Goal: Task Accomplishment & Management: Complete application form

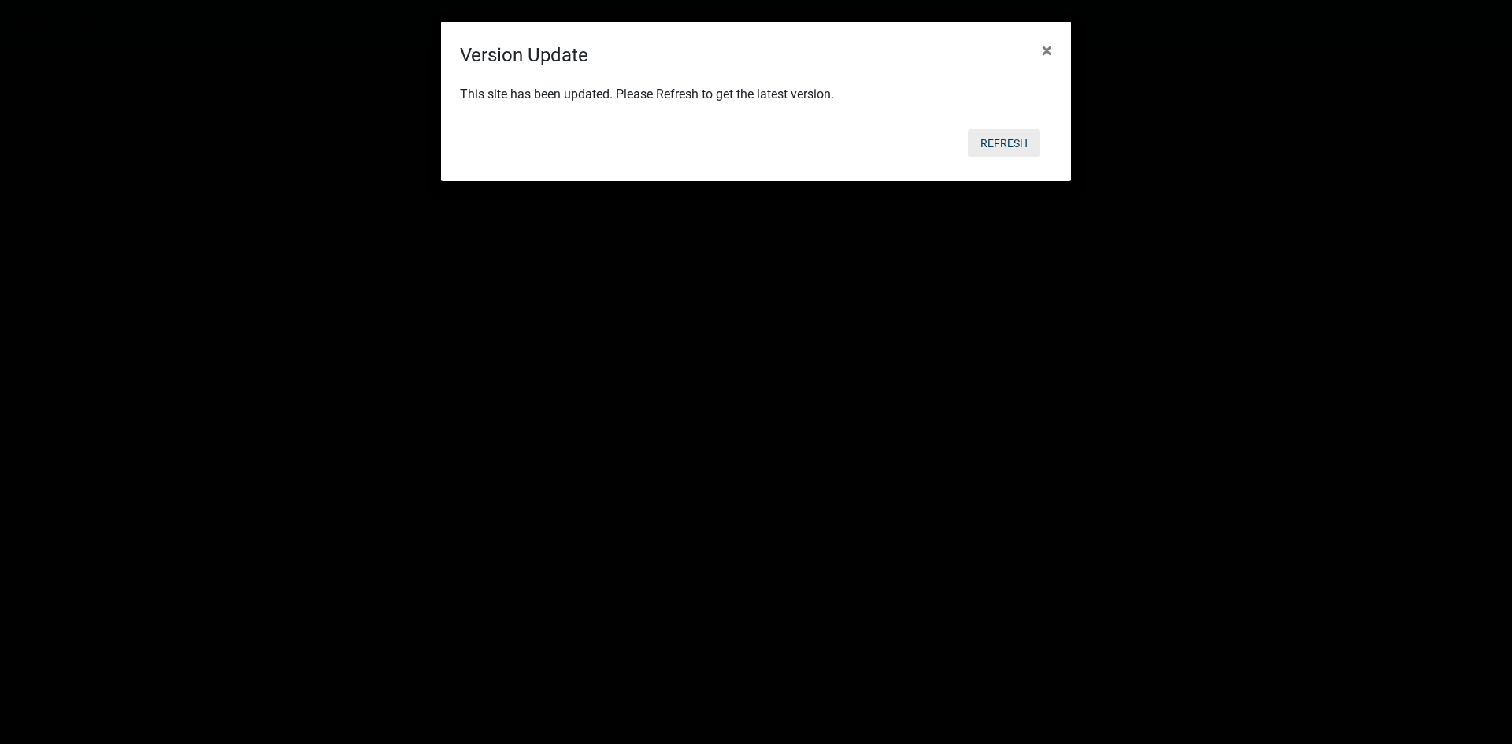
click at [996, 141] on button "Refresh" at bounding box center [1004, 143] width 72 height 28
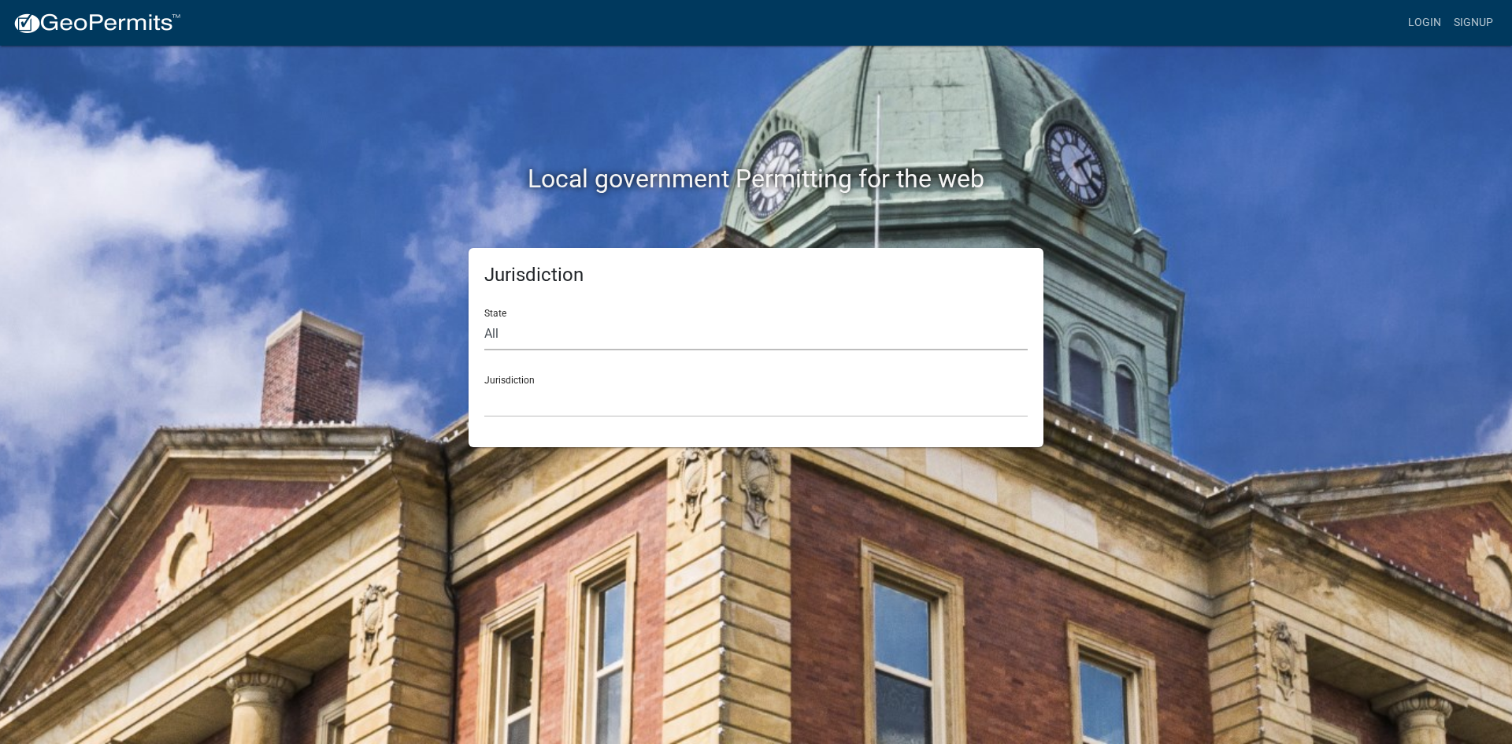
click at [492, 328] on select "All [US_STATE] [US_STATE] [US_STATE] [US_STATE] [US_STATE] [US_STATE] [US_STATE…" at bounding box center [756, 334] width 544 height 32
select select "[US_STATE]"
click at [484, 318] on select "All [US_STATE] [US_STATE] [US_STATE] [US_STATE] [US_STATE] [US_STATE] [US_STATE…" at bounding box center [756, 334] width 544 height 32
click at [544, 381] on div "Jurisdiction City of [GEOGRAPHIC_DATA], [US_STATE] [GEOGRAPHIC_DATA], [US_STATE…" at bounding box center [756, 390] width 544 height 54
click at [529, 400] on select "City of [GEOGRAPHIC_DATA], [US_STATE] [GEOGRAPHIC_DATA], [US_STATE][PERSON_NAME…" at bounding box center [756, 401] width 544 height 32
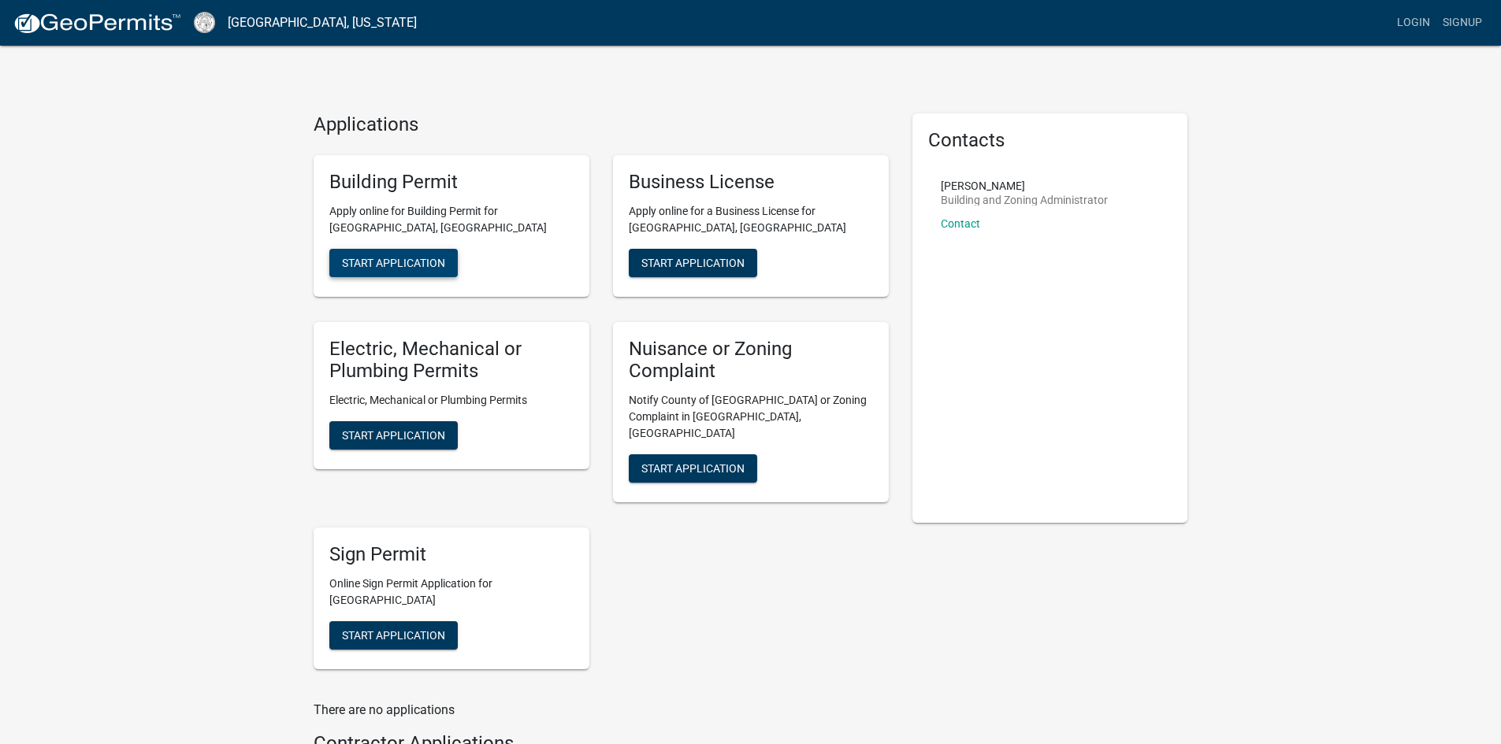
click at [391, 258] on span "Start Application" at bounding box center [393, 262] width 103 height 13
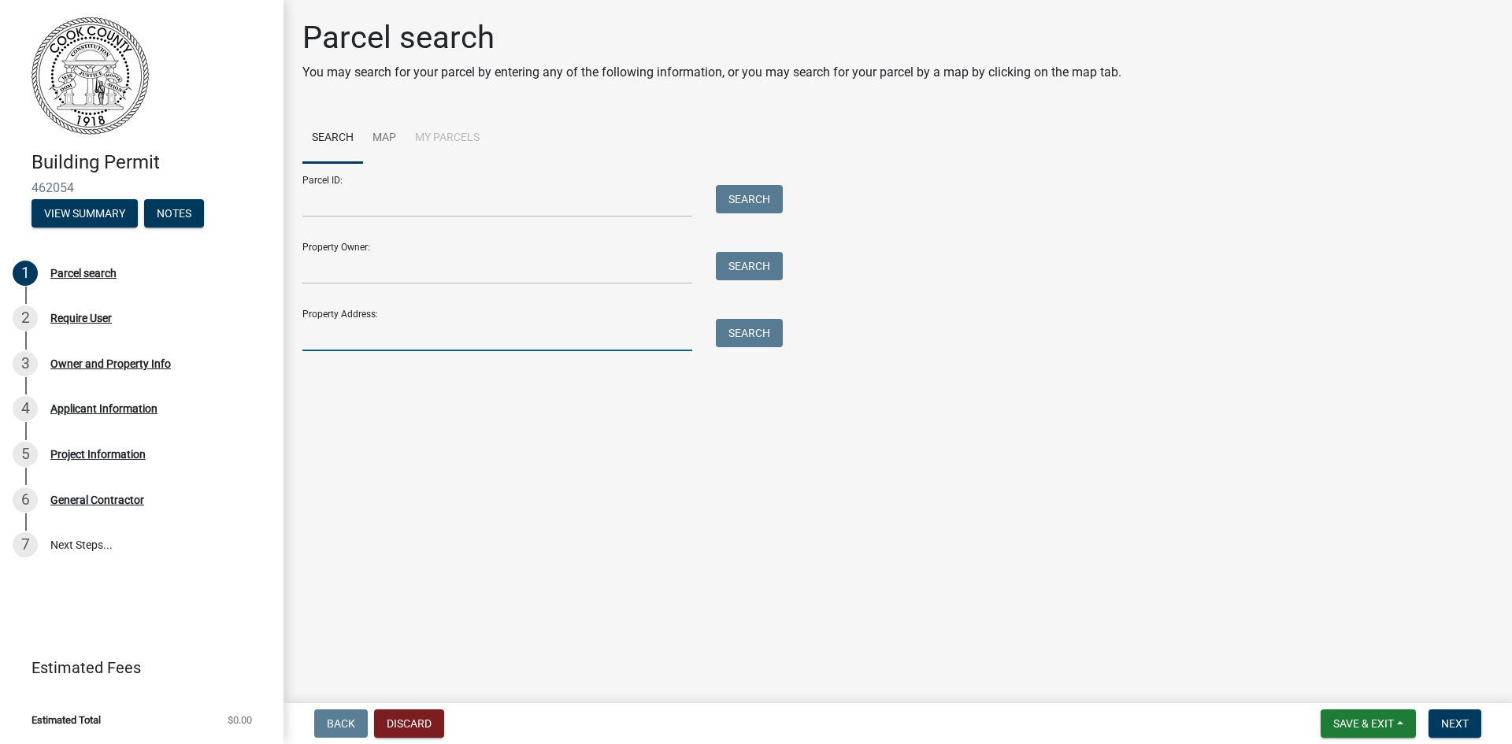
click at [324, 330] on input "Property Address:" at bounding box center [497, 335] width 390 height 32
type input "2323 evergreen [DEMOGRAPHIC_DATA]"
click at [740, 336] on button "Search" at bounding box center [749, 333] width 67 height 28
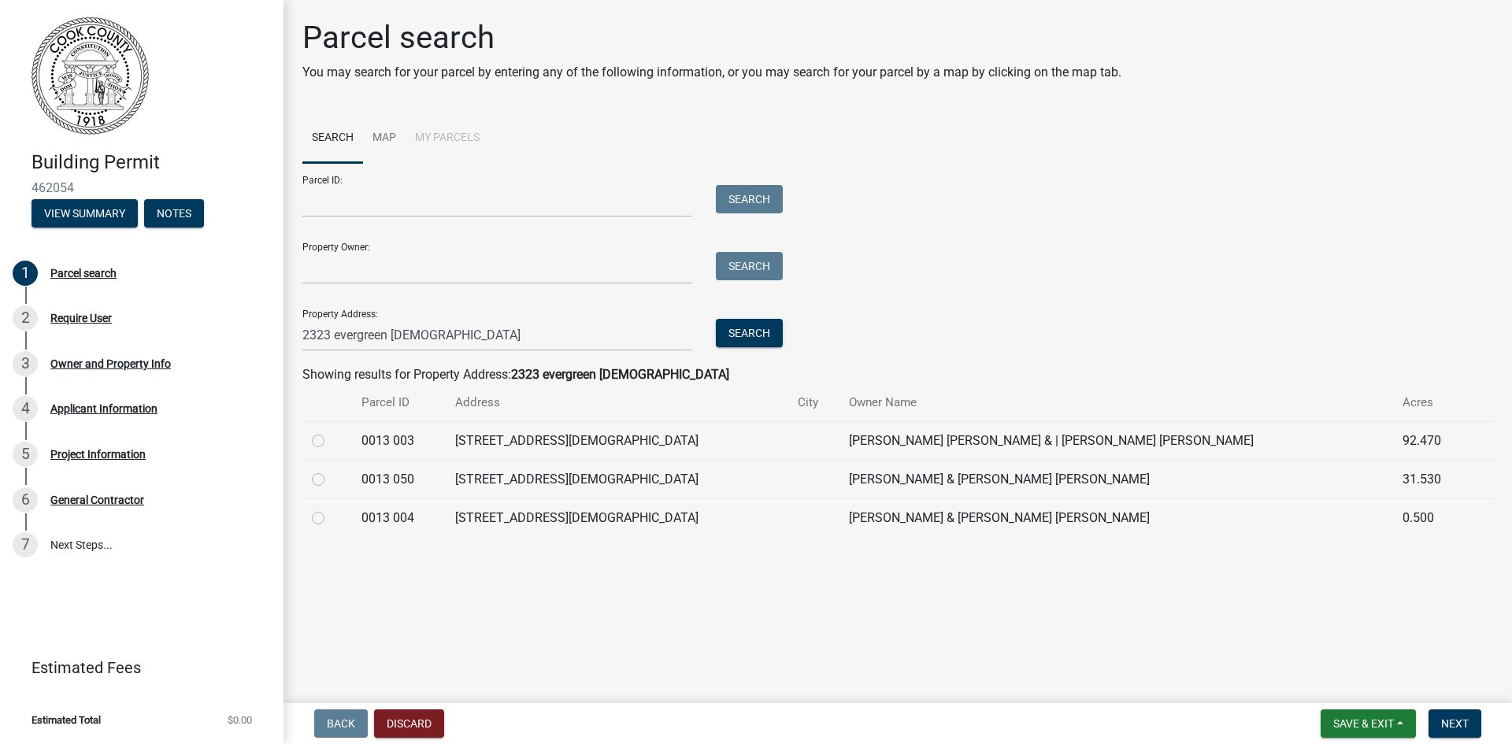
click at [331, 509] on label at bounding box center [331, 509] width 0 height 0
click at [331, 519] on 004 "radio" at bounding box center [336, 514] width 10 height 10
radio 004 "true"
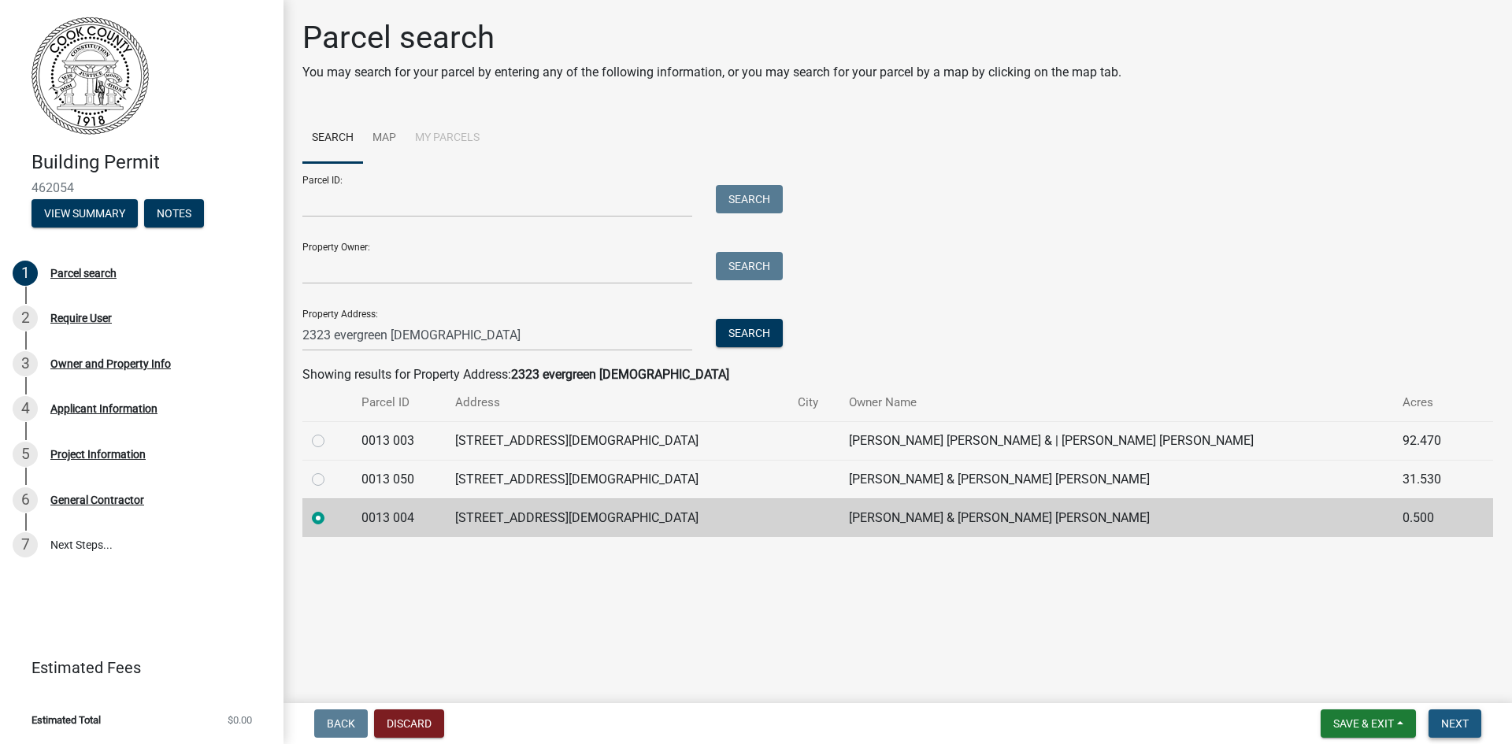
click at [1453, 729] on span "Next" at bounding box center [1456, 724] width 28 height 13
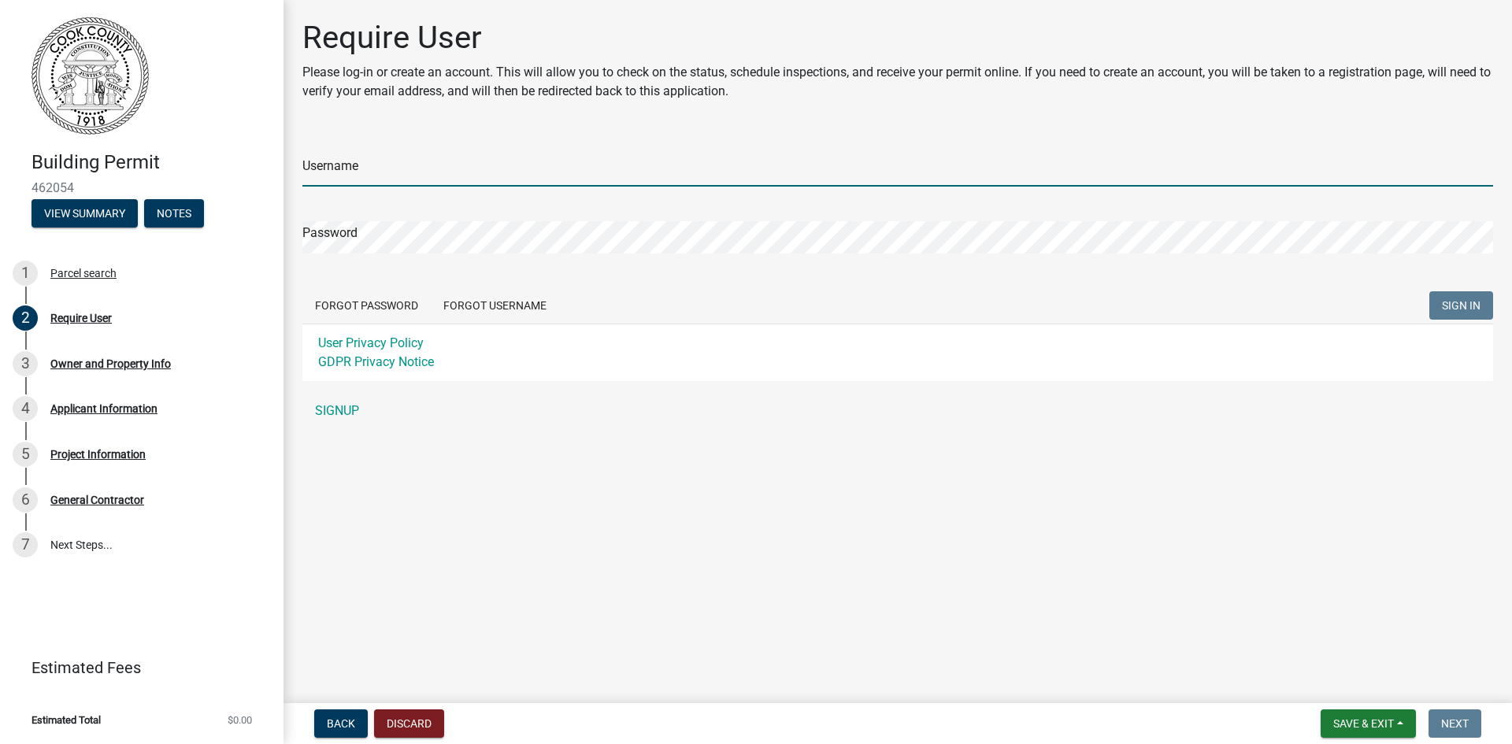
type input "pyramidroofingvaldosta"
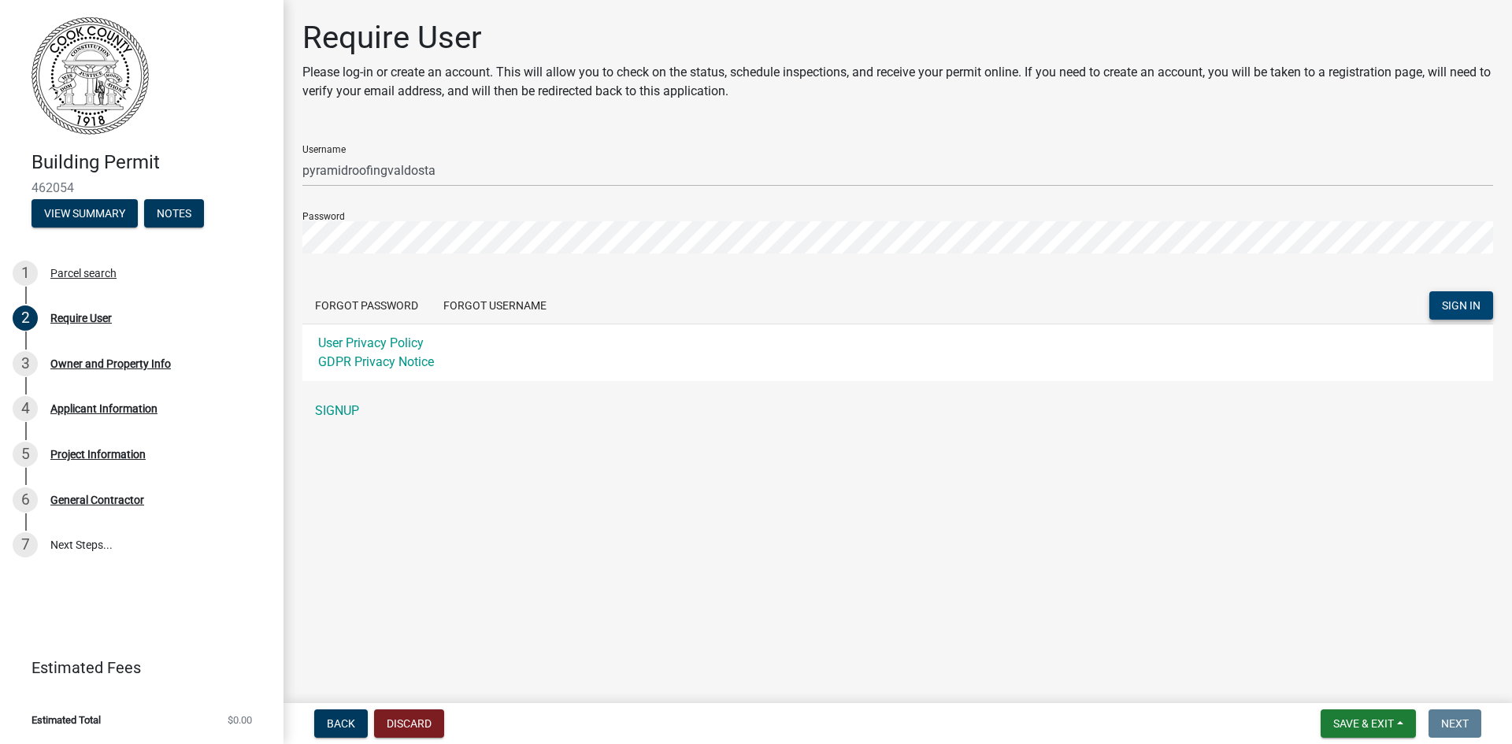
click at [1460, 309] on span "SIGN IN" at bounding box center [1461, 305] width 39 height 13
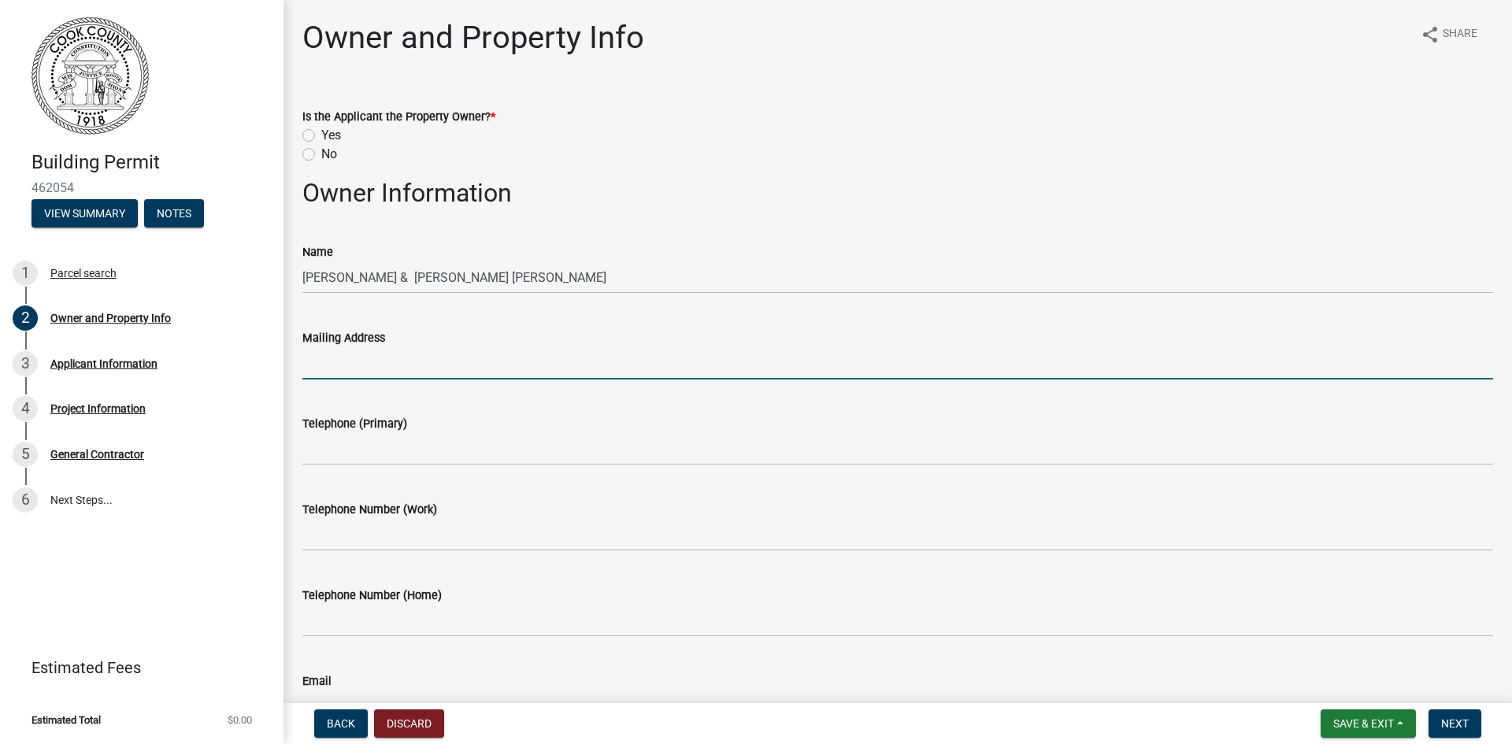
click at [438, 350] on input "Mailing Address" at bounding box center [897, 363] width 1191 height 32
type input "[STREET_ADDRESS]"
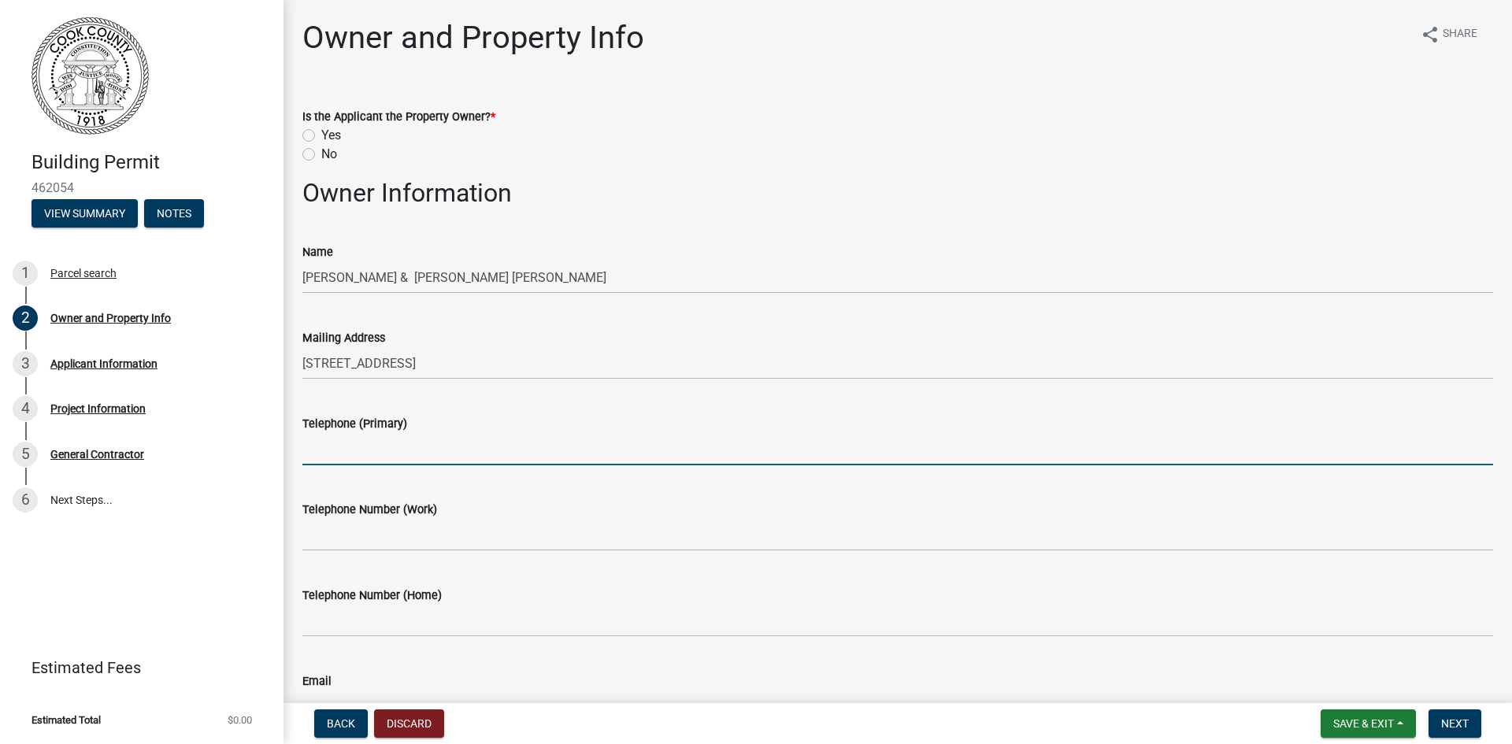
click at [349, 451] on input "Telephone (Primary)" at bounding box center [897, 449] width 1191 height 32
type input "[PHONE_NUMBER]"
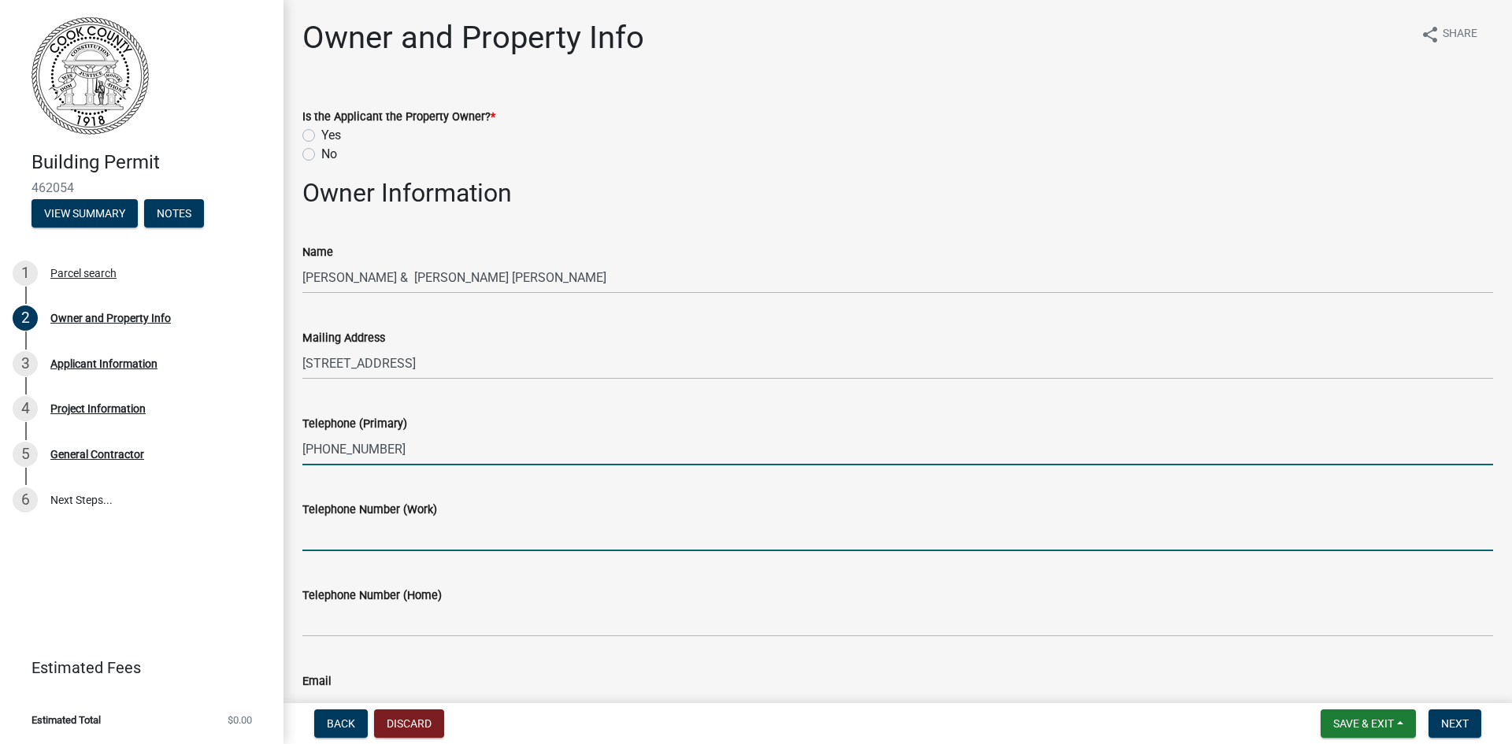
click at [370, 535] on input "Telephone Number (Work)" at bounding box center [897, 535] width 1191 height 32
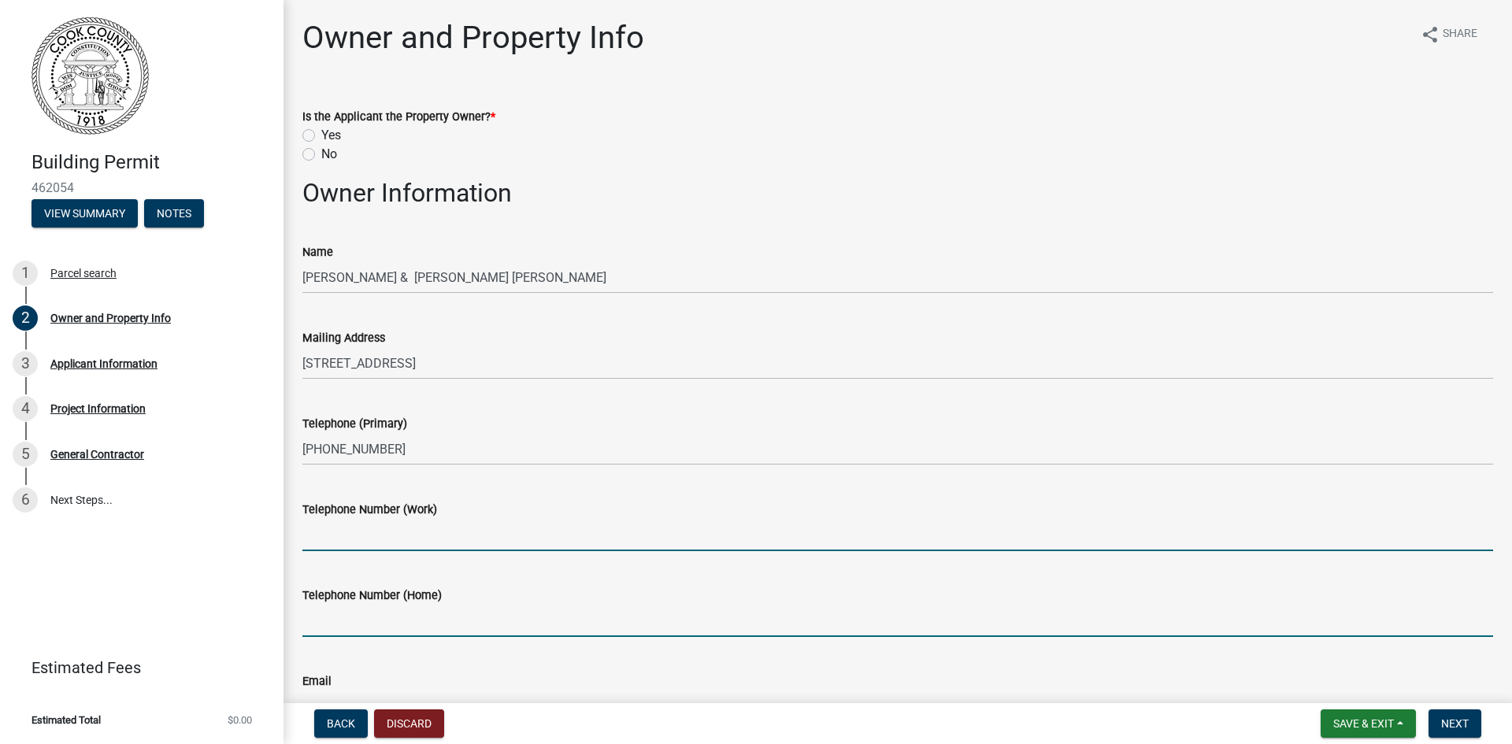
click at [339, 614] on input "Telephone Number (Home)" at bounding box center [897, 621] width 1191 height 32
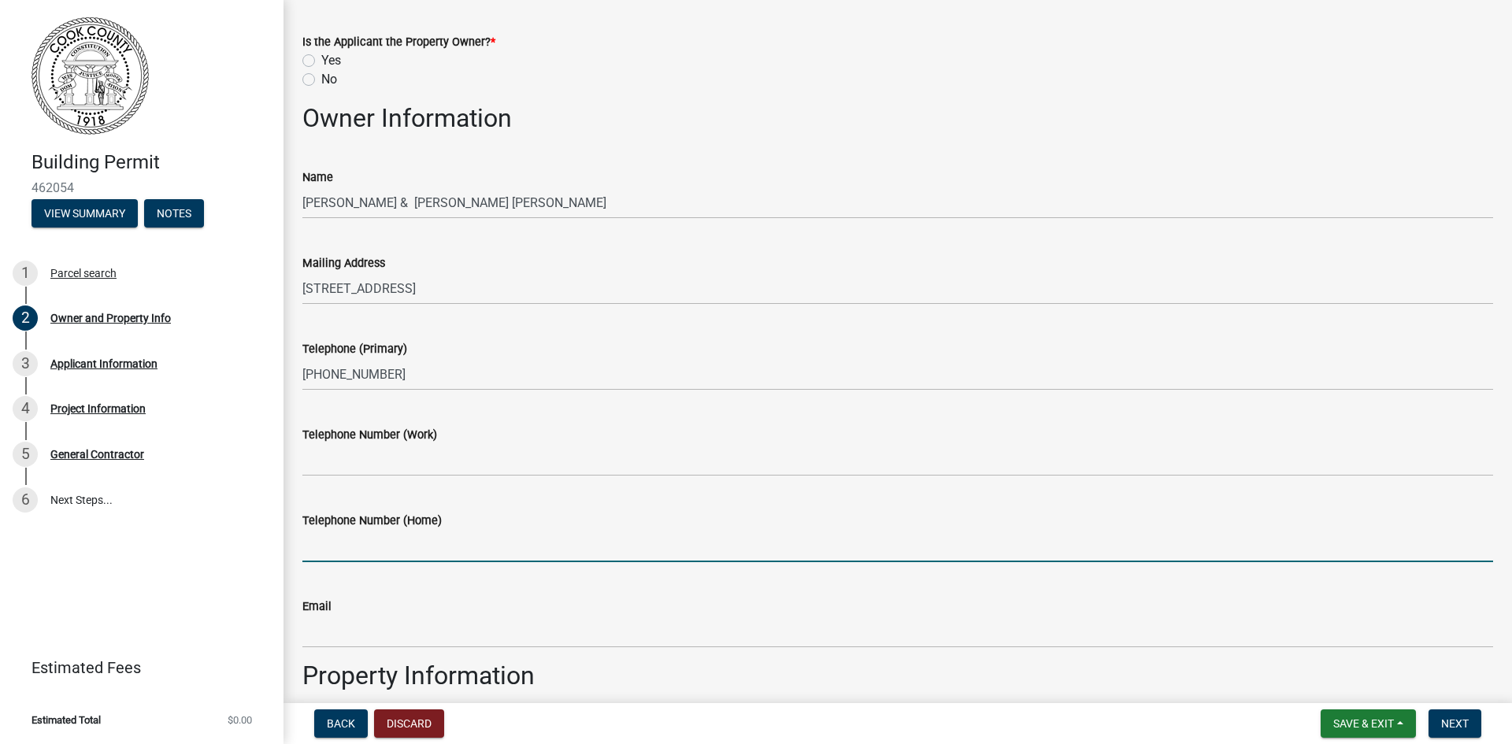
scroll to position [236, 0]
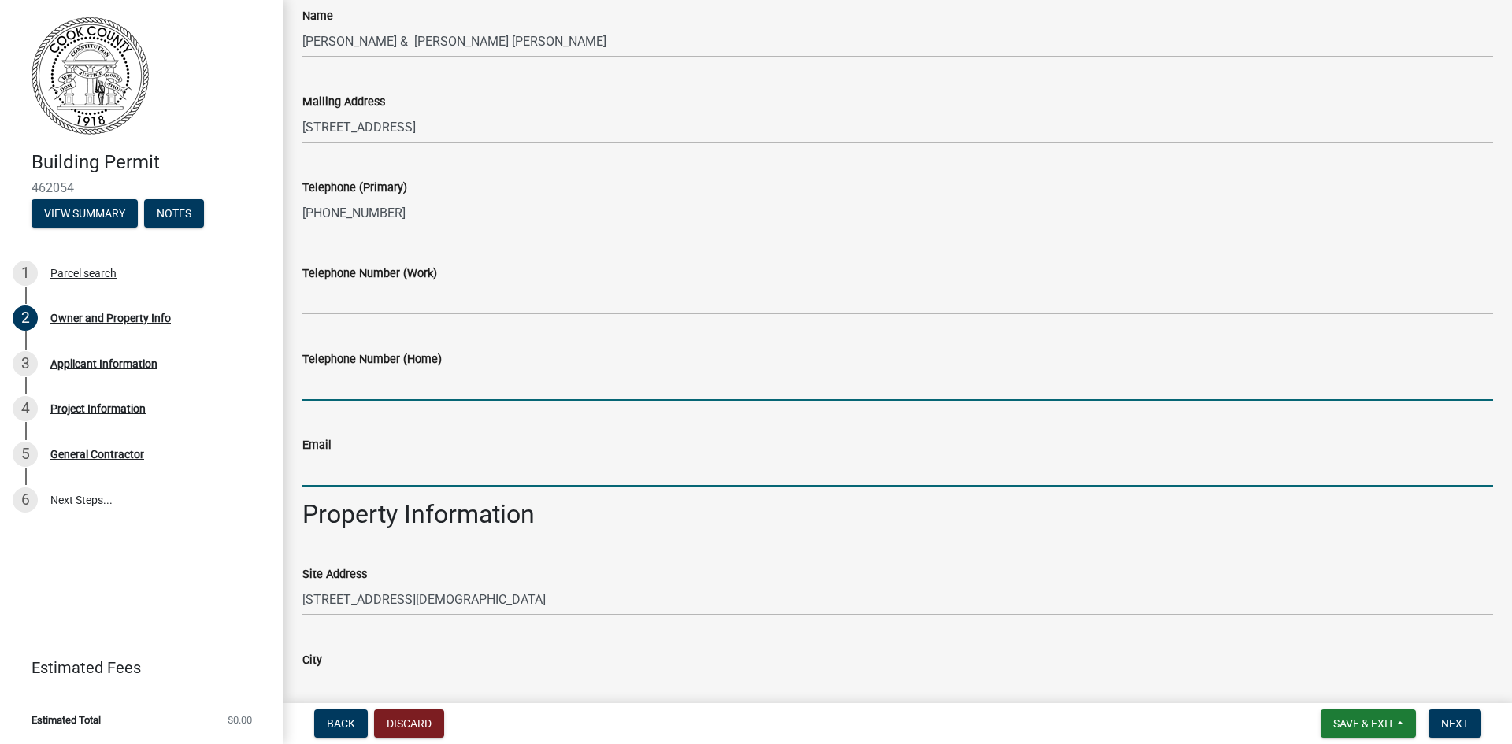
drag, startPoint x: 343, startPoint y: 470, endPoint x: 330, endPoint y: 469, distance: 12.7
click at [343, 470] on input "Email" at bounding box center [897, 471] width 1191 height 32
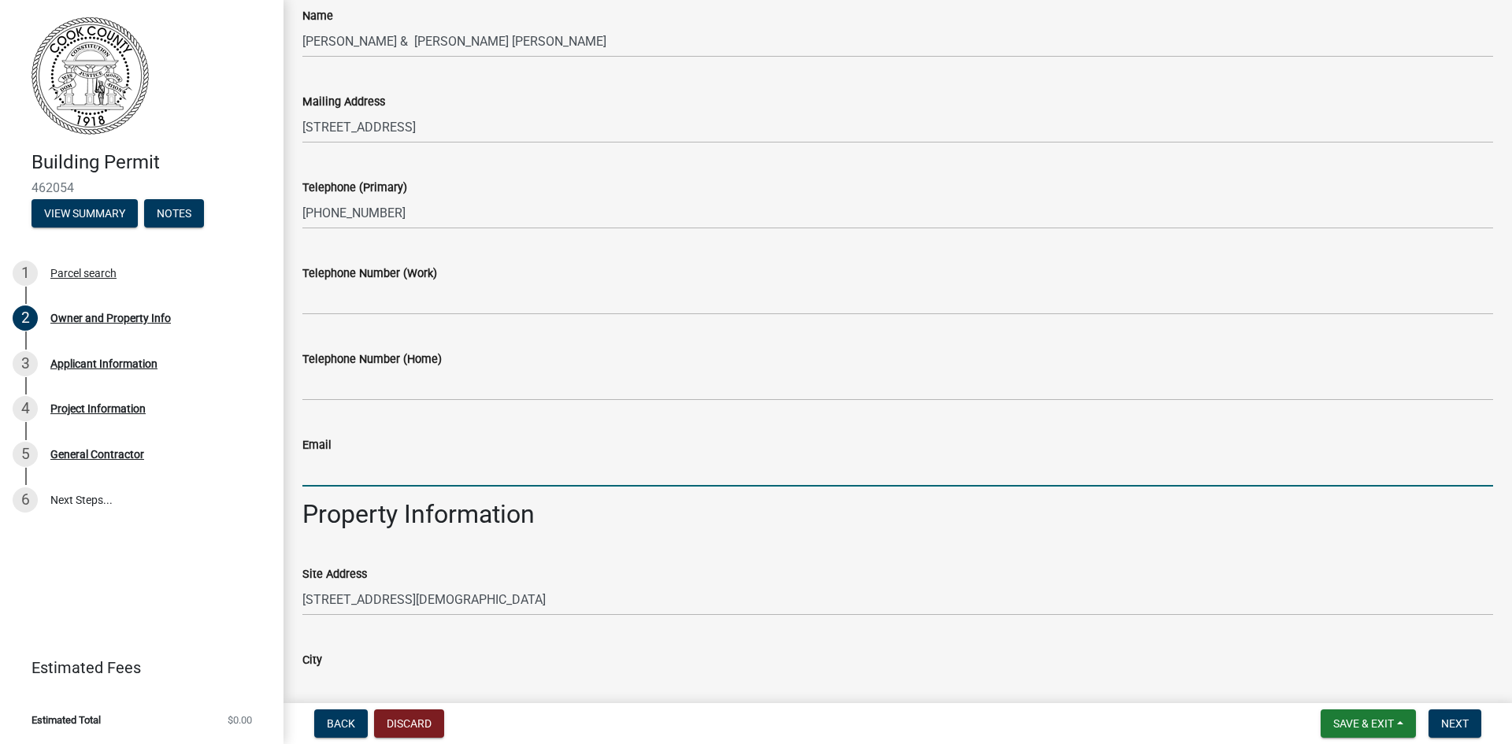
paste input "[EMAIL_ADDRESS][DOMAIN_NAME]"
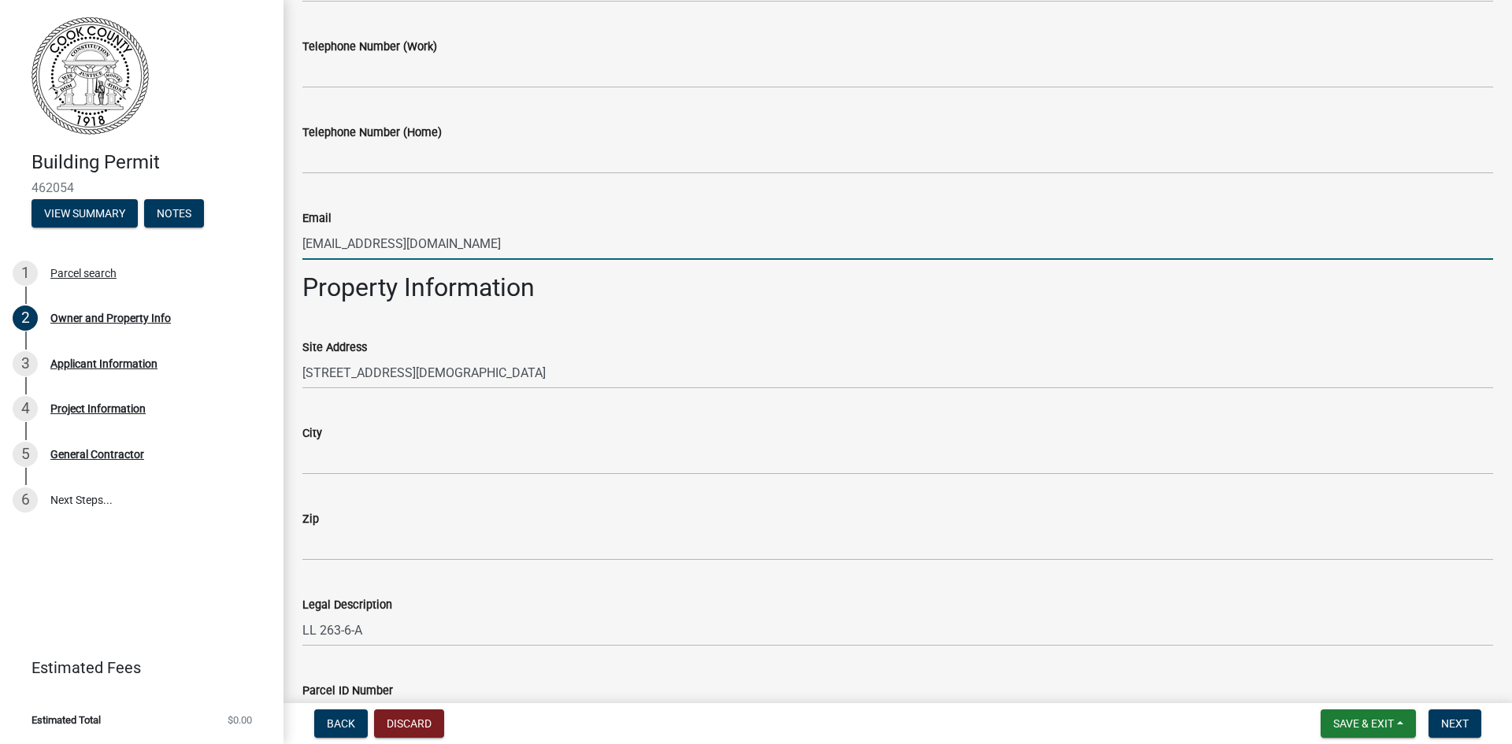
scroll to position [473, 0]
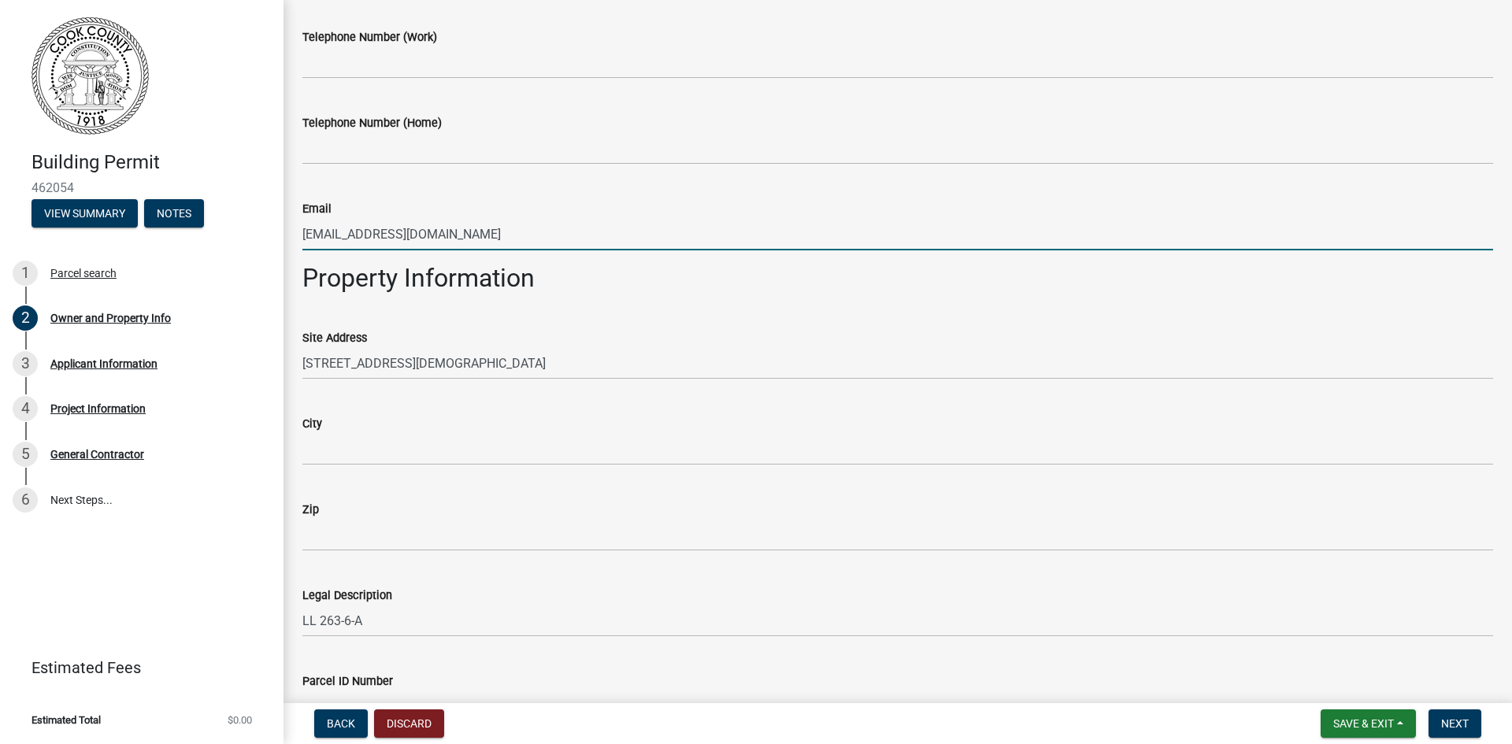
type input "[EMAIL_ADDRESS][DOMAIN_NAME]"
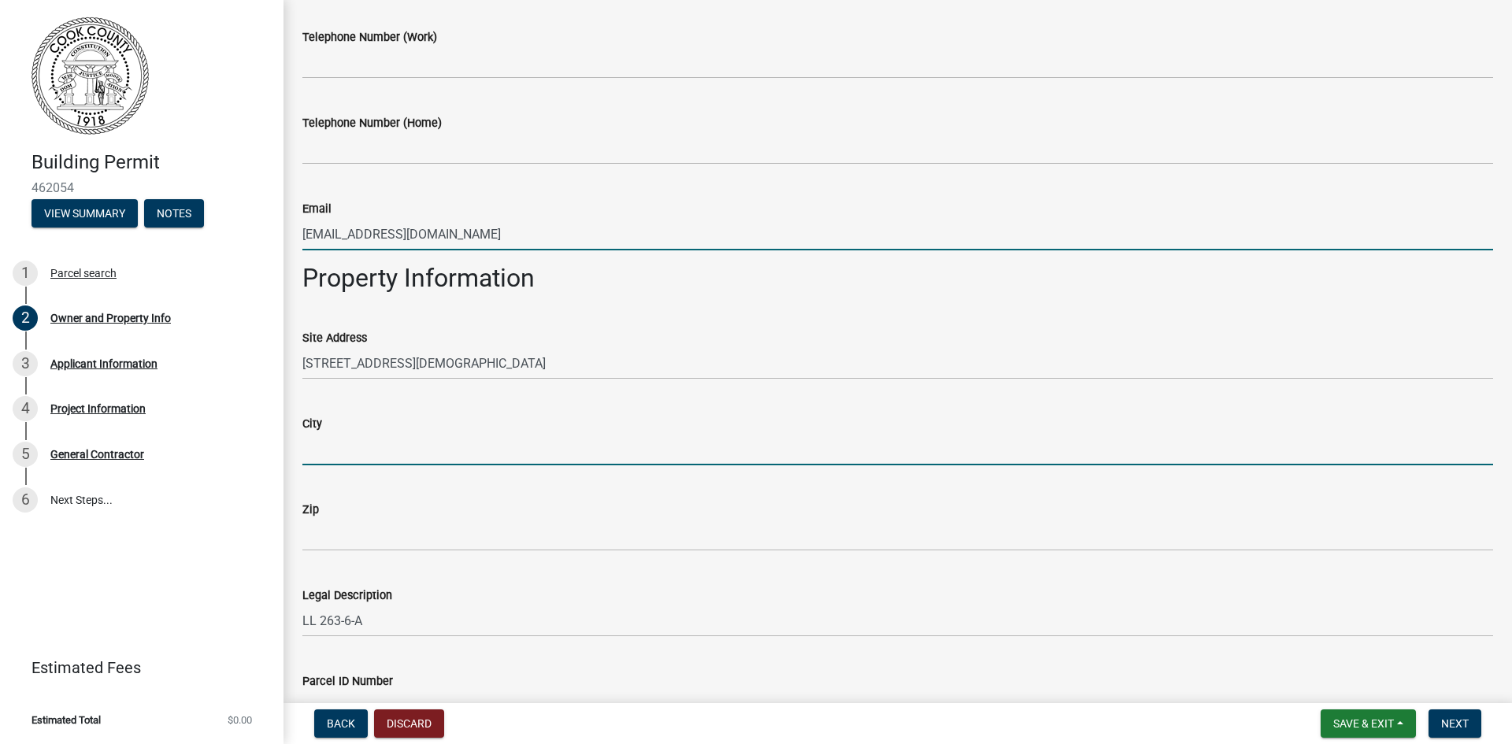
click at [339, 449] on input "City" at bounding box center [897, 449] width 1191 height 32
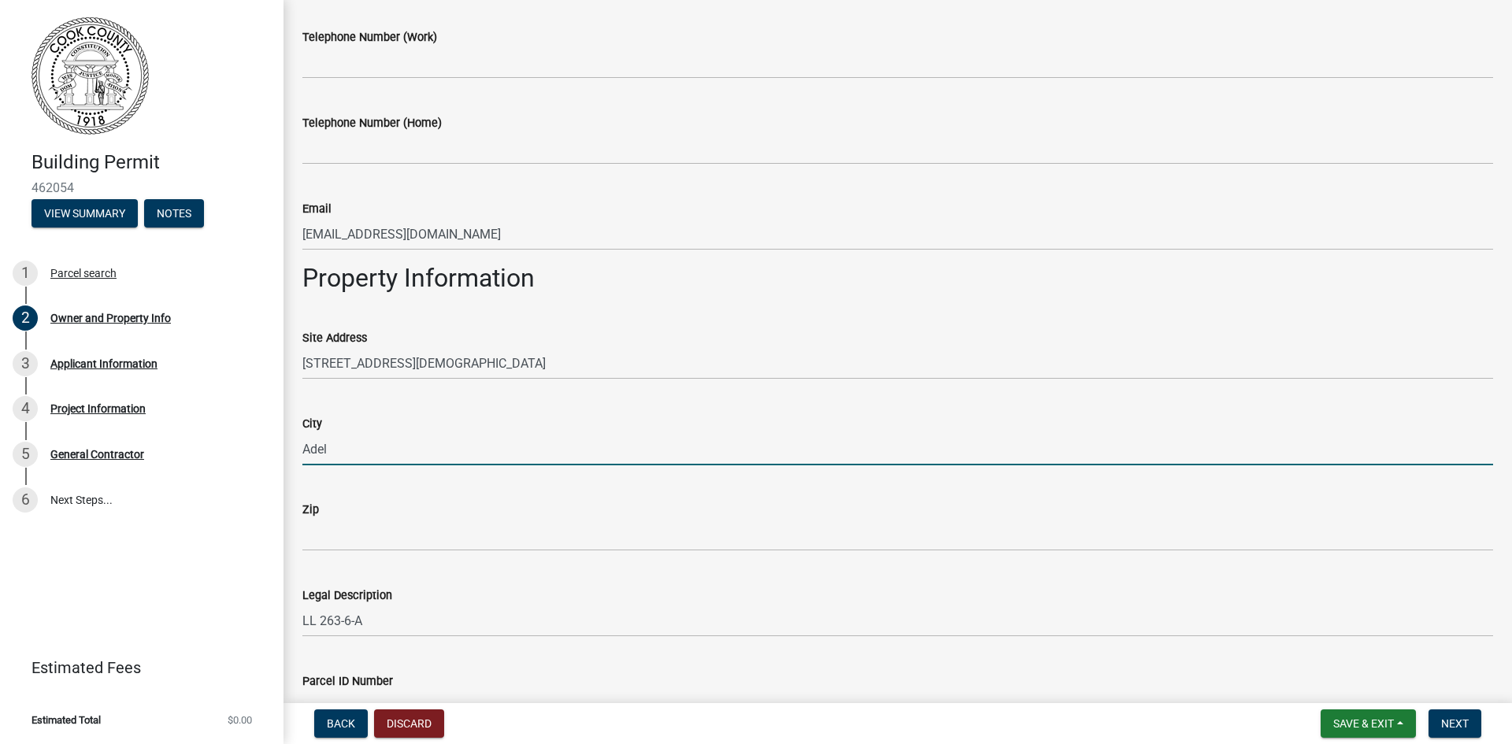
type input "Adel"
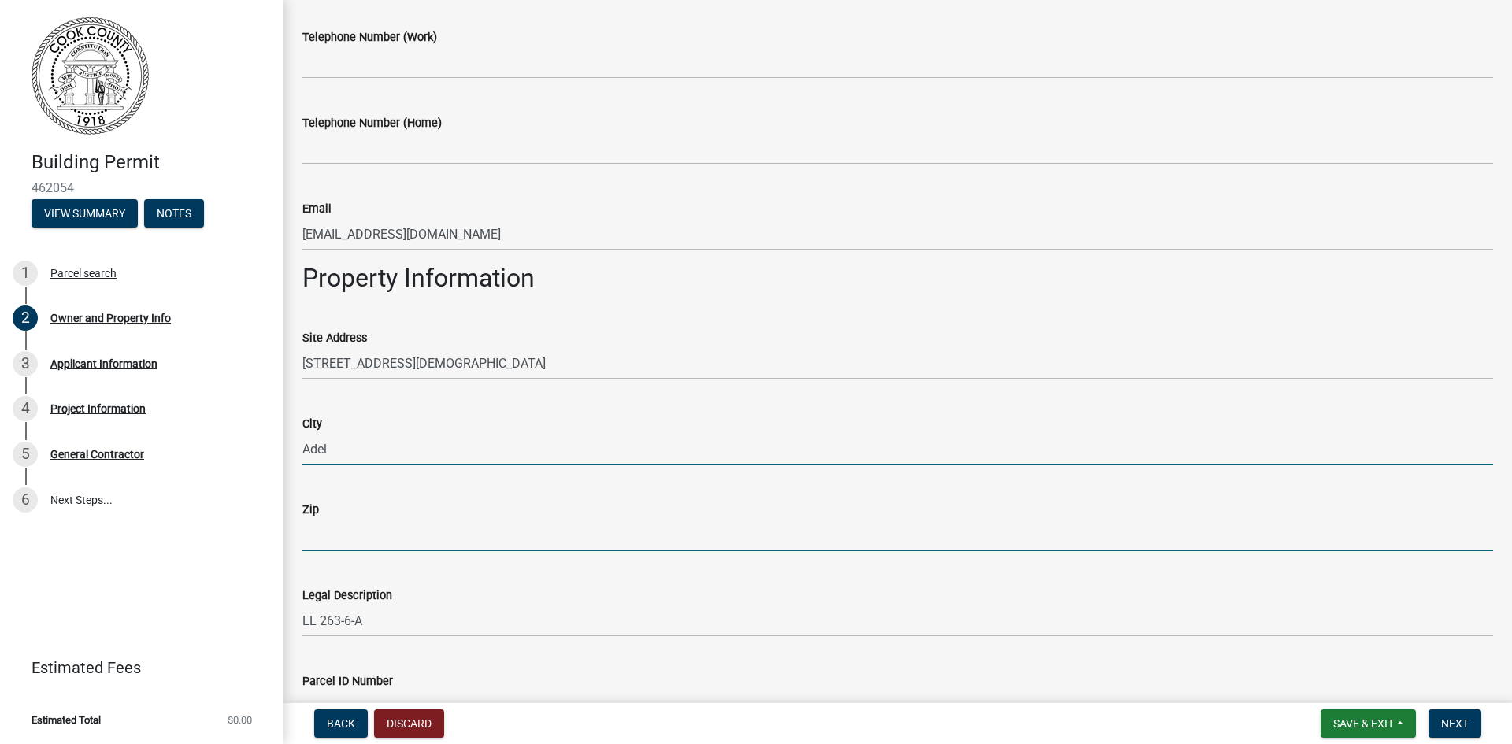
click at [339, 531] on input "Zip" at bounding box center [897, 535] width 1191 height 32
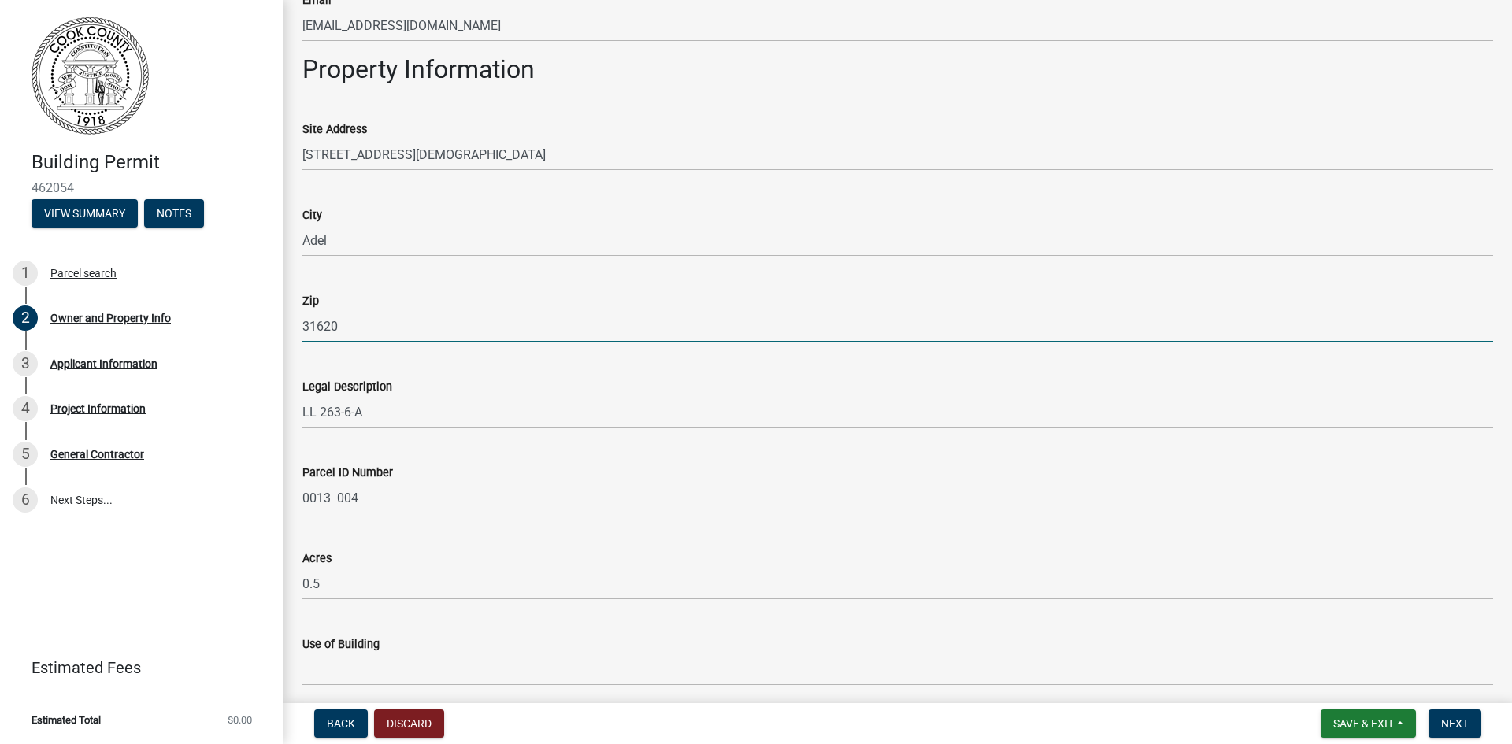
scroll to position [744, 0]
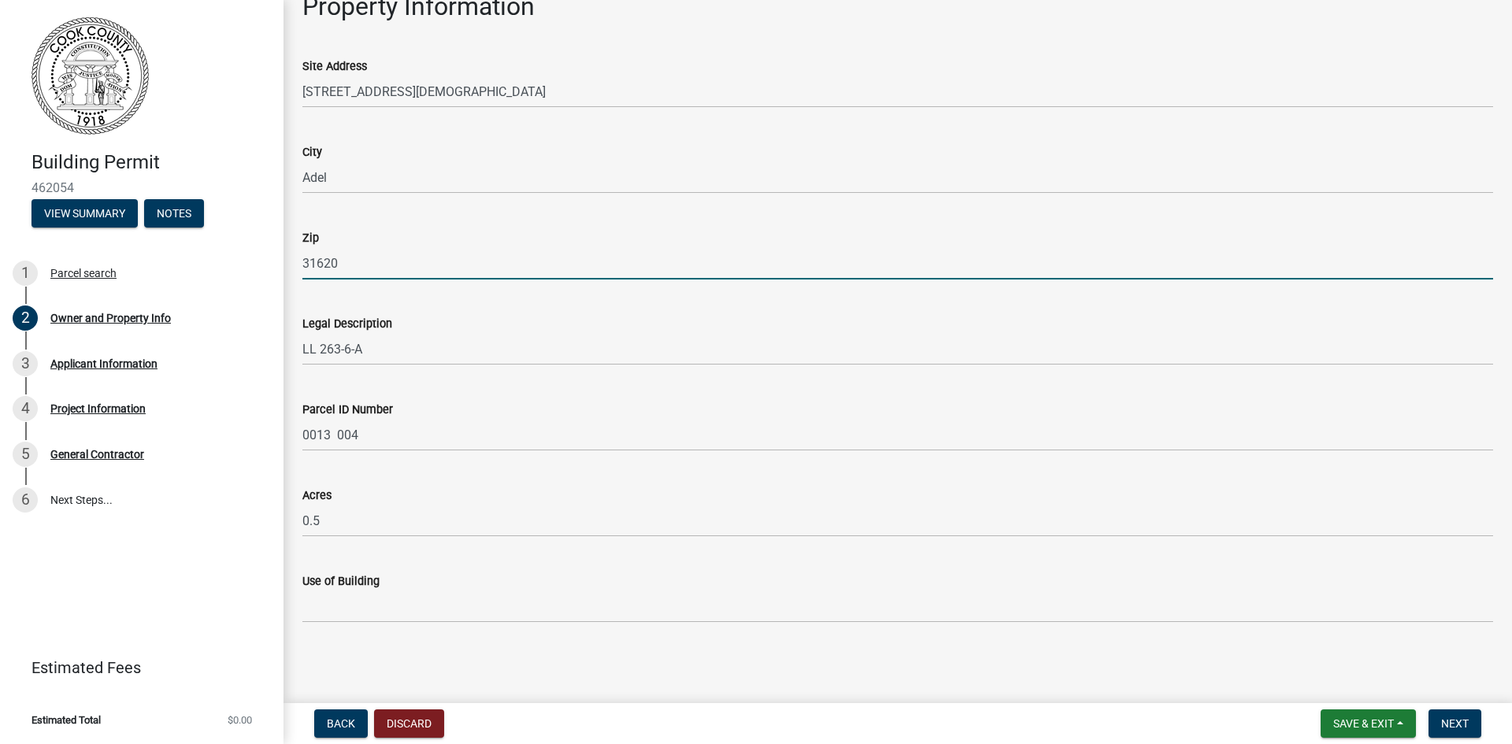
type input "31620"
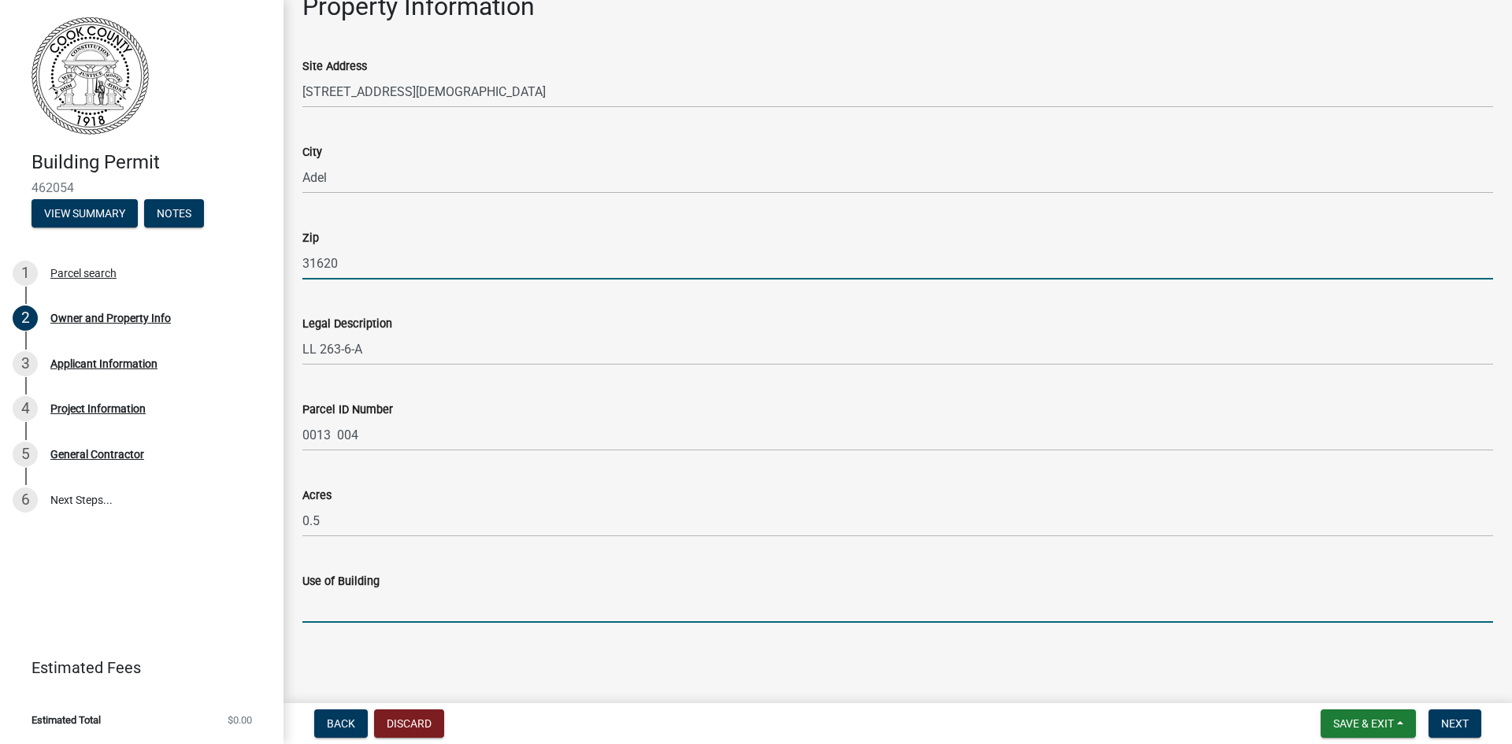
click at [302, 599] on input "Use of Building" at bounding box center [897, 607] width 1191 height 32
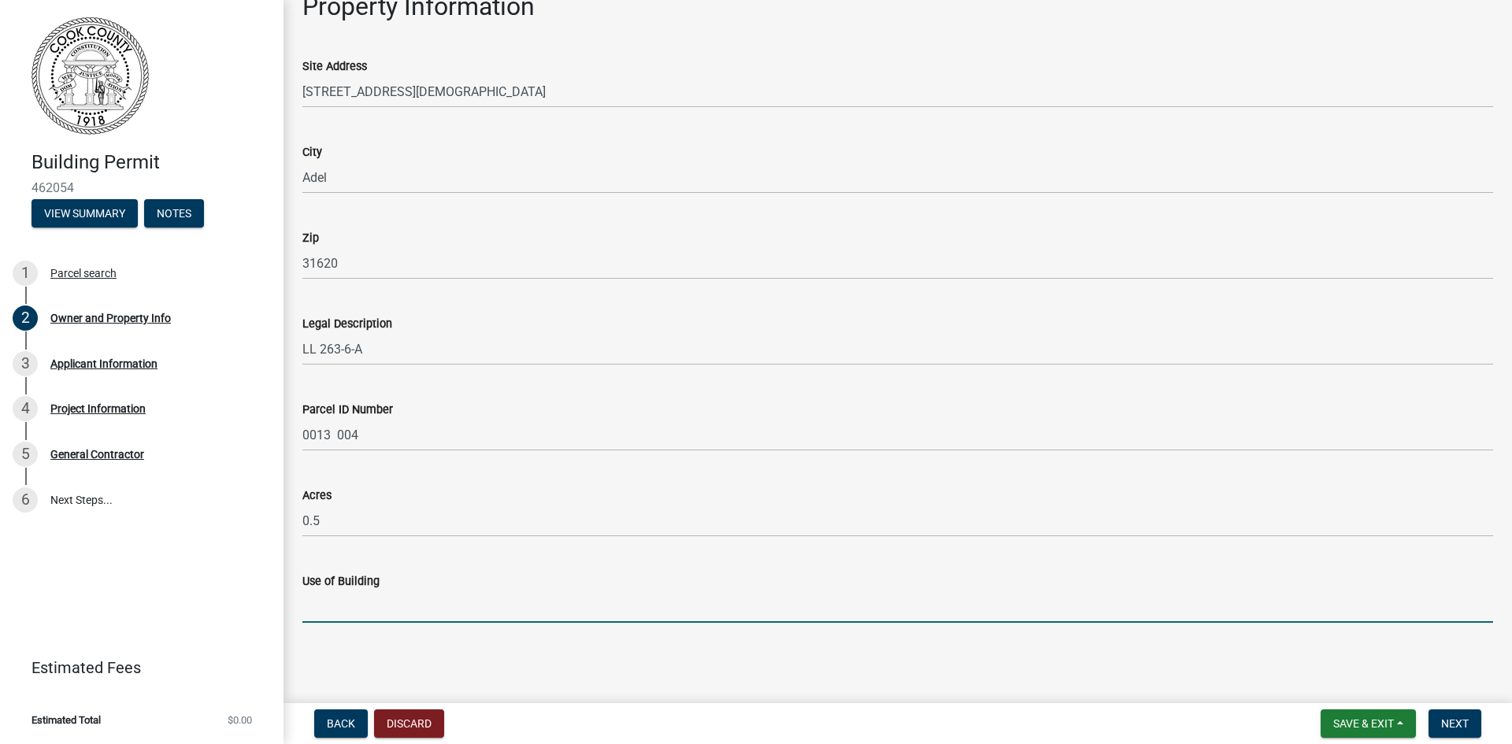
type input "Reroof home"
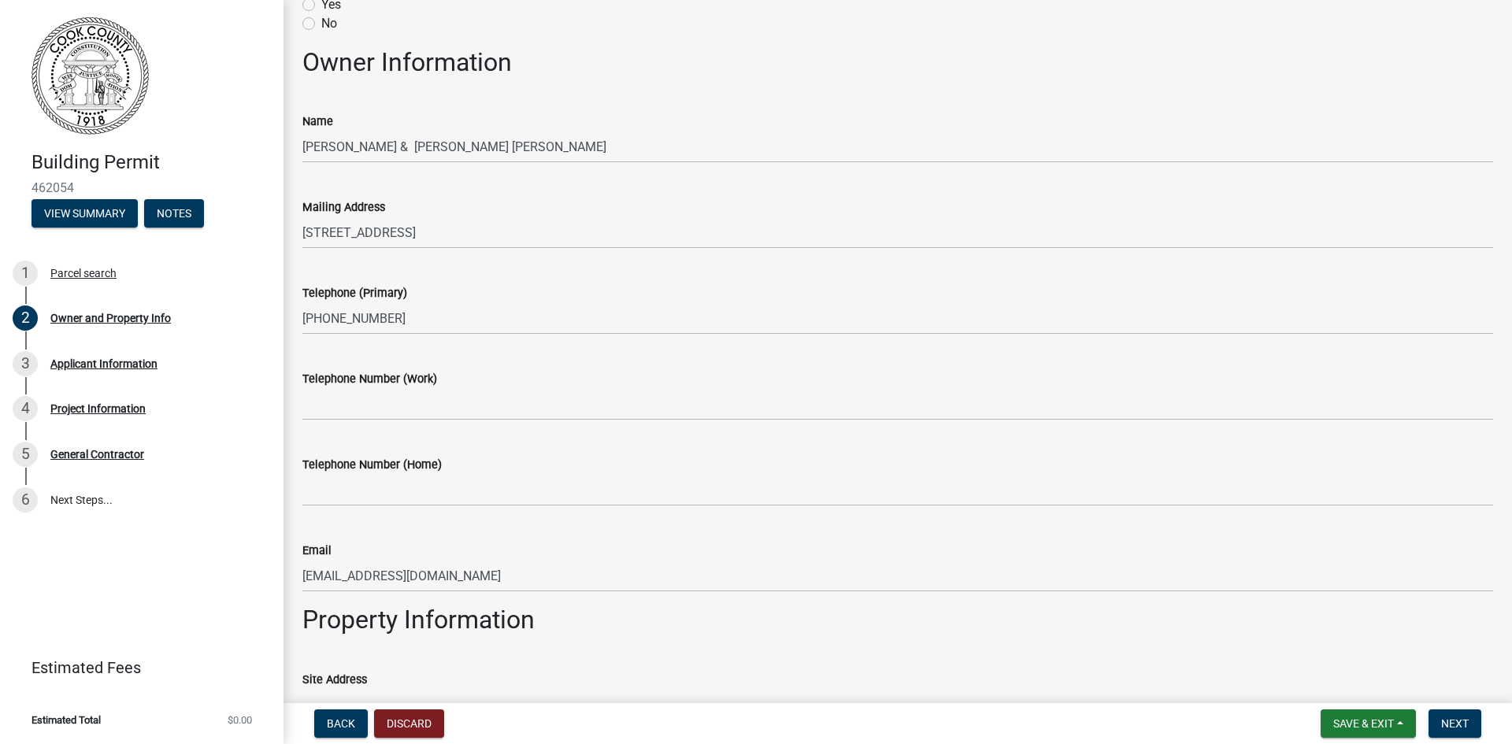
scroll to position [0, 0]
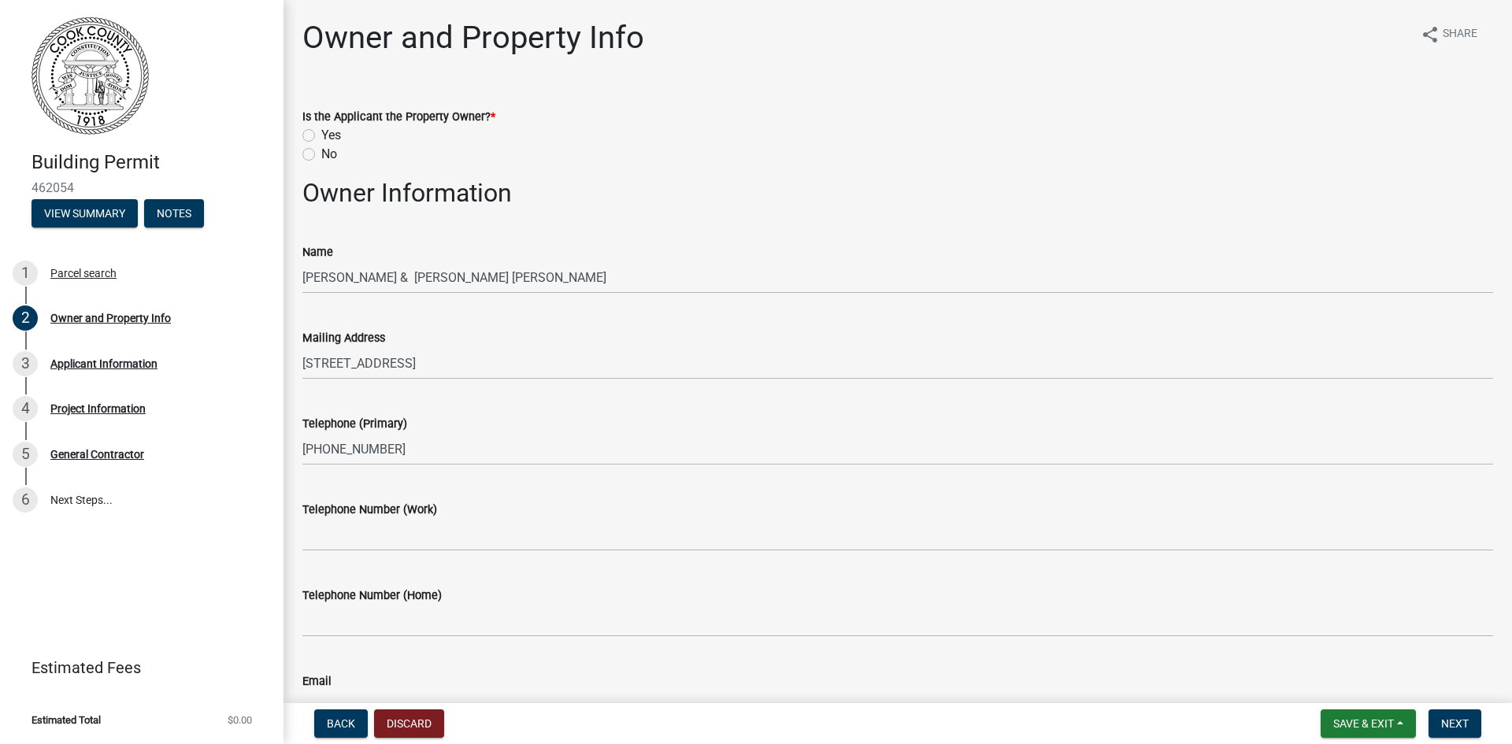
click at [321, 158] on label "No" at bounding box center [329, 154] width 16 height 19
click at [321, 155] on input "No" at bounding box center [326, 150] width 10 height 10
radio input "true"
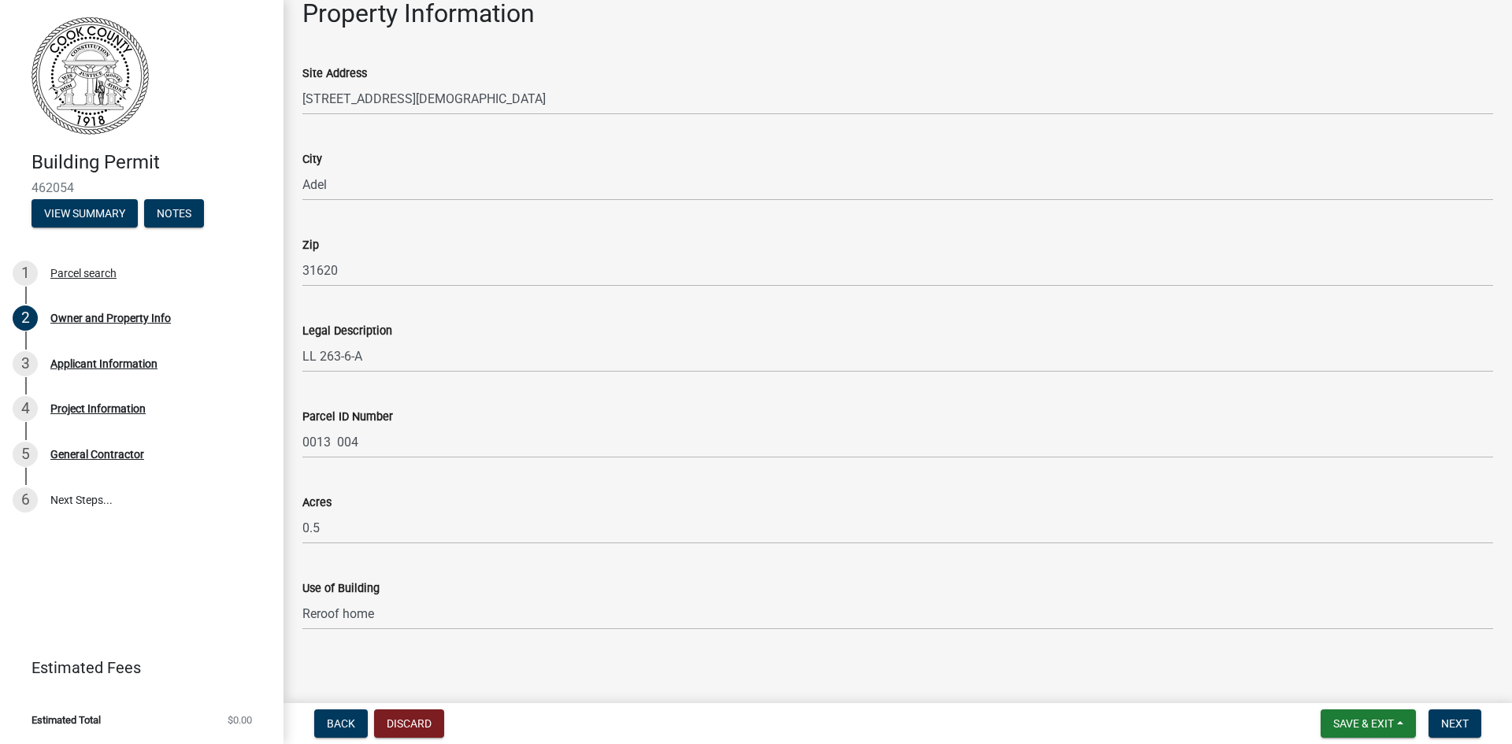
scroll to position [744, 0]
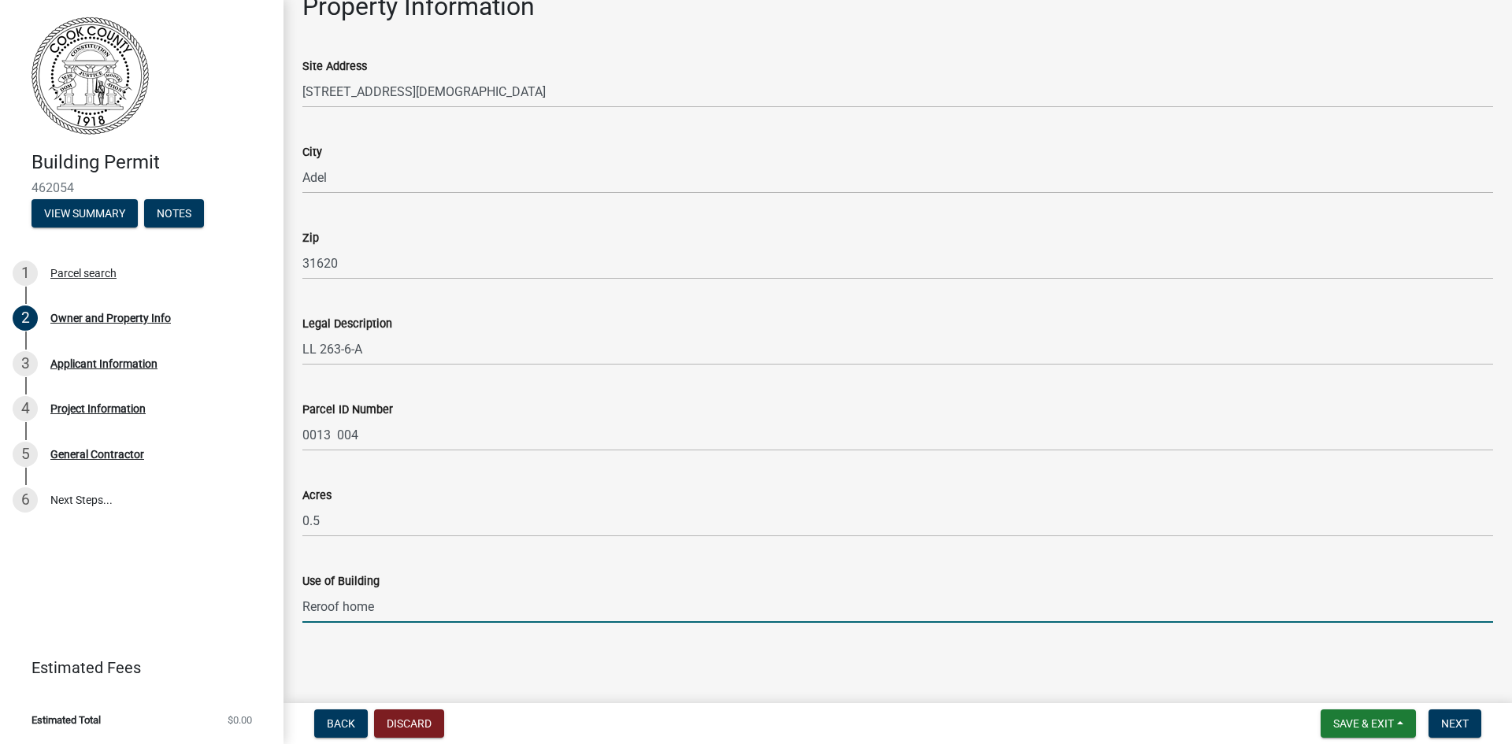
click at [373, 615] on input "Reroof home" at bounding box center [897, 607] width 1191 height 32
click at [1438, 719] on button "Next" at bounding box center [1455, 724] width 53 height 28
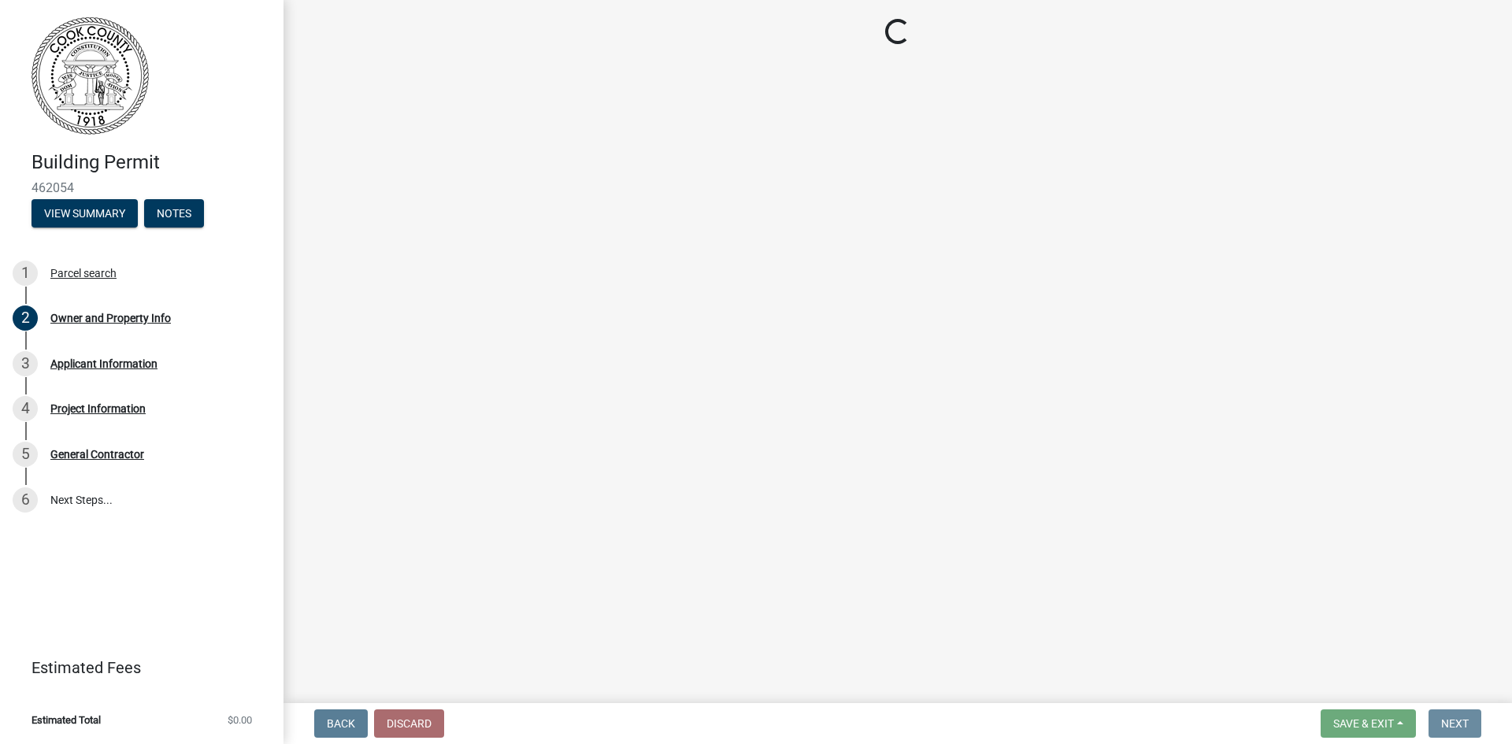
scroll to position [0, 0]
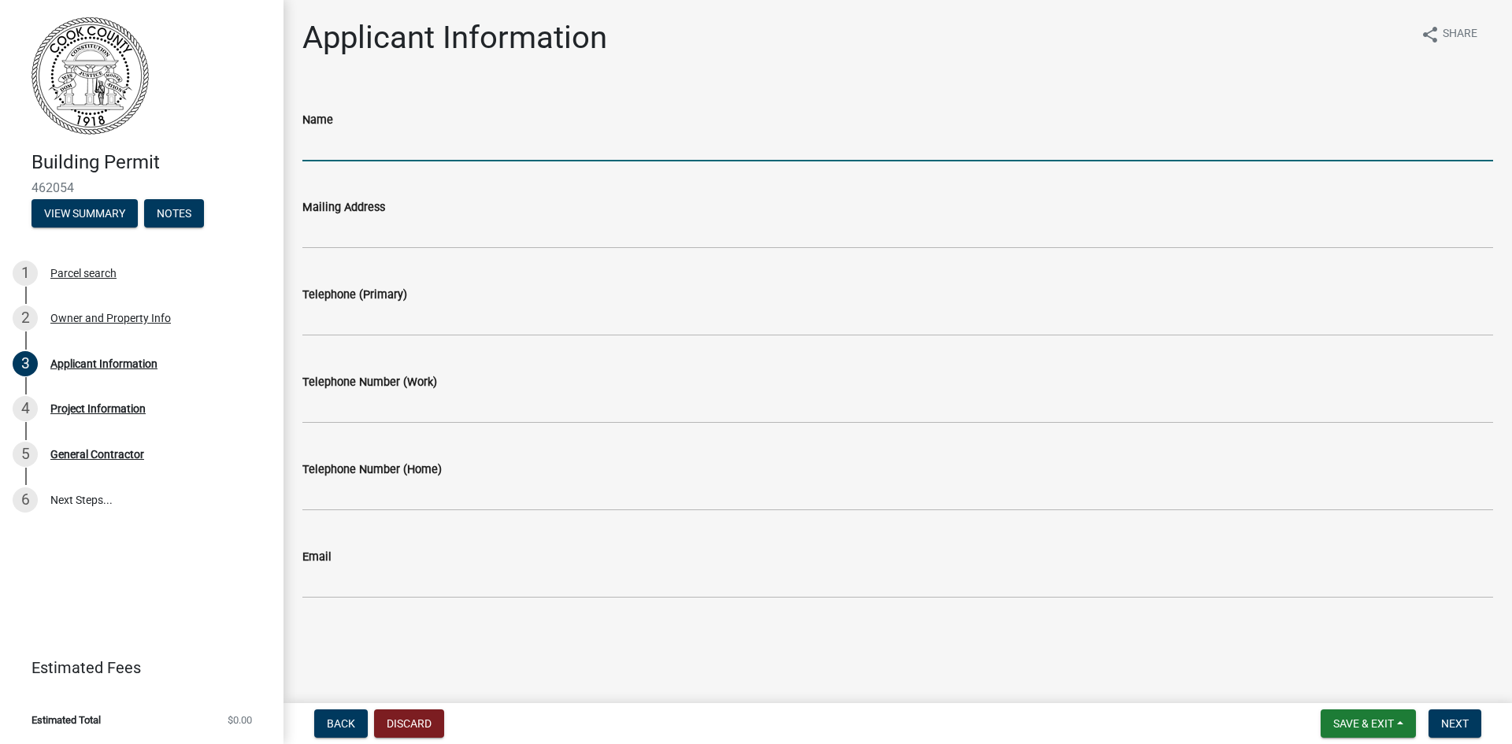
click at [335, 147] on input "Name" at bounding box center [897, 145] width 1191 height 32
type input "[PERSON_NAME]"
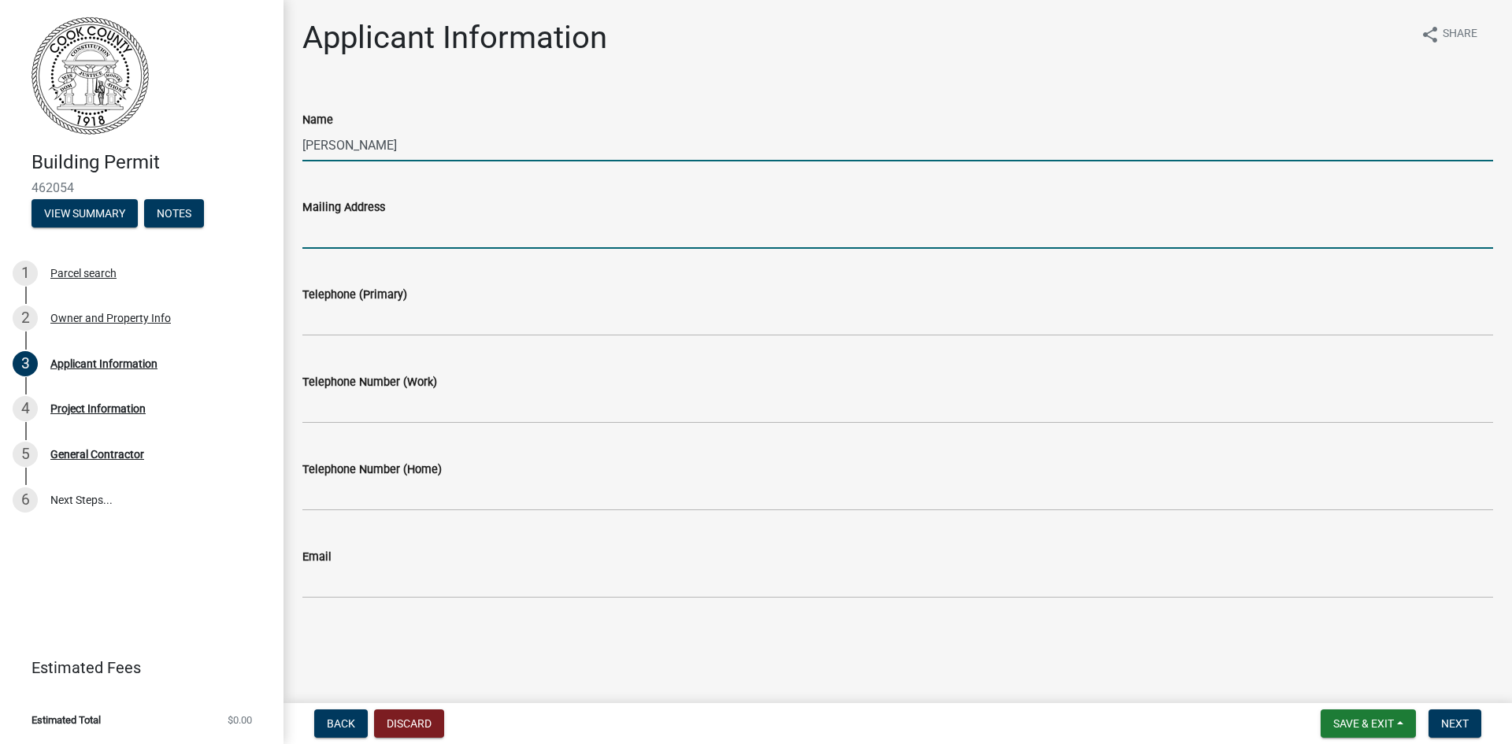
type input "[STREET_ADDRESS][PERSON_NAME]"
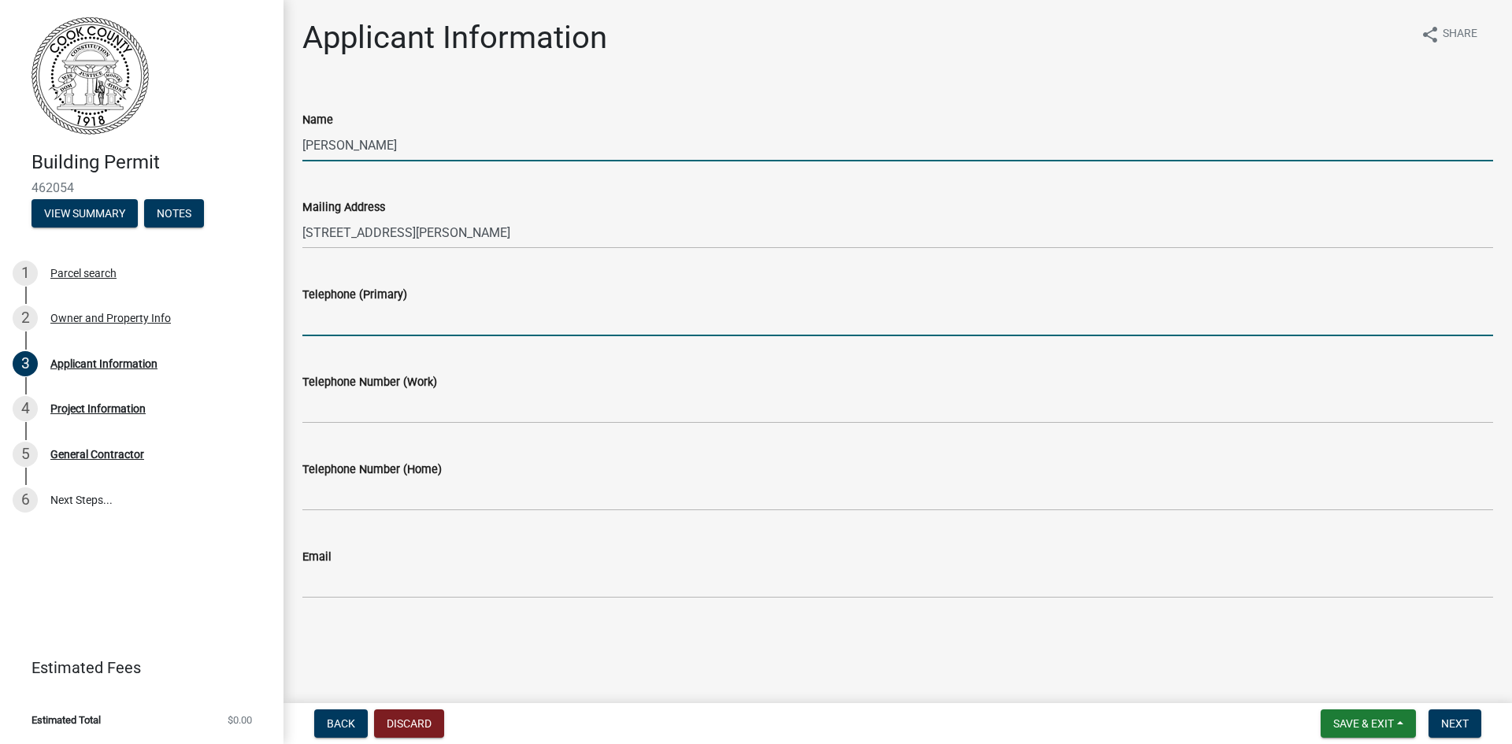
type input "2292325313"
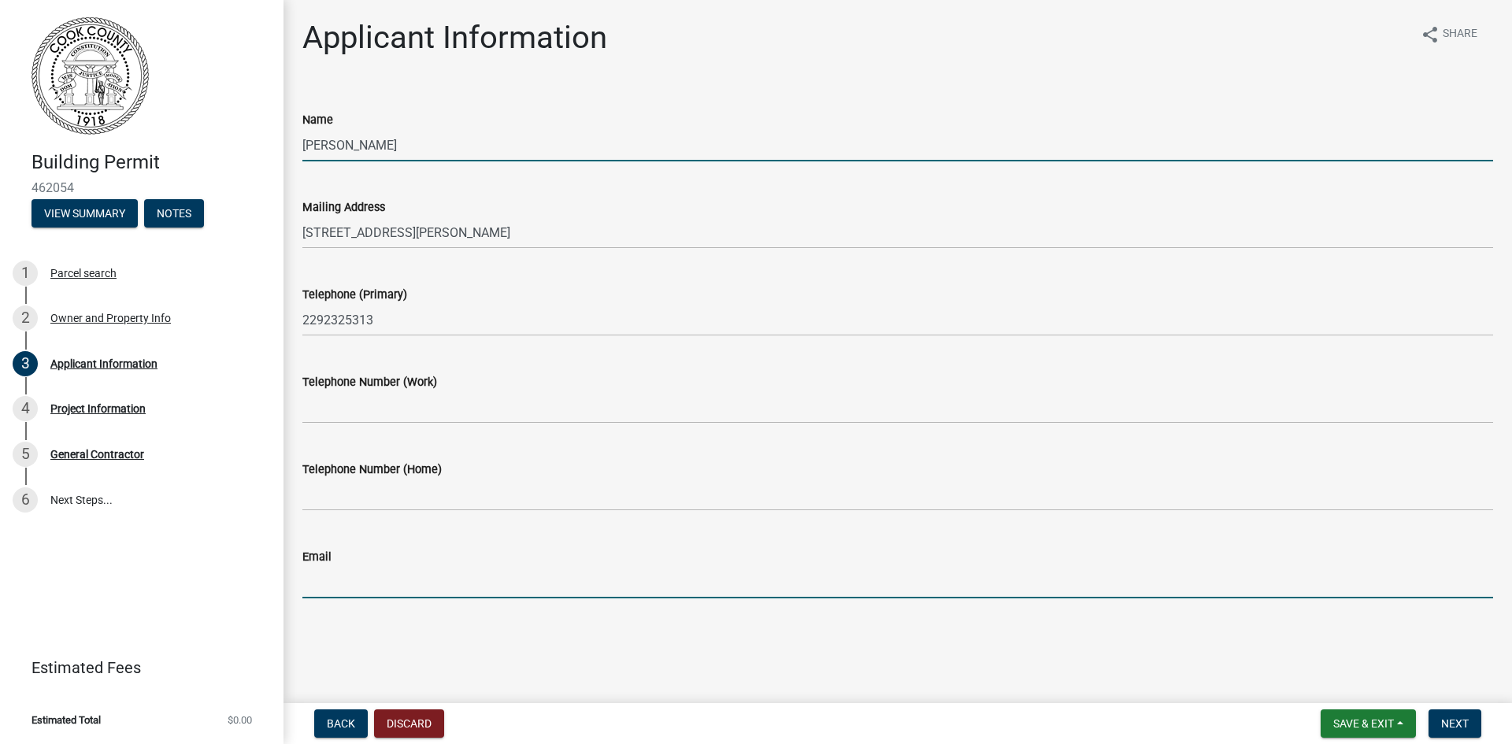
type input "[EMAIL_ADDRESS][DOMAIN_NAME]"
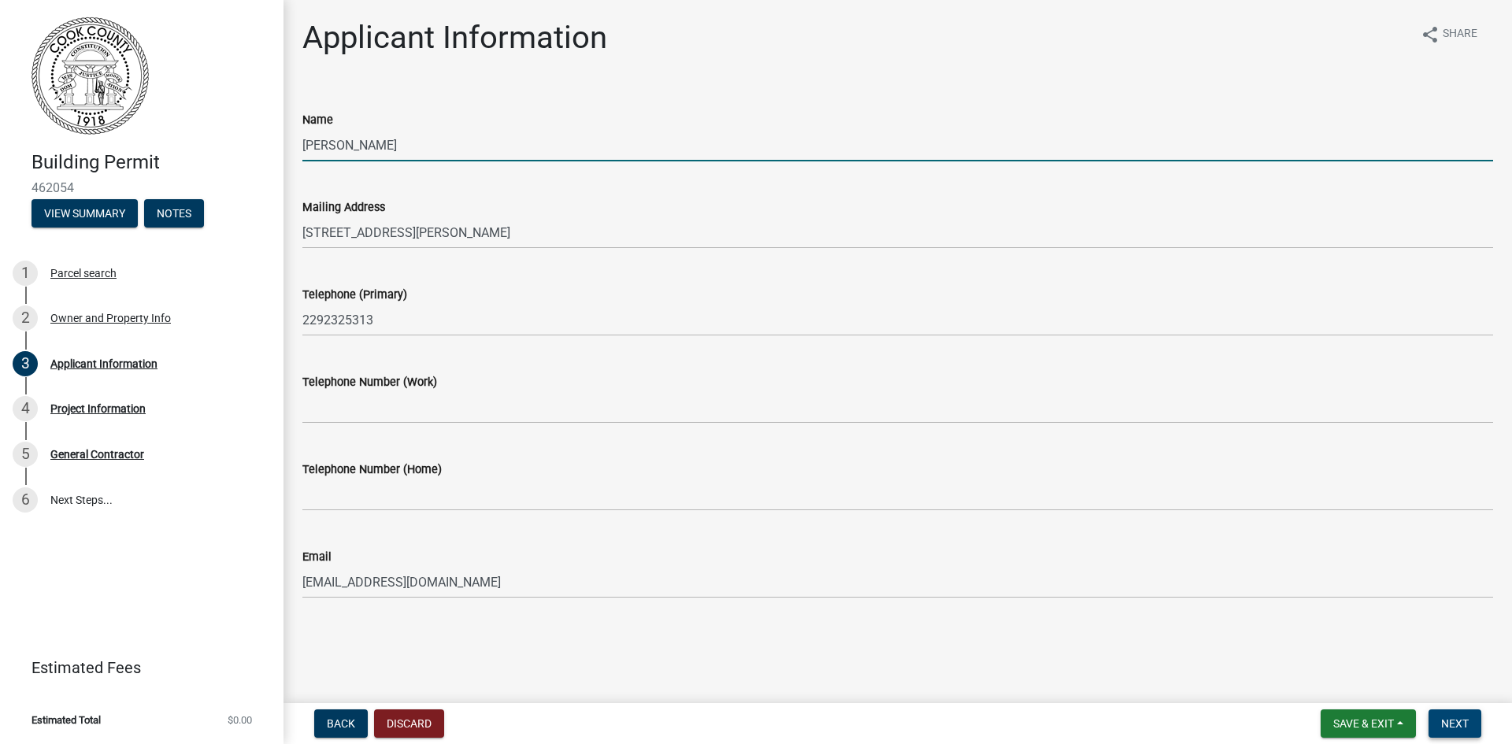
click at [1453, 720] on span "Next" at bounding box center [1456, 724] width 28 height 13
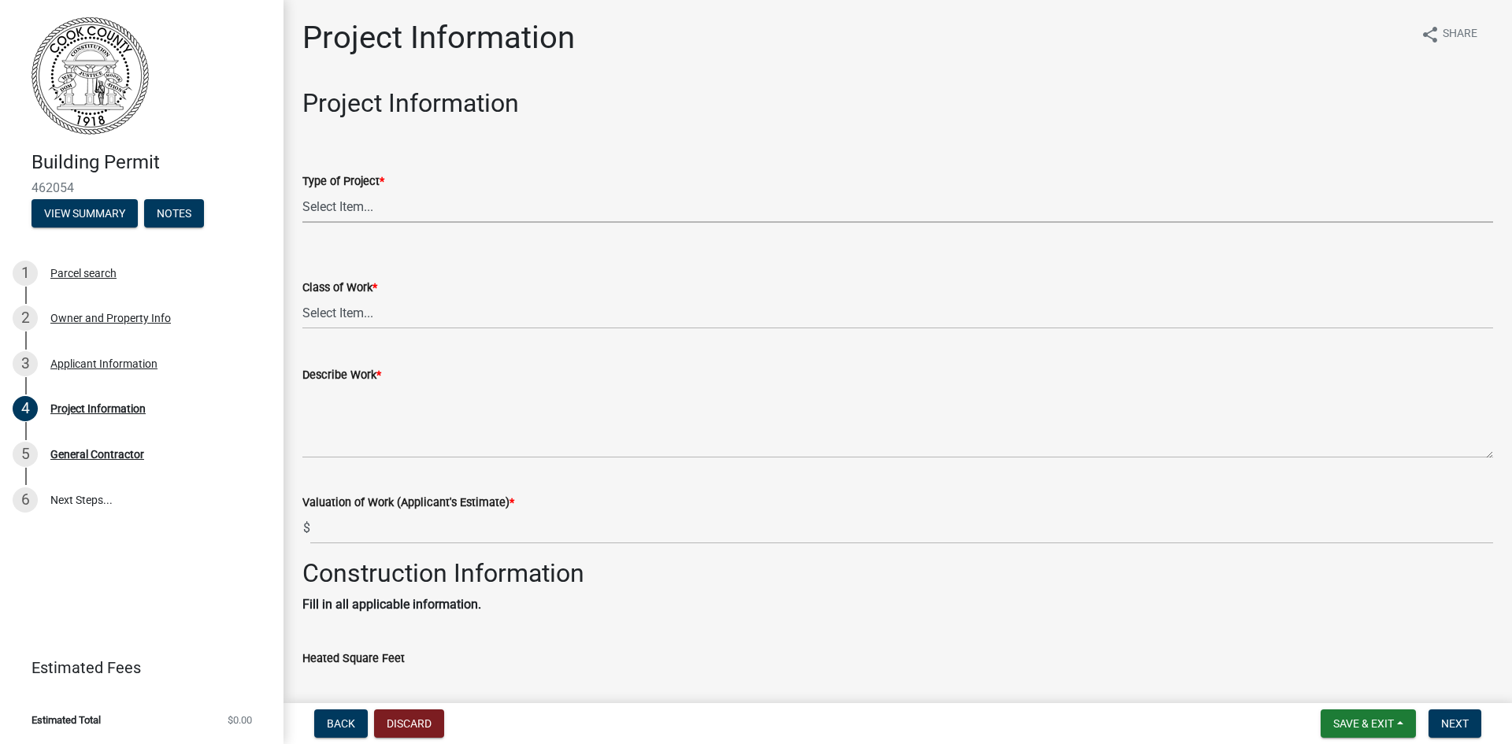
click at [360, 215] on select "Select Item... Manufactured Home New Single Family New Multi-Family New Commerc…" at bounding box center [897, 207] width 1191 height 32
click at [302, 191] on select "Select Item... Manufactured Home New Single Family New Multi-Family New Commerc…" at bounding box center [897, 207] width 1191 height 32
select select "4b7d28f2-ad6d-4146-a007-9cde64d4e27b"
click at [351, 308] on select "Select Item... Addition Alteration Demolish Erect Move Relocate Repair ReRoof" at bounding box center [897, 313] width 1191 height 32
click at [302, 297] on select "Select Item... Addition Alteration Demolish Erect Move Relocate Repair ReRoof" at bounding box center [897, 313] width 1191 height 32
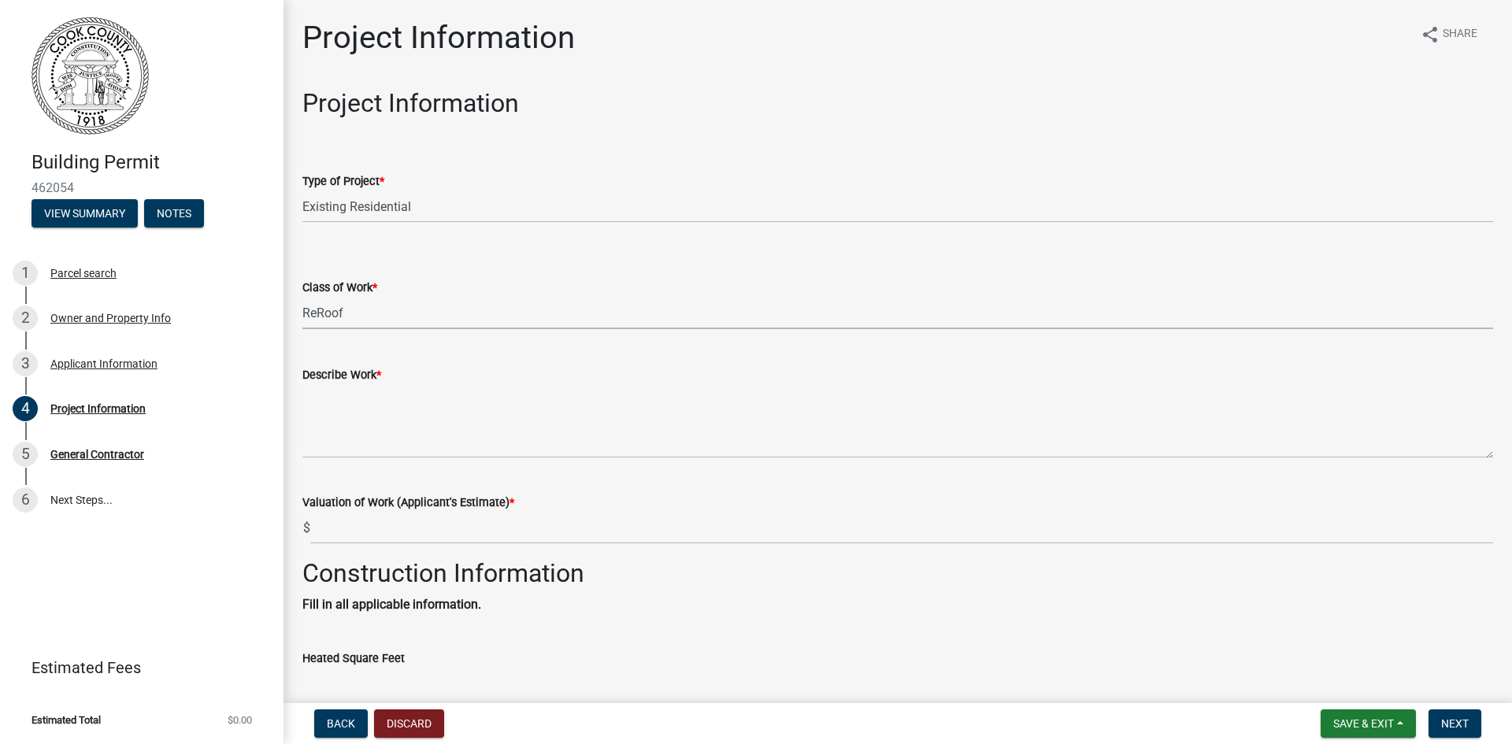
select select "279cb656-ce12-45ba-a673-6b4d84e9f3a3"
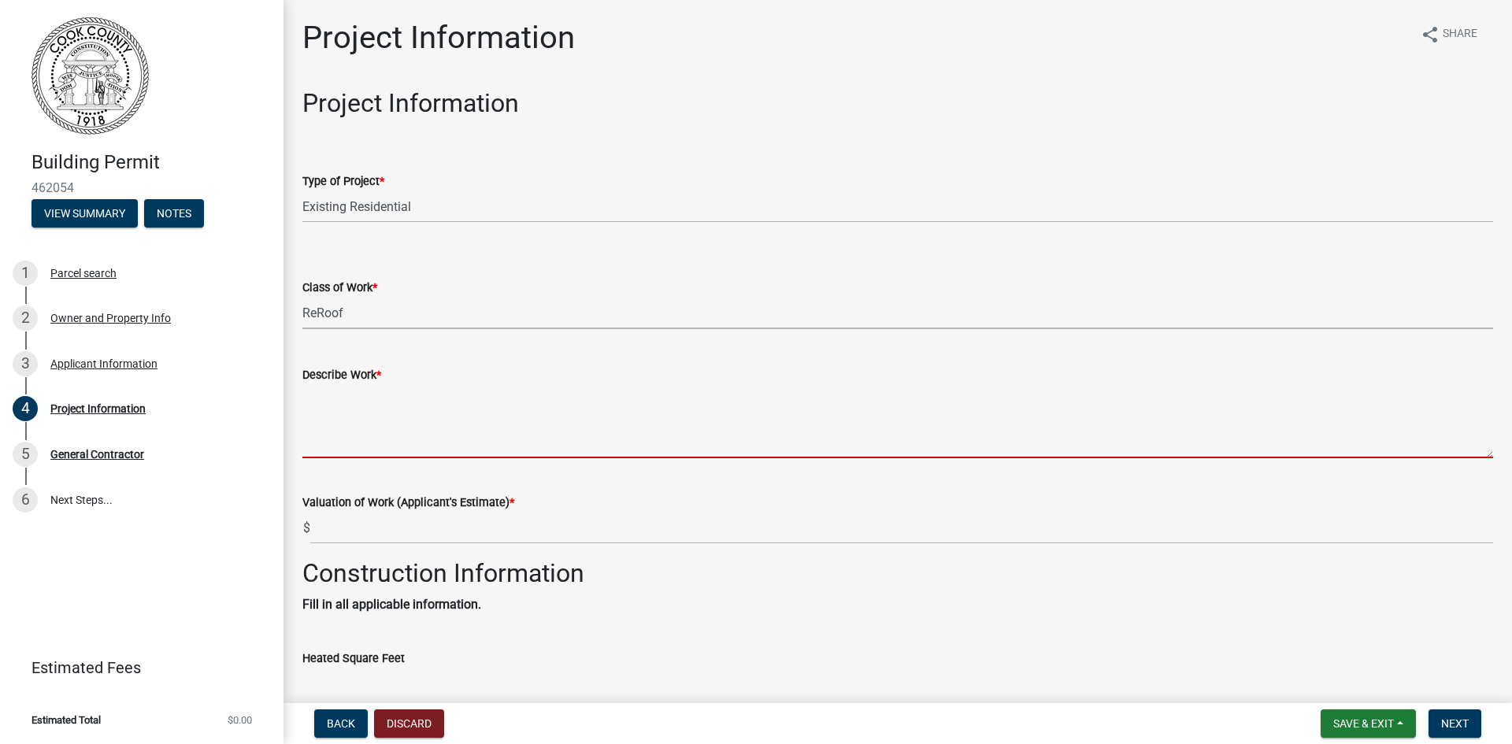
click at [368, 436] on textarea "Describe Work *" at bounding box center [897, 421] width 1191 height 74
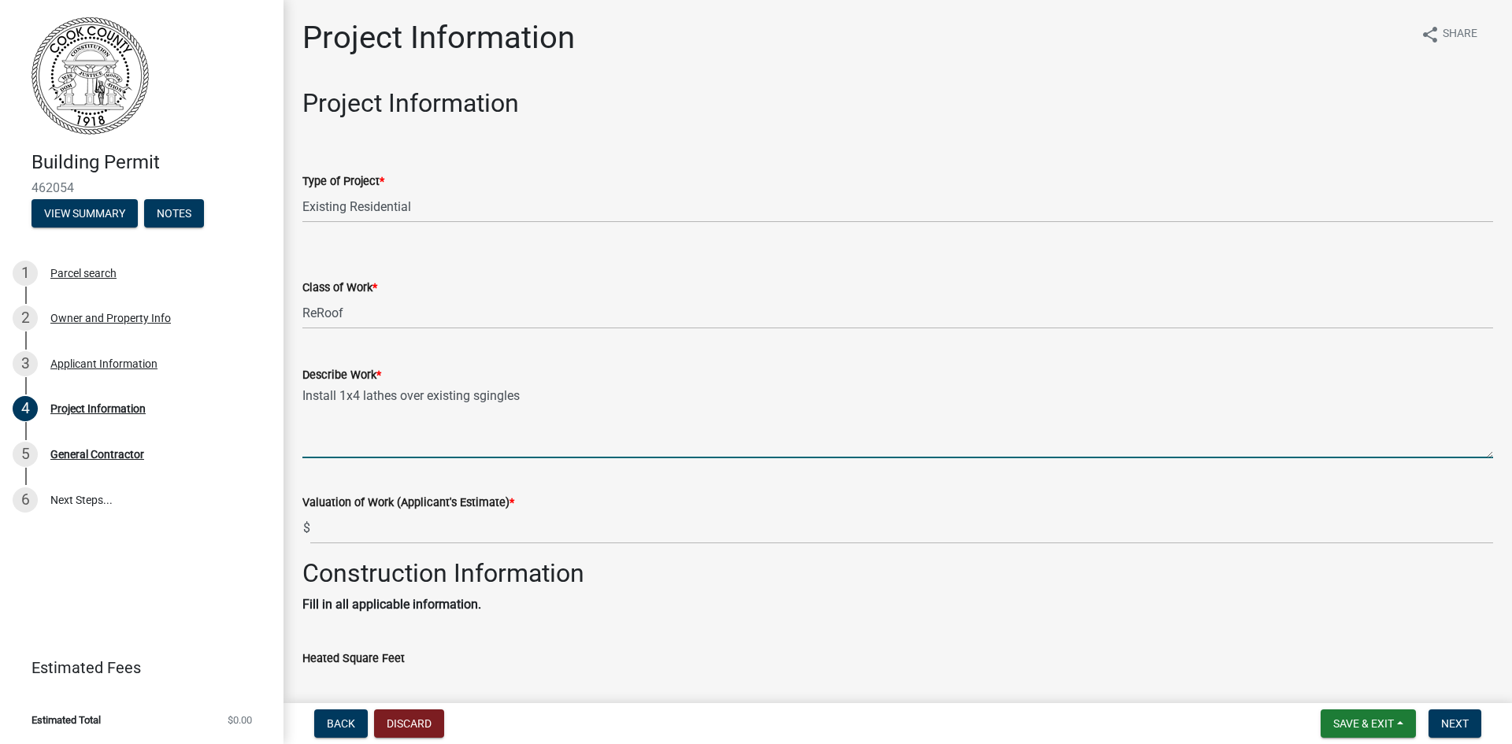
click at [488, 395] on textarea "Install 1x4 lathes over existing sgingles" at bounding box center [897, 421] width 1191 height 74
click at [403, 393] on textarea "Install 1x4 lathes over existing shingles" at bounding box center [897, 421] width 1191 height 74
type textarea "Install 1x4 lathes 24" OC over existing shingles"
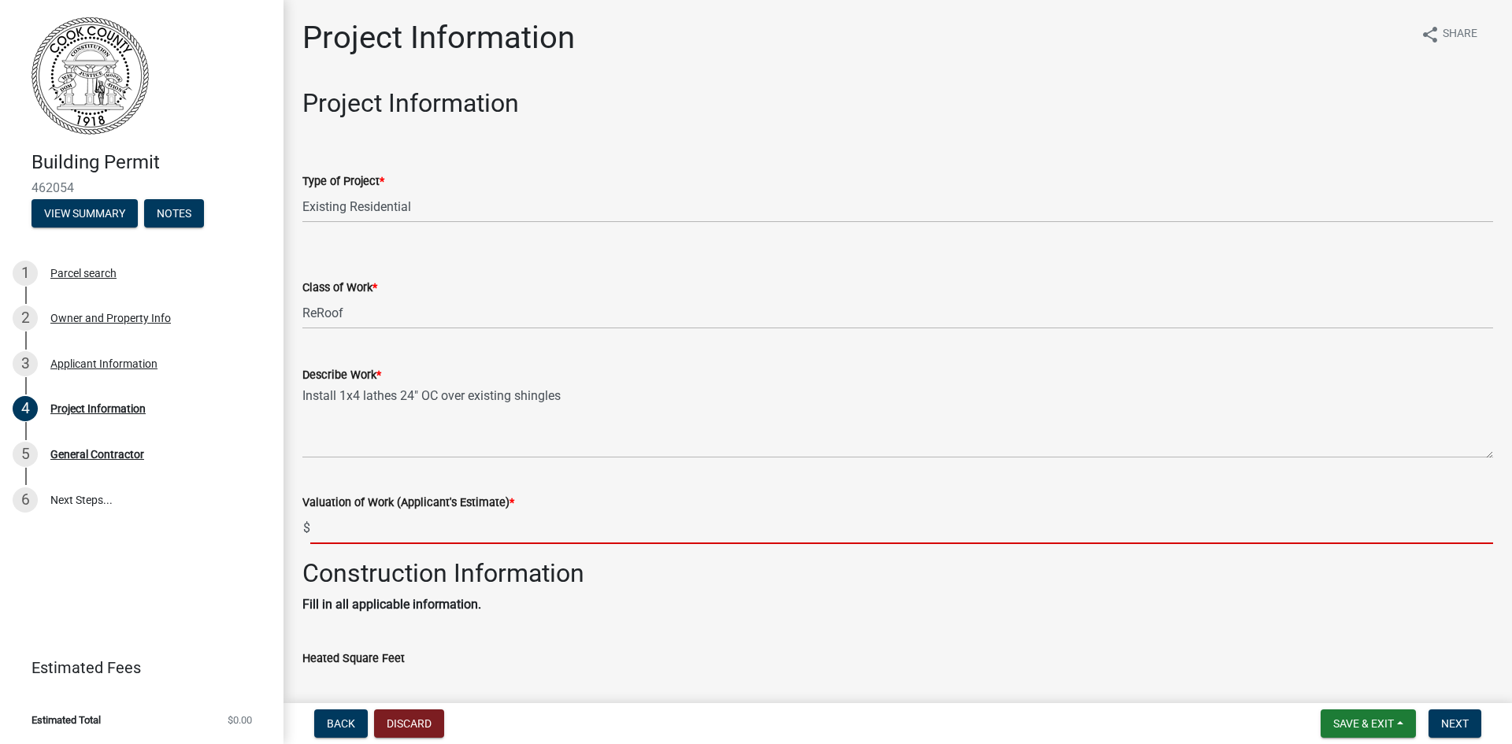
click at [363, 532] on input "text" at bounding box center [901, 528] width 1183 height 32
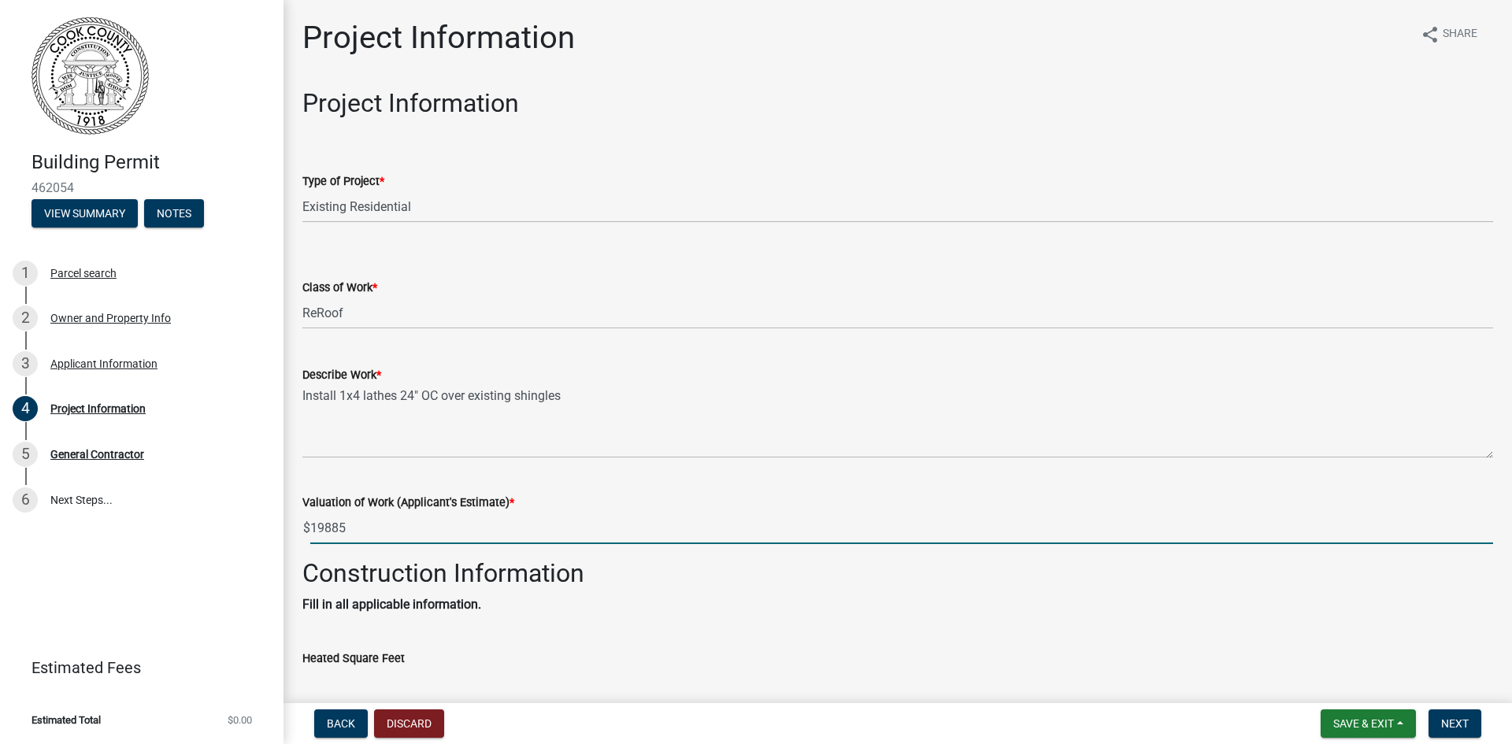
scroll to position [158, 0]
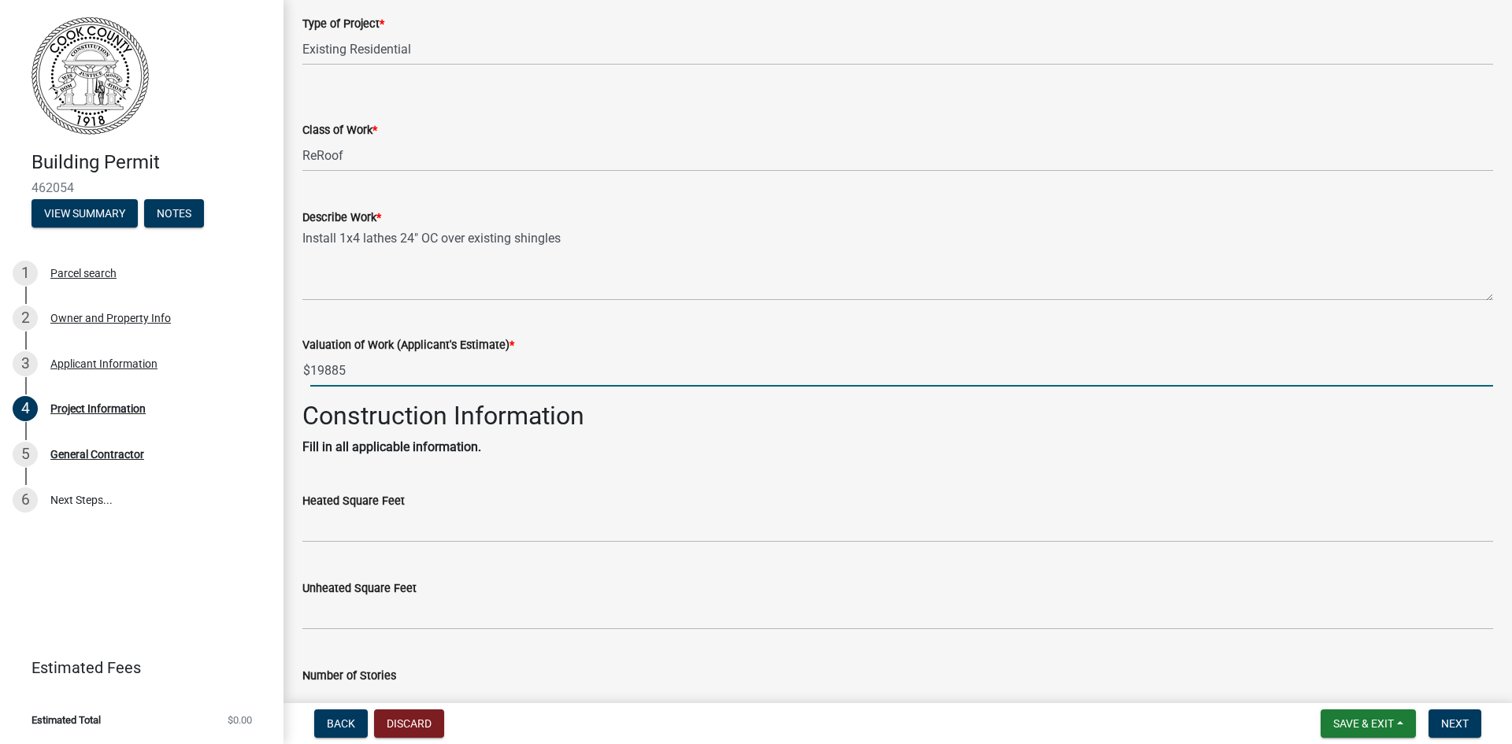
type input "19885"
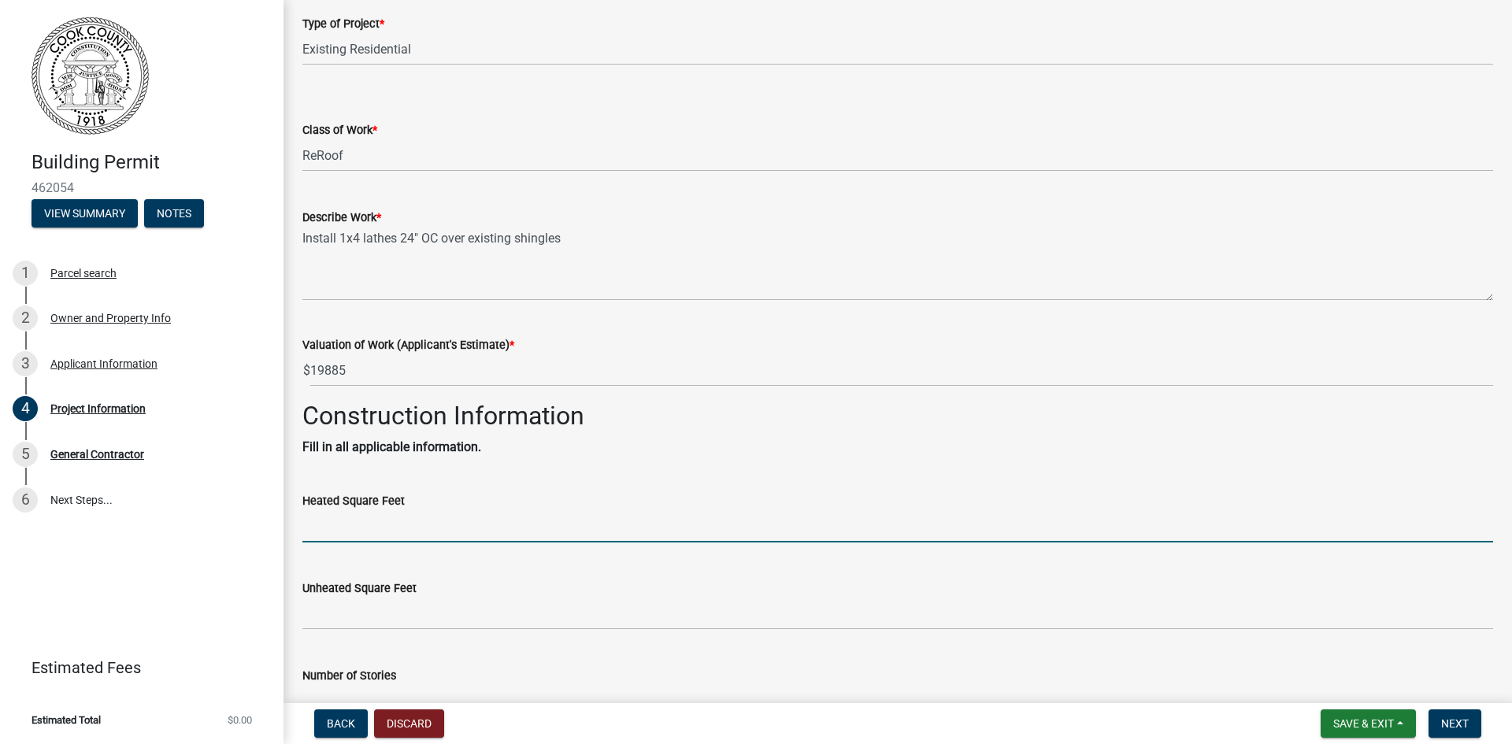
click at [358, 536] on input "text" at bounding box center [897, 526] width 1191 height 32
click at [365, 527] on input "text" at bounding box center [897, 526] width 1191 height 32
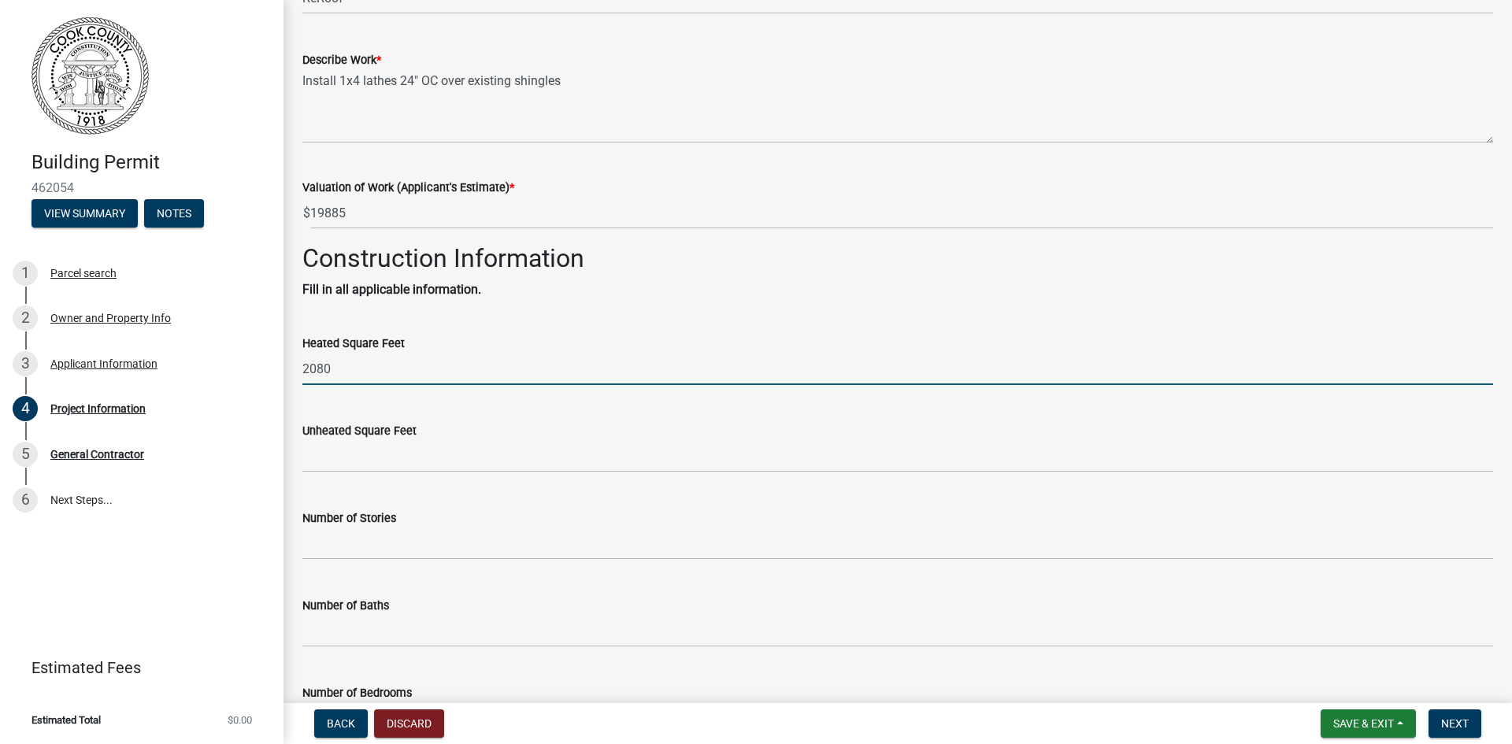
type input "2080"
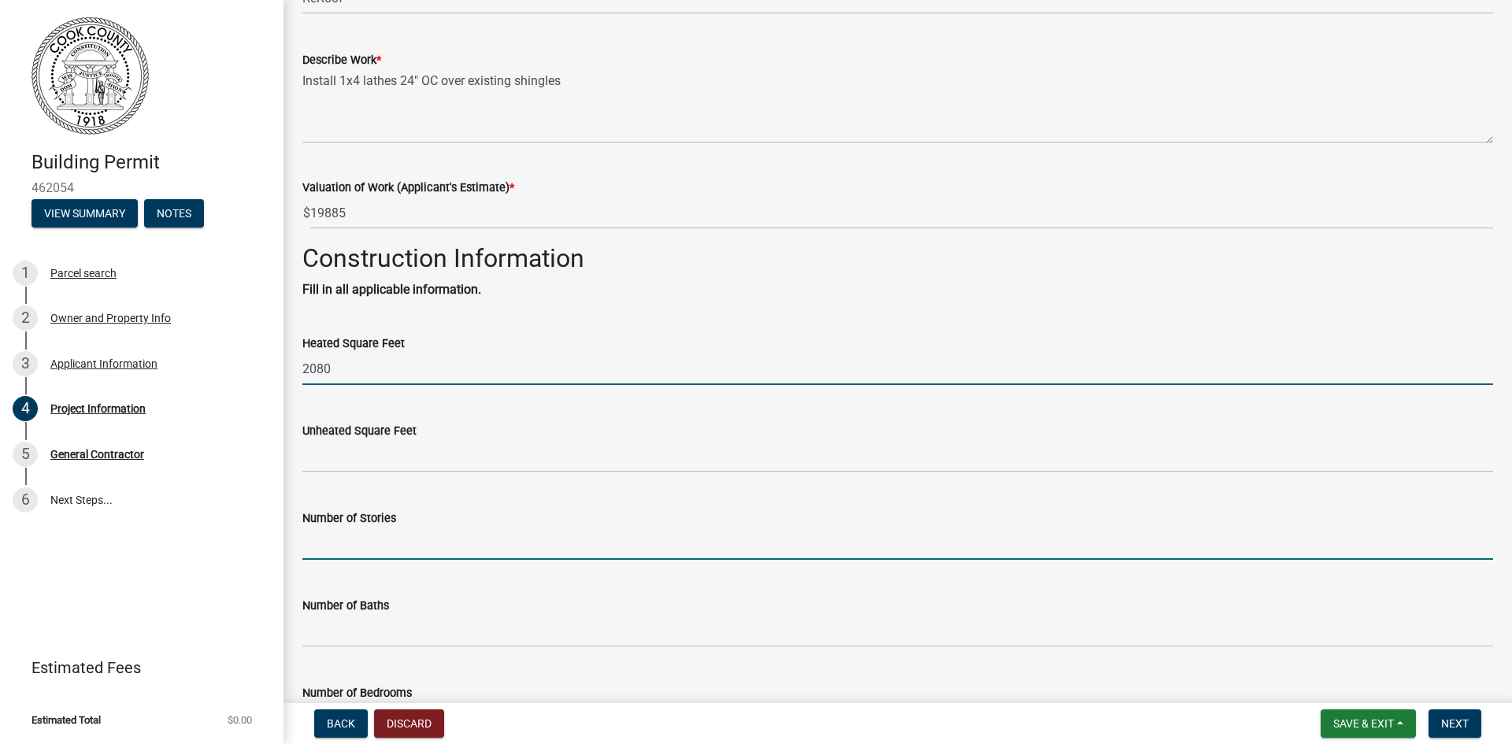
click at [336, 551] on input "text" at bounding box center [897, 544] width 1191 height 32
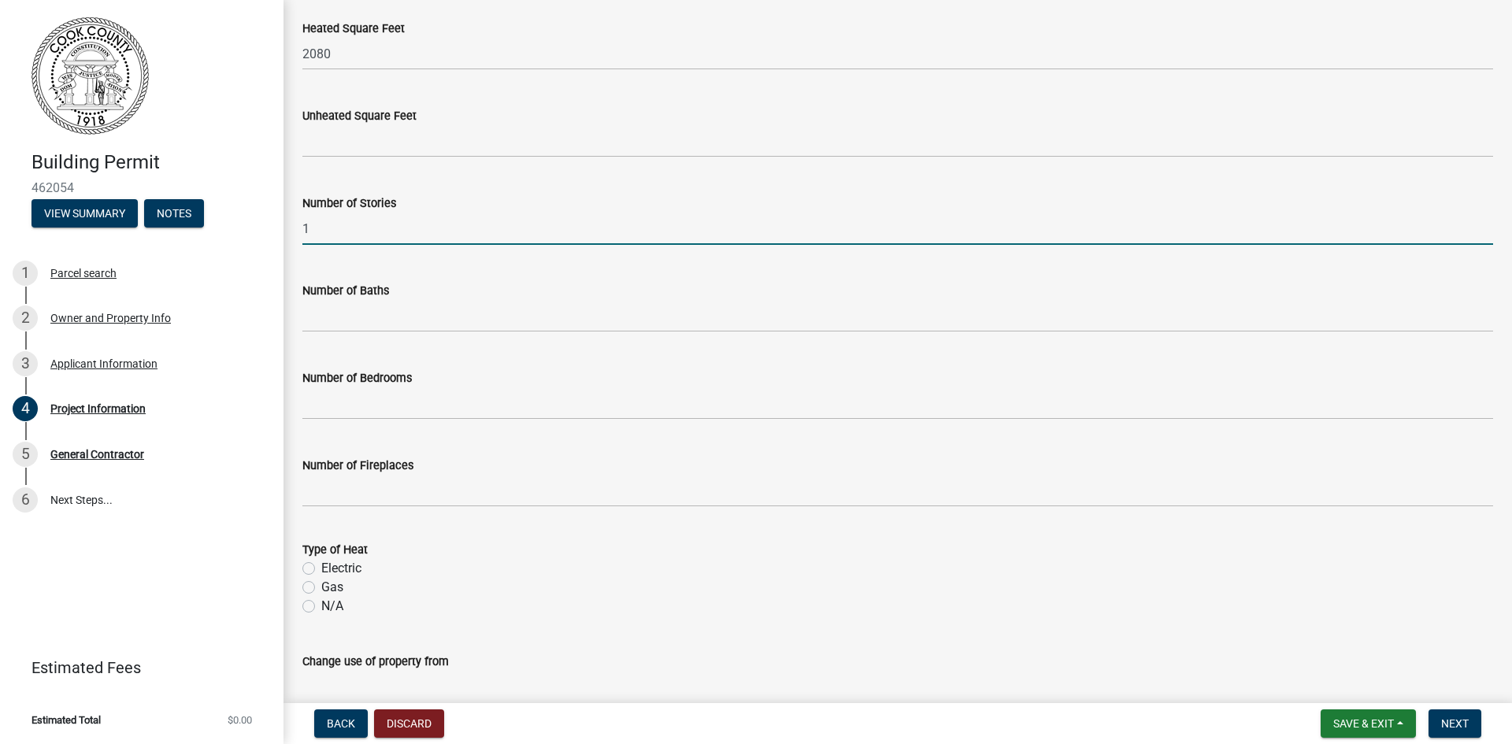
scroll to position [709, 0]
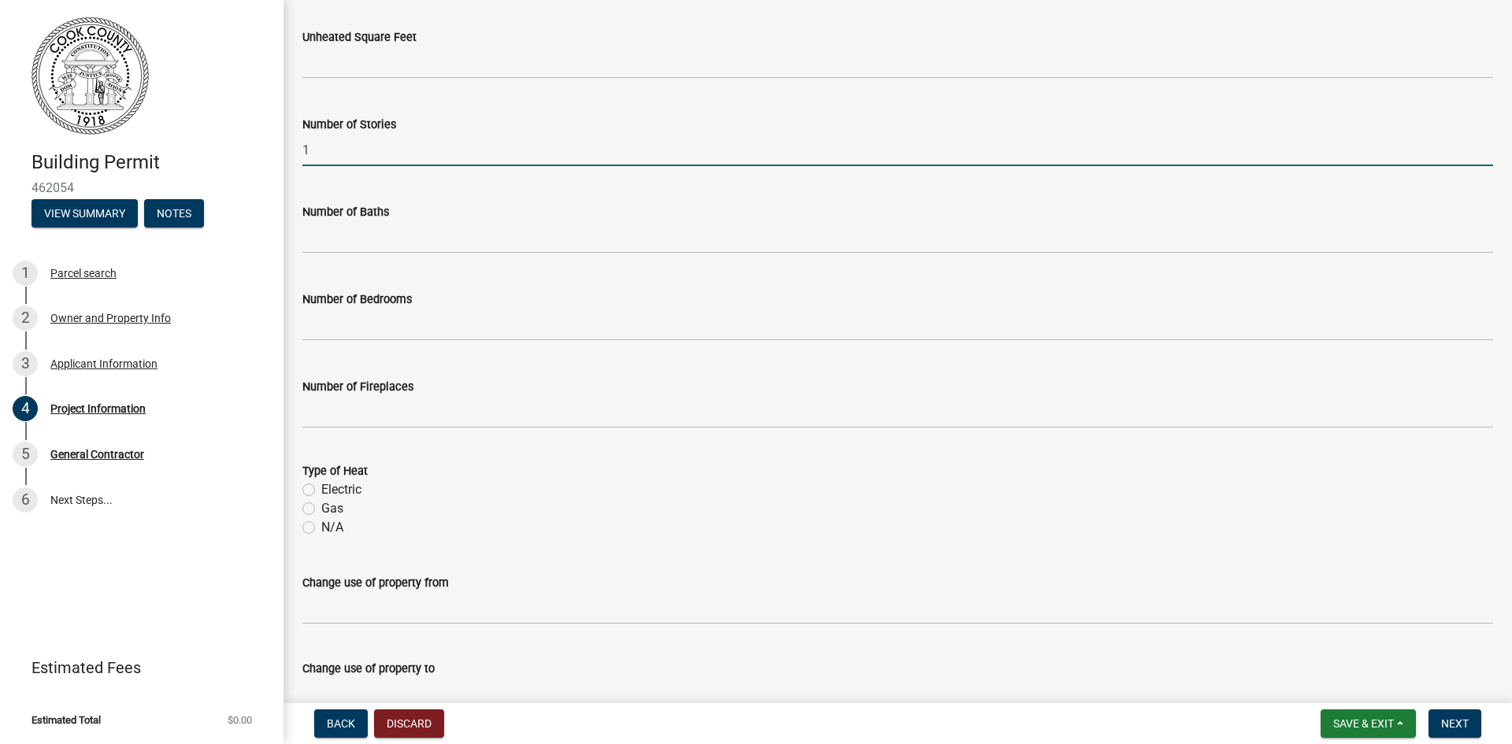
type input "1"
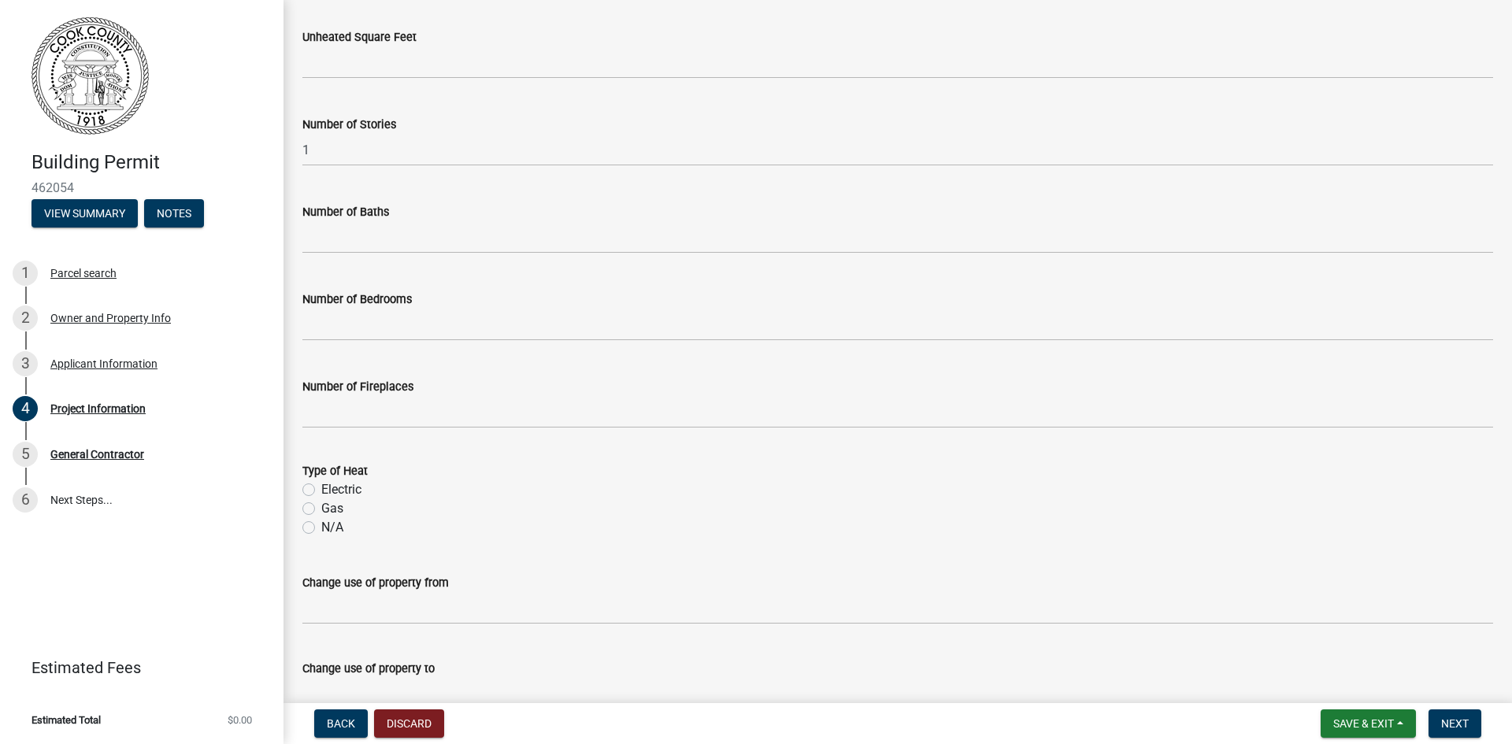
click at [321, 523] on label "N/A" at bounding box center [332, 527] width 22 height 19
click at [321, 523] on input "N/A" at bounding box center [326, 523] width 10 height 10
radio input "true"
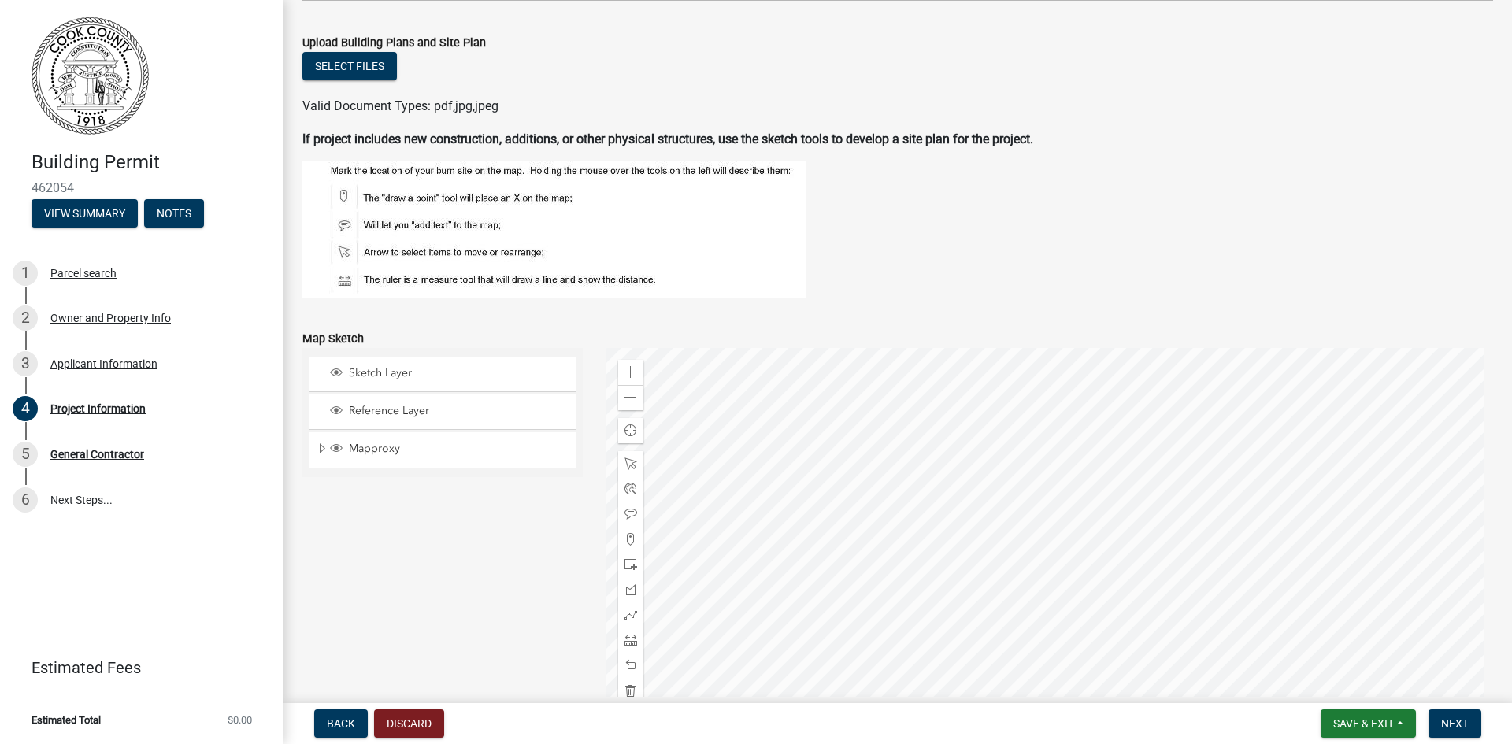
scroll to position [1497, 0]
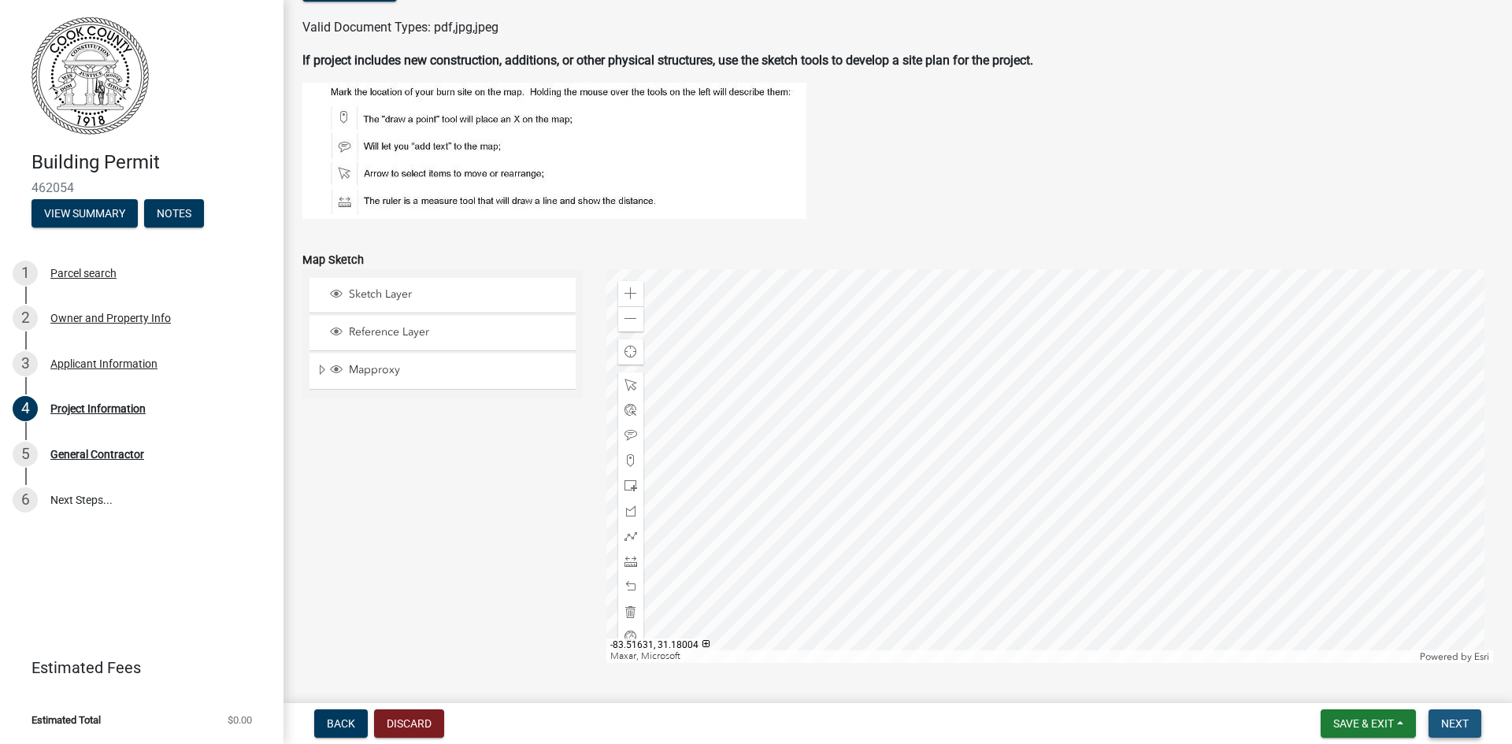
click at [1462, 721] on span "Next" at bounding box center [1456, 724] width 28 height 13
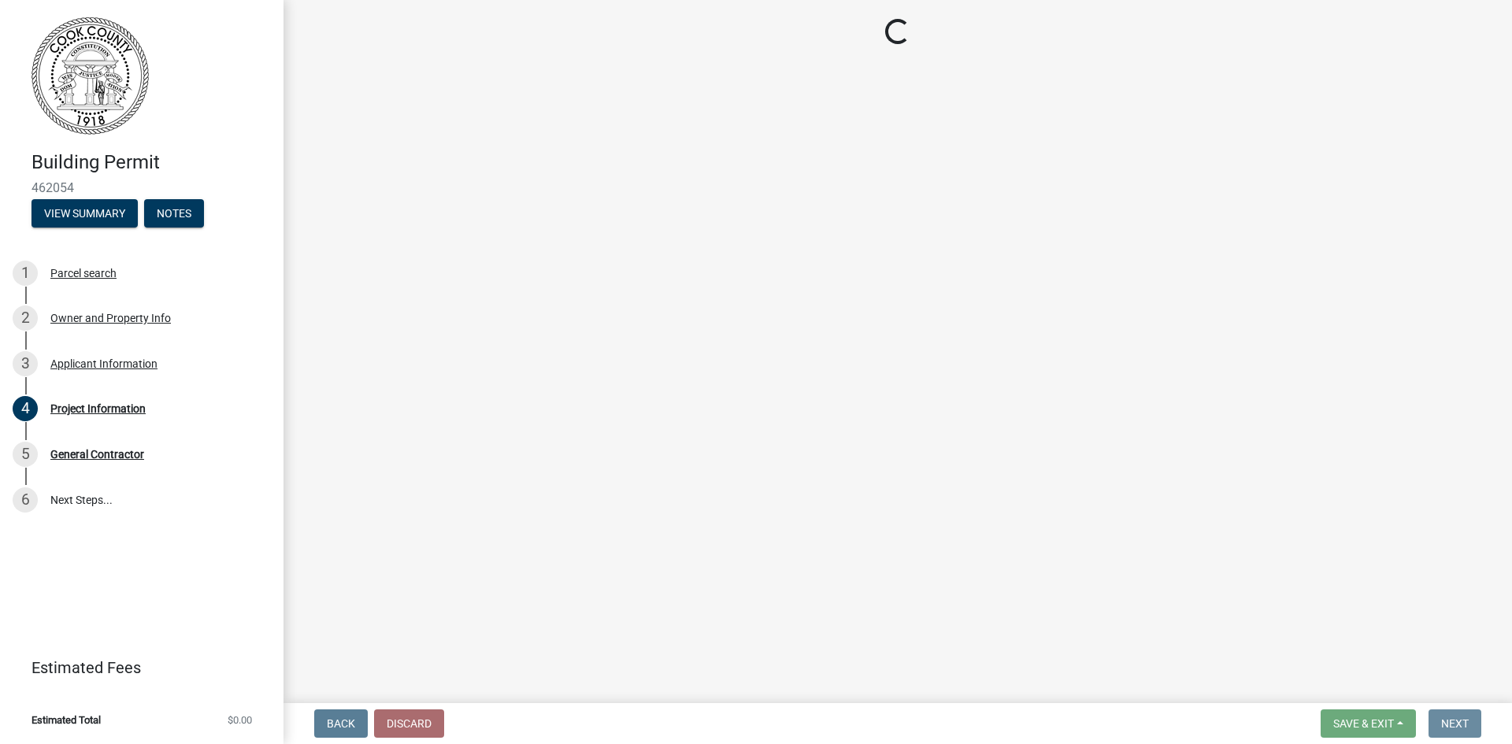
scroll to position [0, 0]
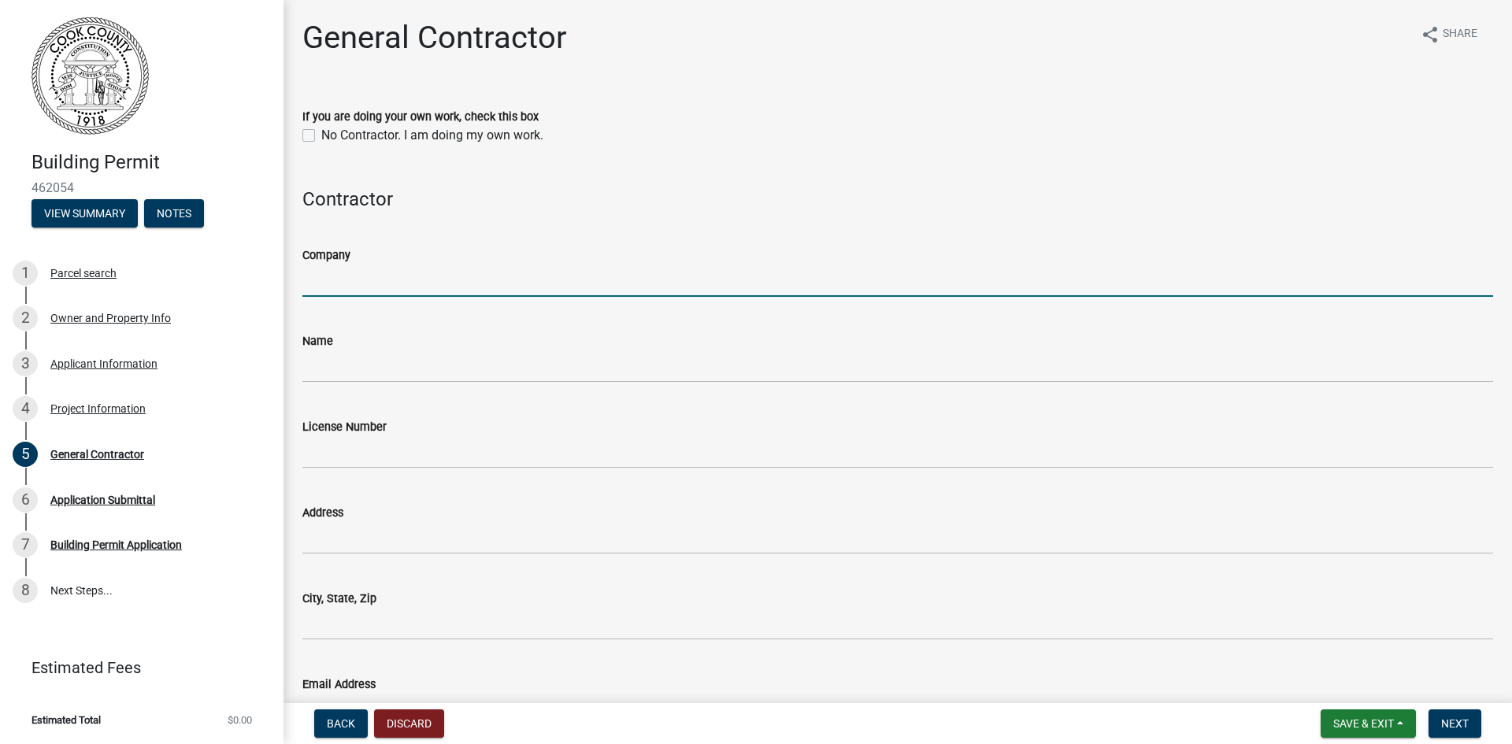
click at [332, 287] on input "Company" at bounding box center [897, 281] width 1191 height 32
type input "Pyramid Roofing and Windows LLC"
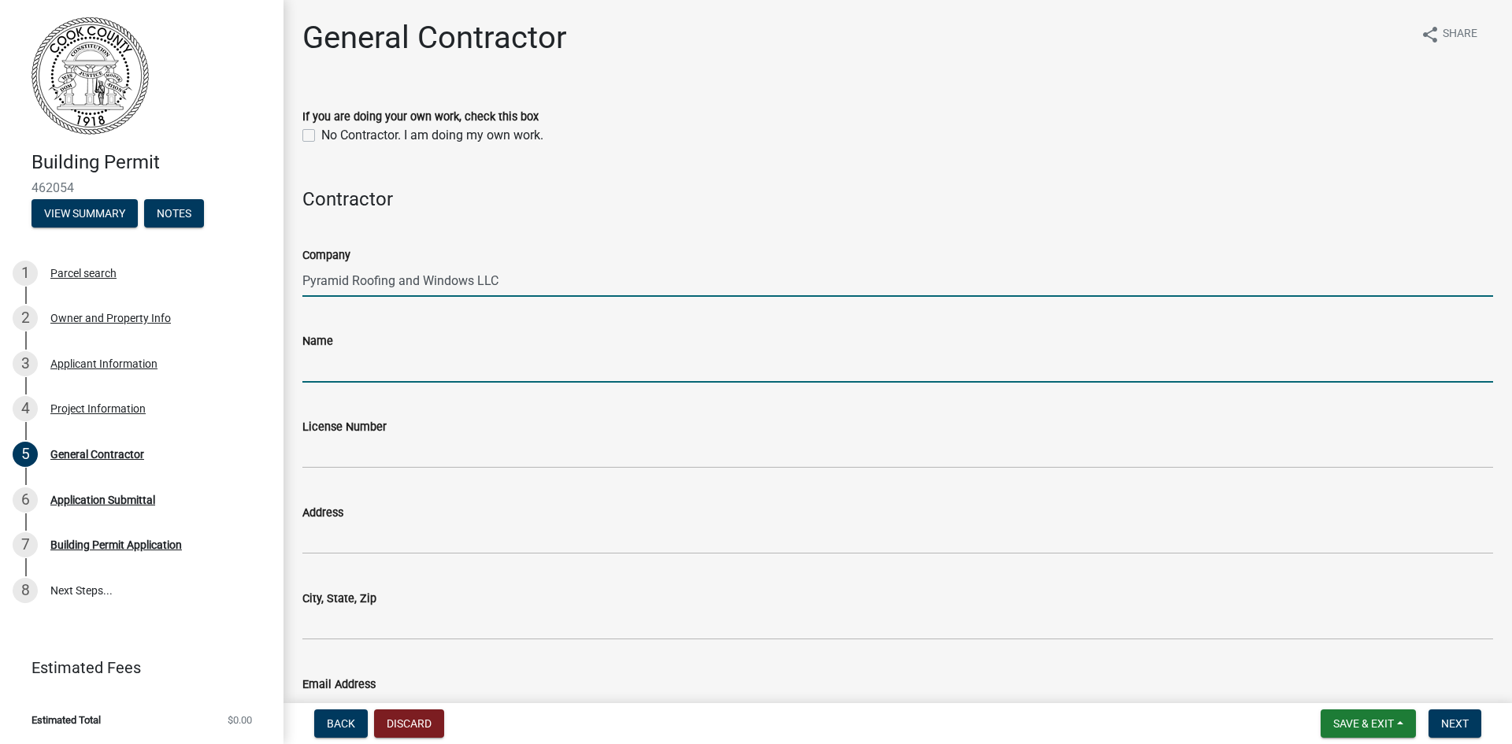
type input "[PERSON_NAME]"
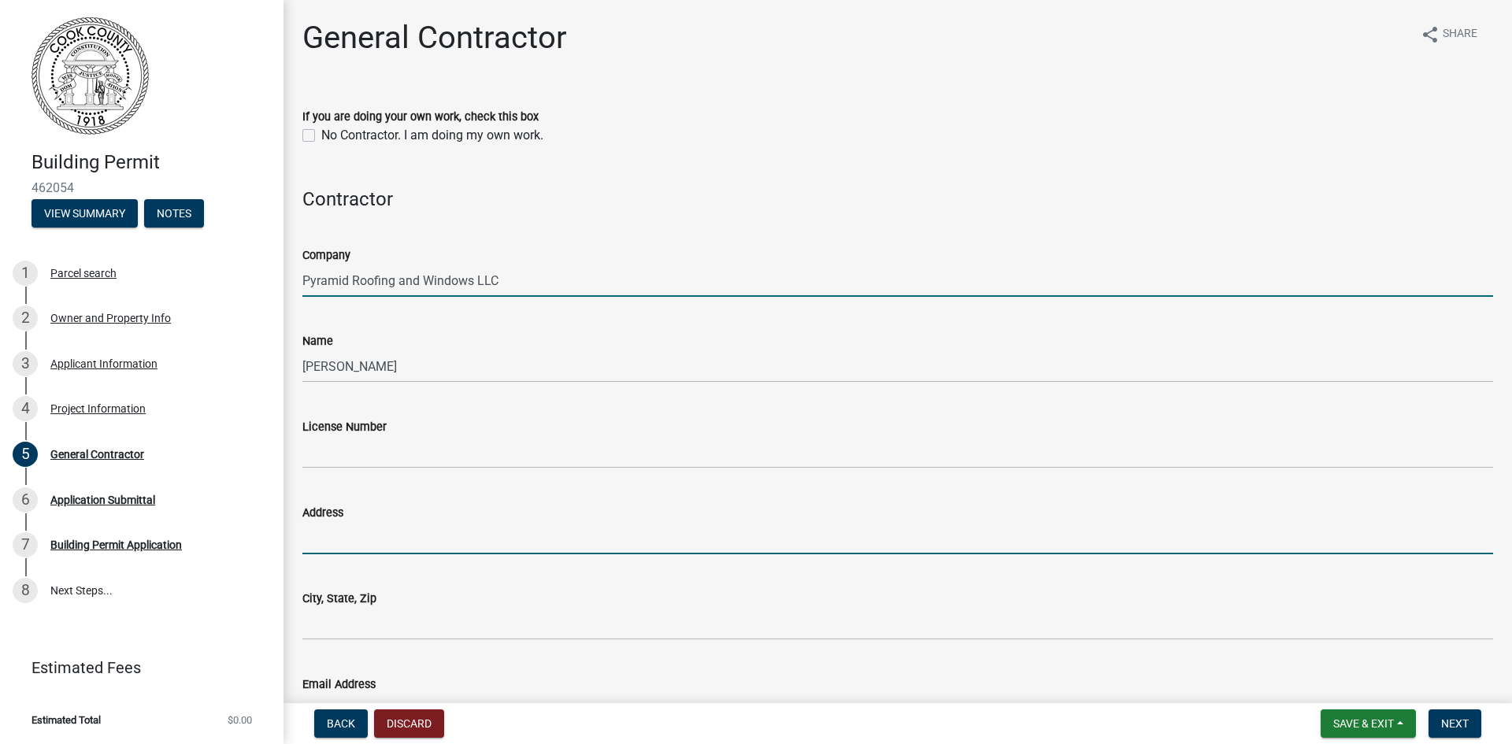
type input "[STREET_ADDRESS][PERSON_NAME]"
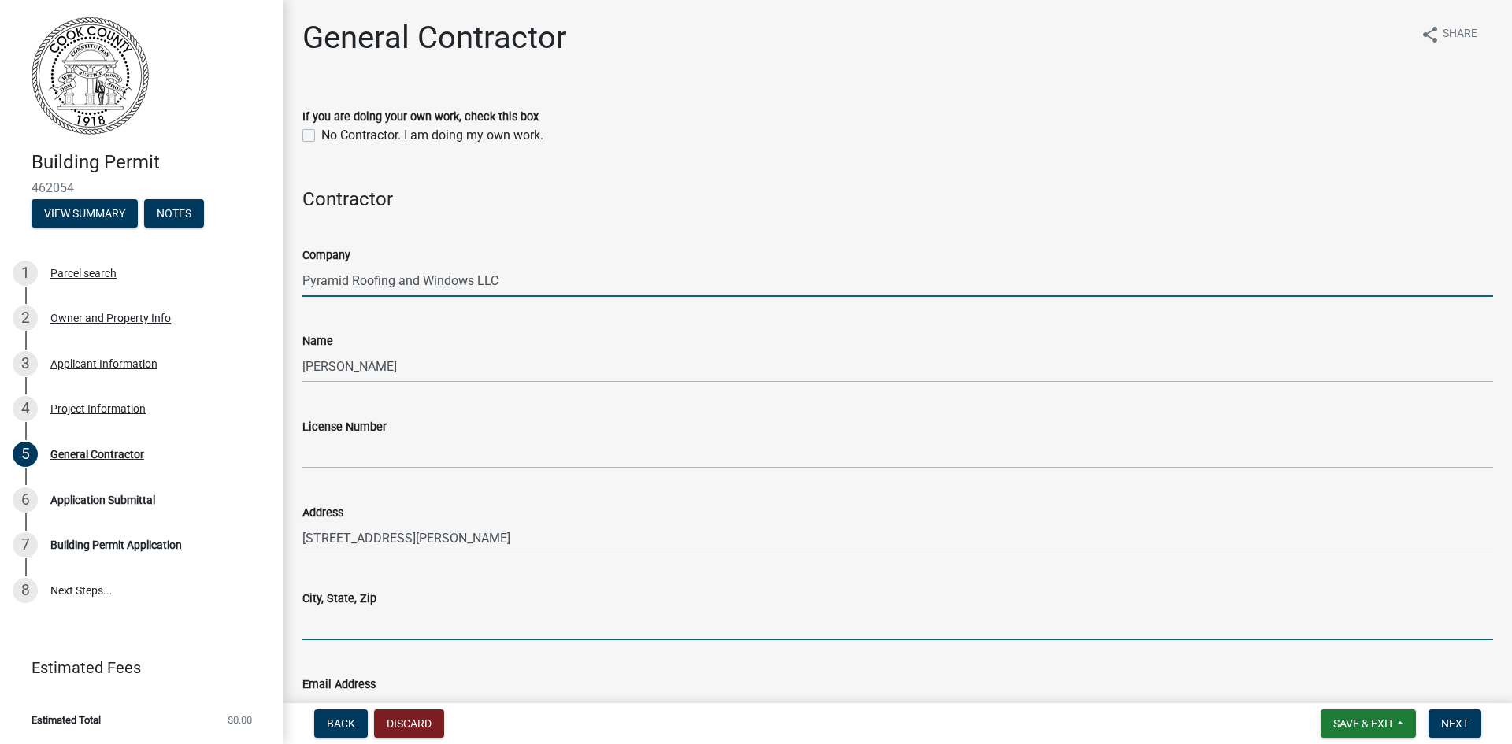
type input "Valdosta"
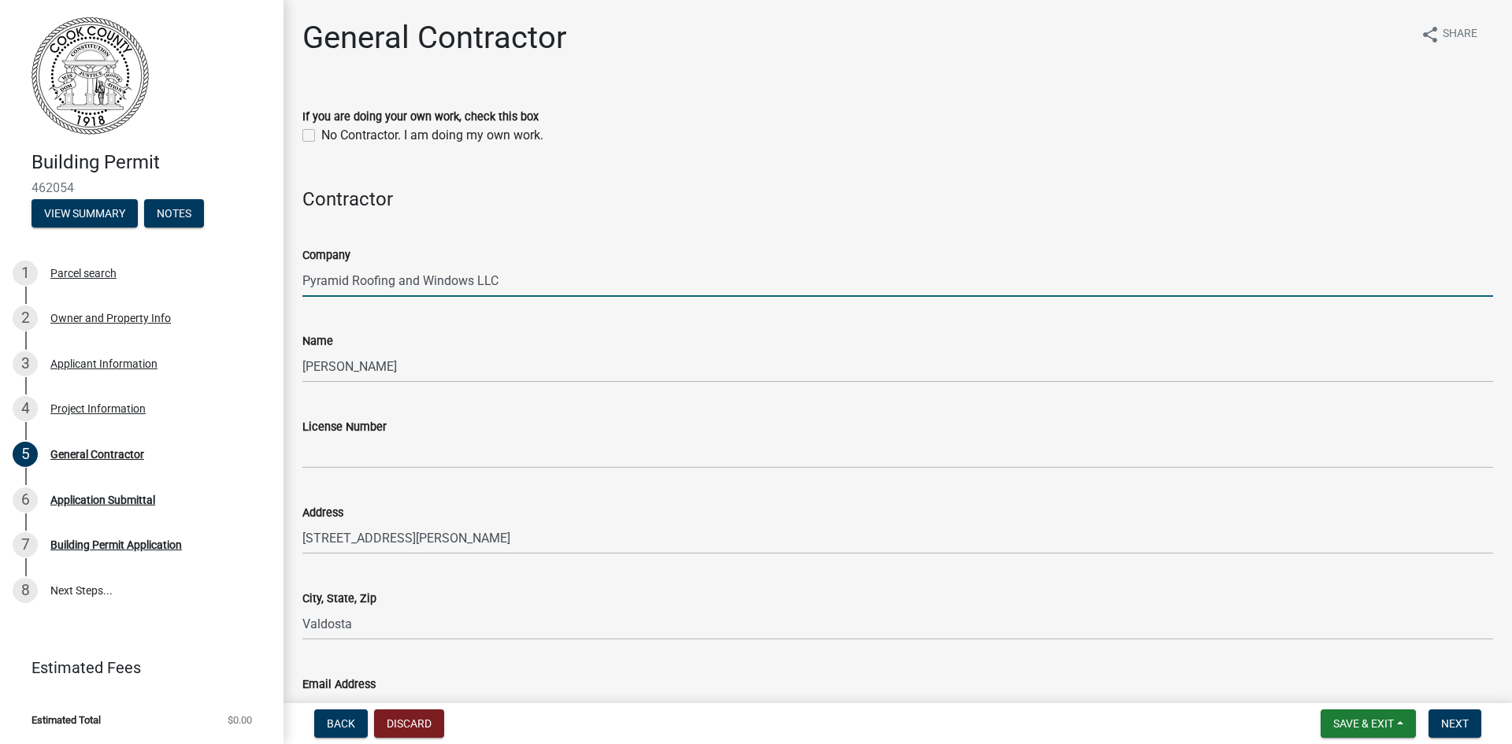
type input "[EMAIL_ADDRESS][DOMAIN_NAME]"
type input "2292325313"
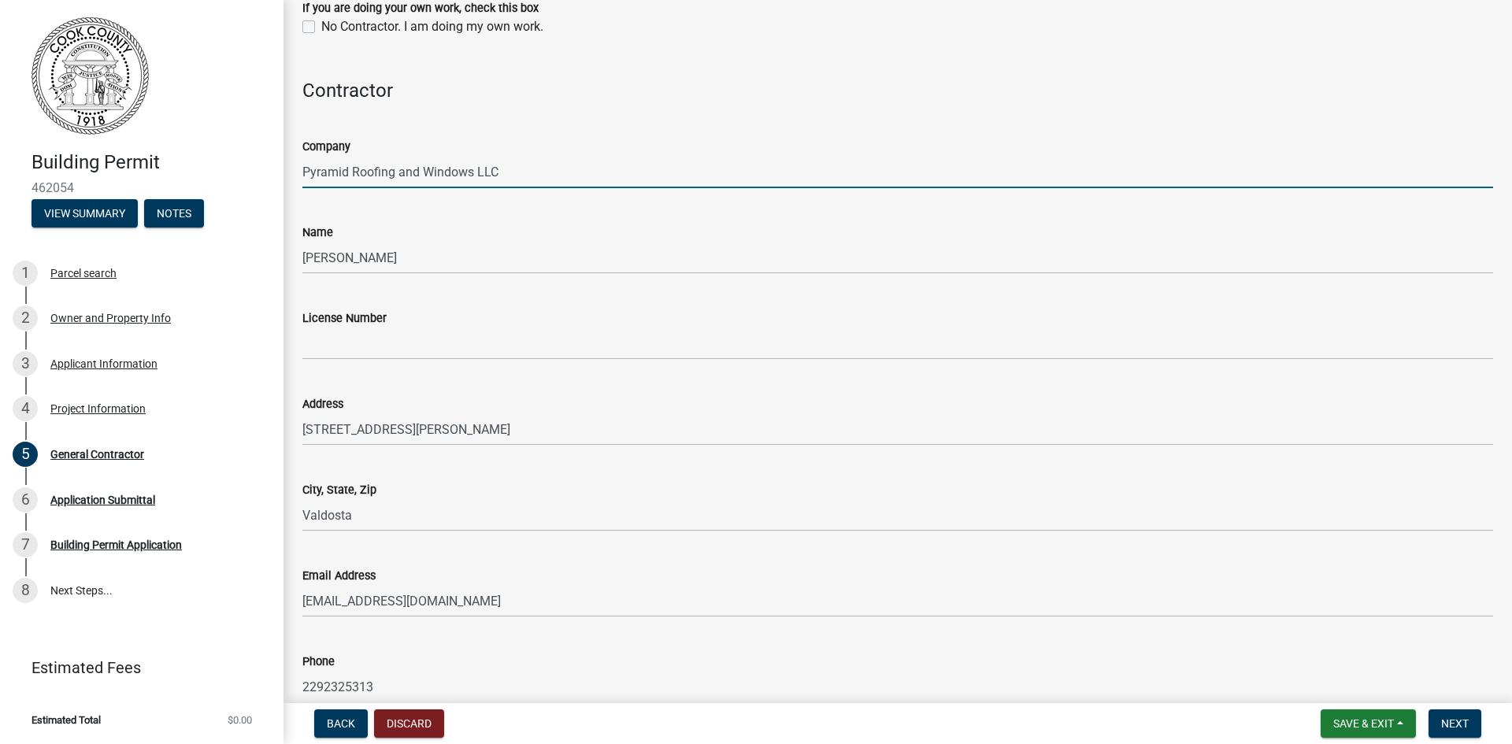
scroll to position [158, 0]
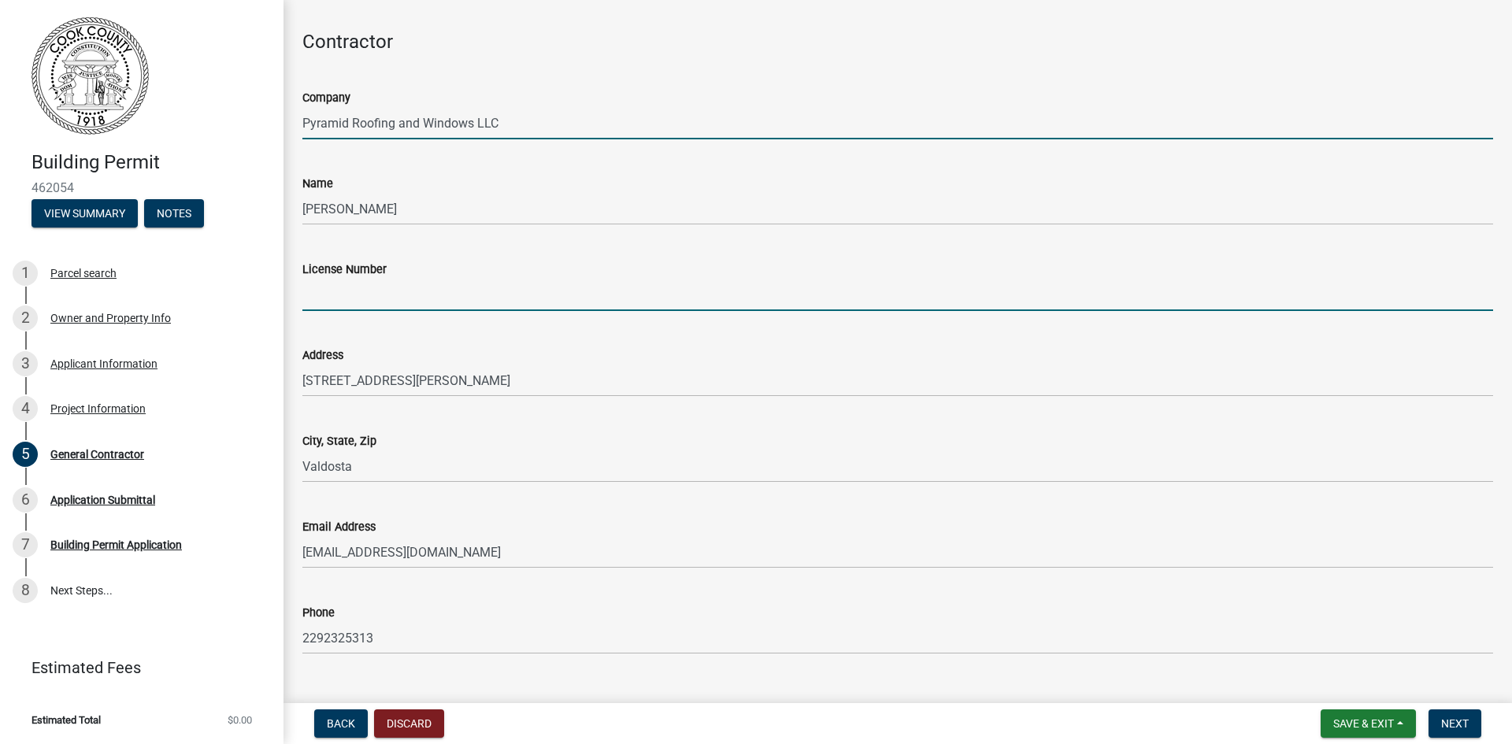
click at [340, 293] on input "License Number" at bounding box center [897, 295] width 1191 height 32
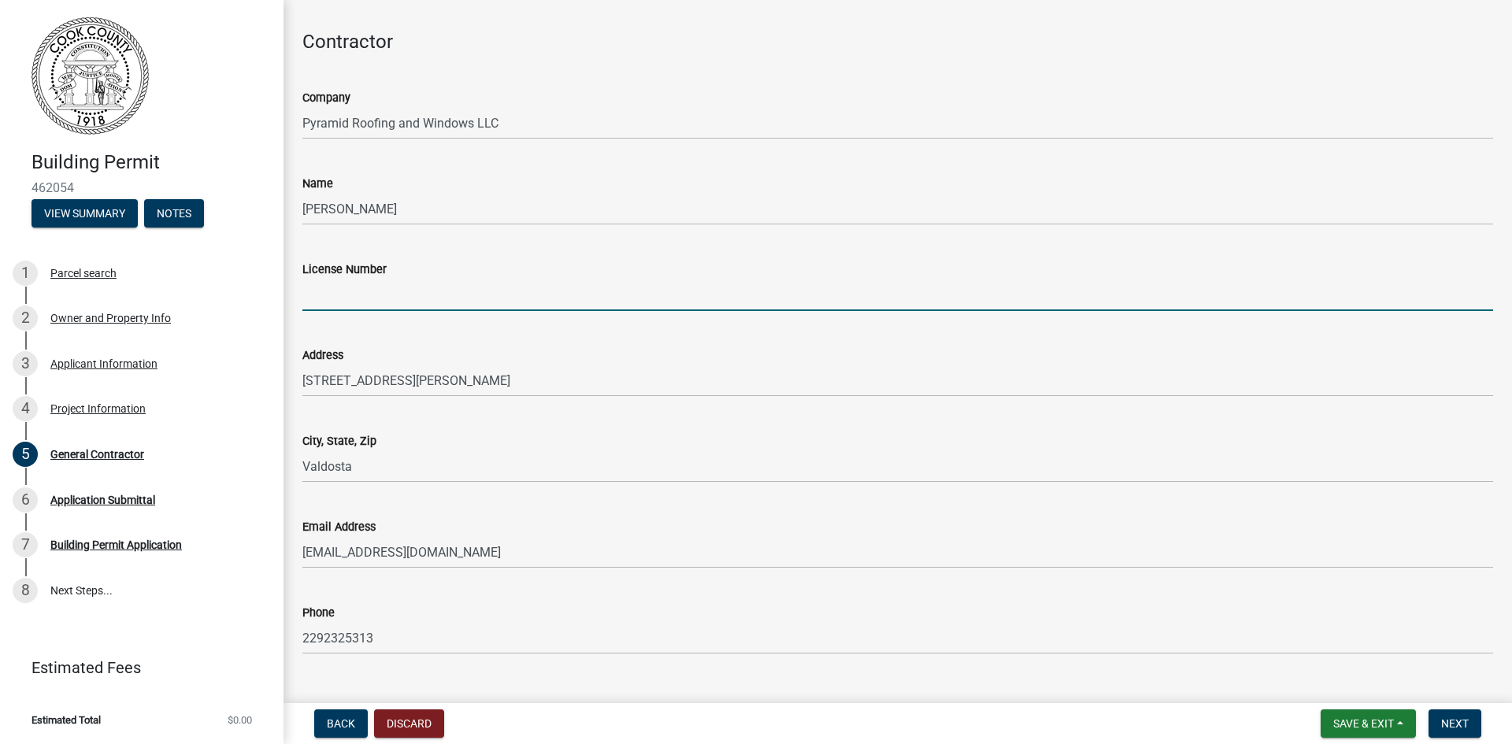
type input "17001552"
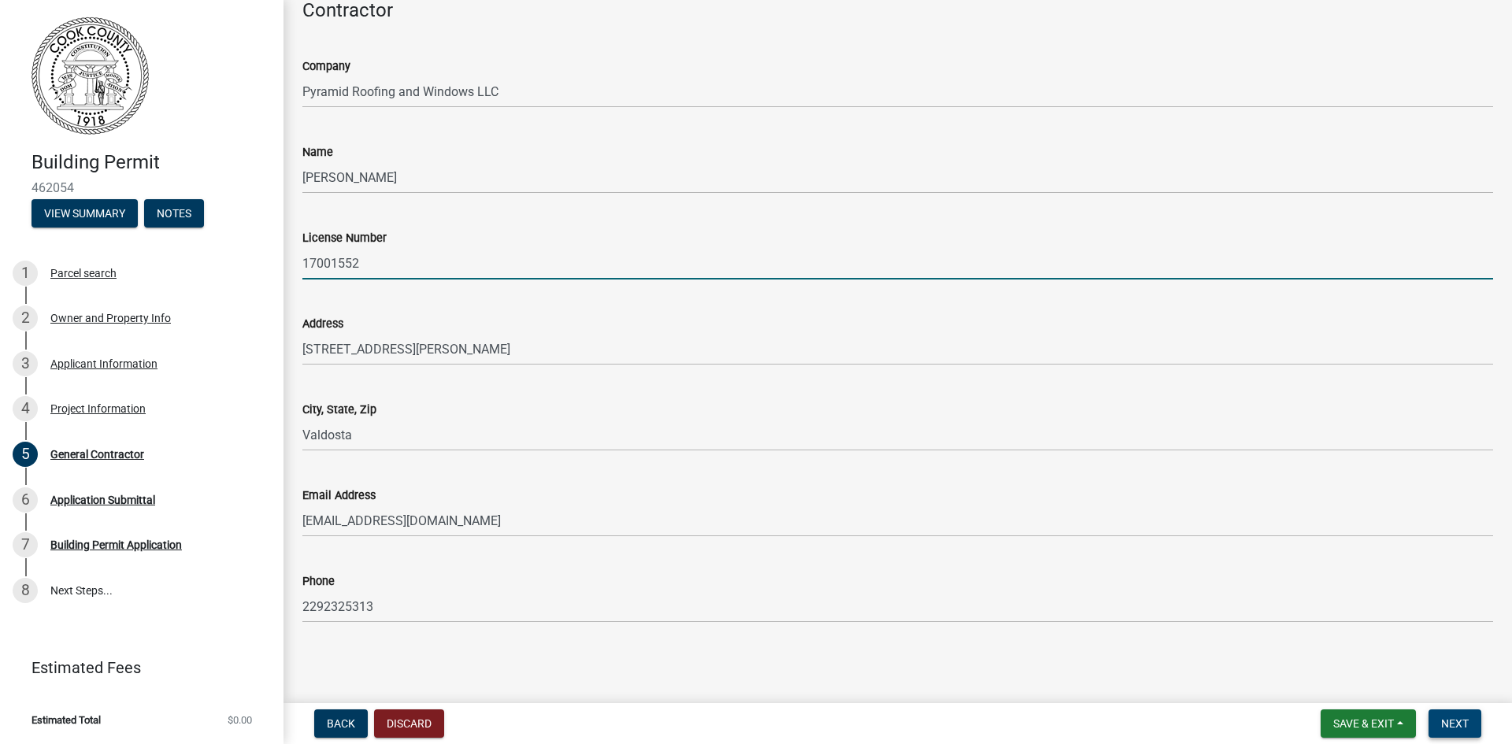
click at [1446, 724] on span "Next" at bounding box center [1456, 724] width 28 height 13
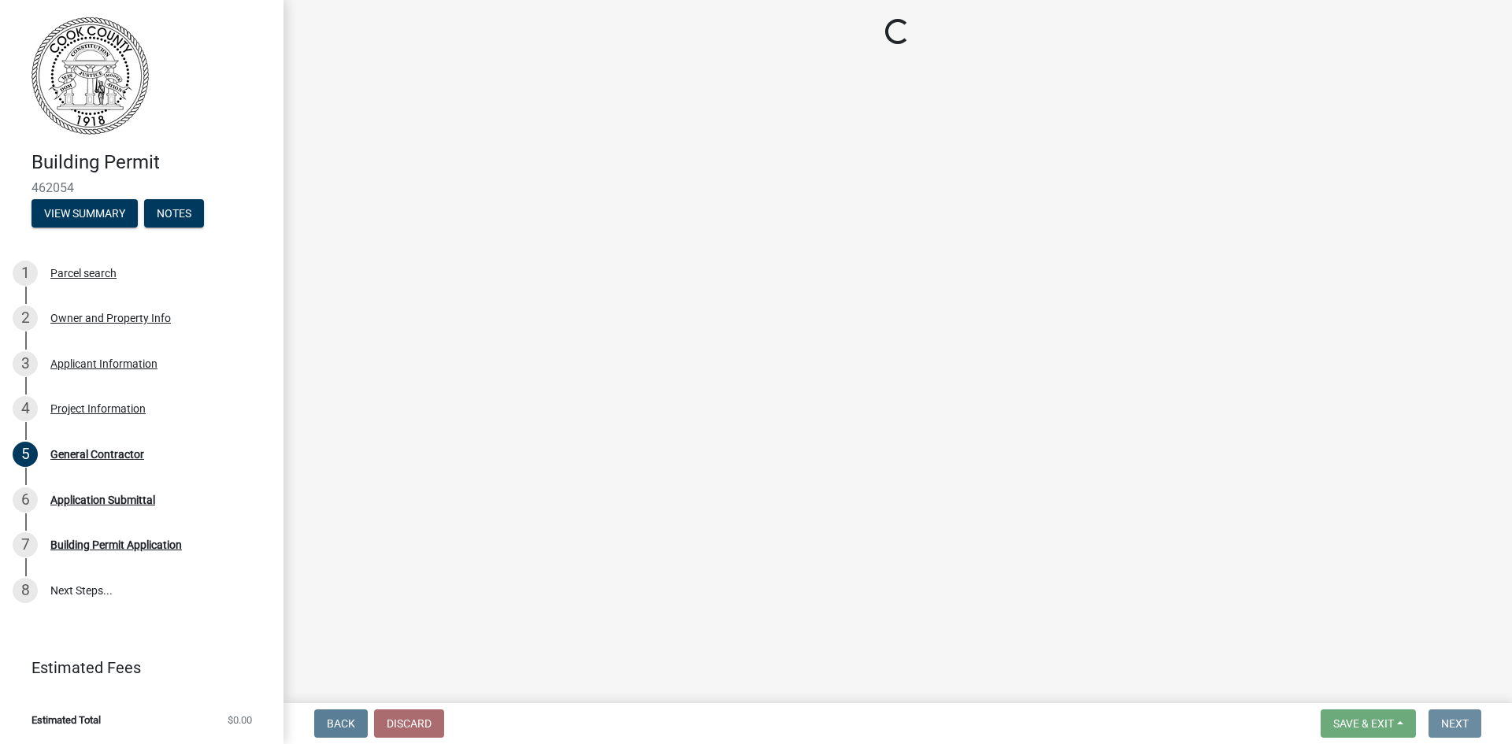
scroll to position [0, 0]
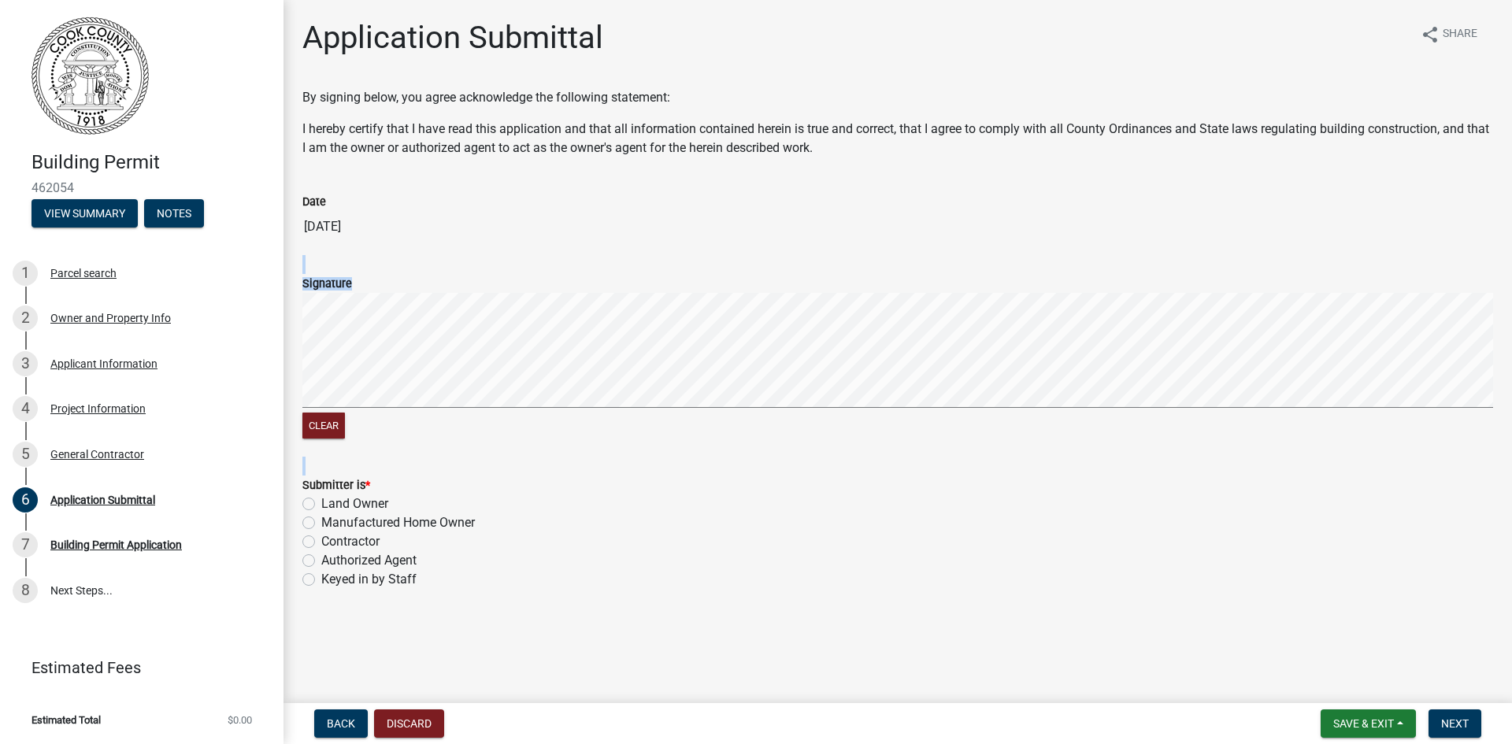
click at [709, 361] on form "Signature Clear" at bounding box center [897, 348] width 1191 height 187
click at [327, 428] on button "Clear" at bounding box center [323, 426] width 43 height 26
click at [321, 544] on label "Contractor" at bounding box center [350, 542] width 58 height 19
click at [321, 543] on input "Contractor" at bounding box center [326, 538] width 10 height 10
radio input "true"
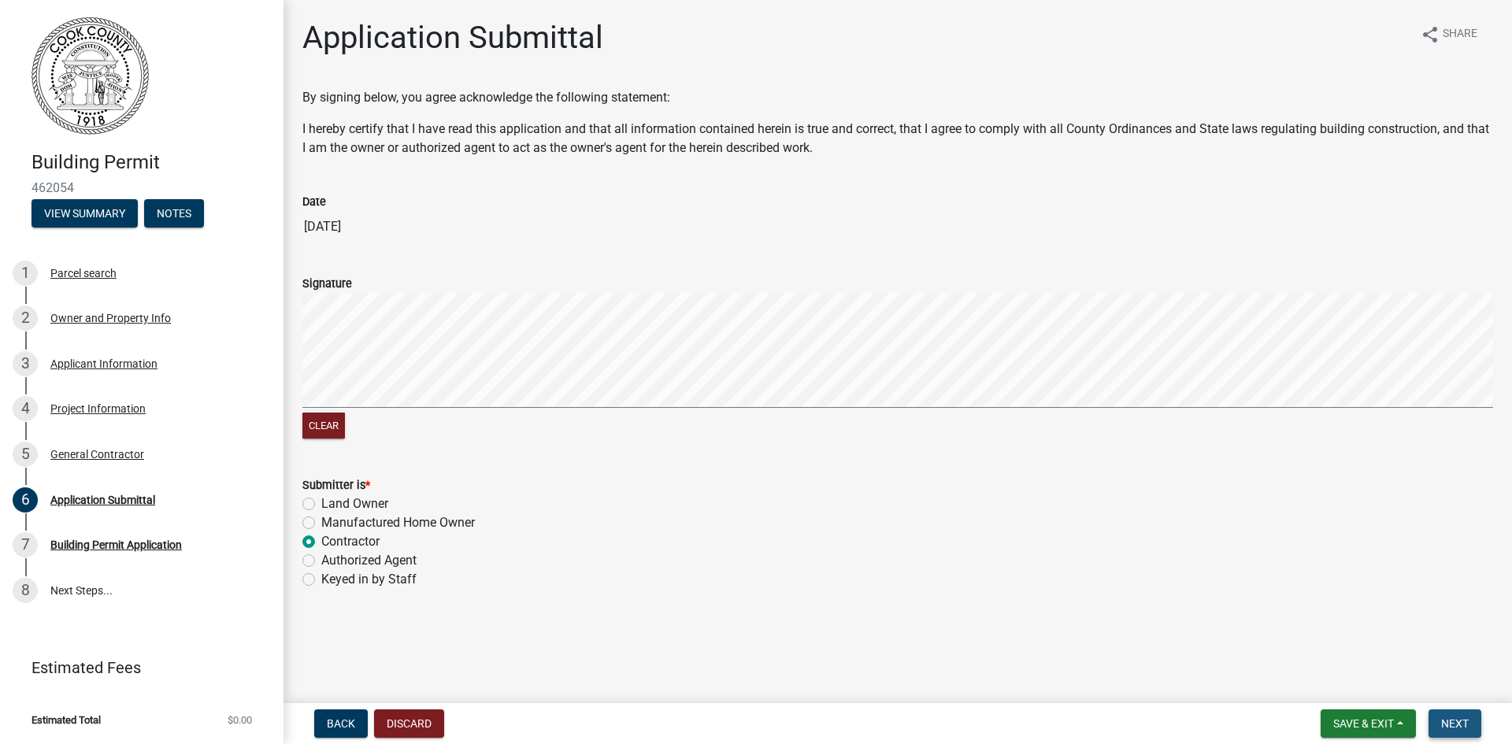
click at [1447, 726] on span "Next" at bounding box center [1456, 724] width 28 height 13
